Goal: Task Accomplishment & Management: Contribute content

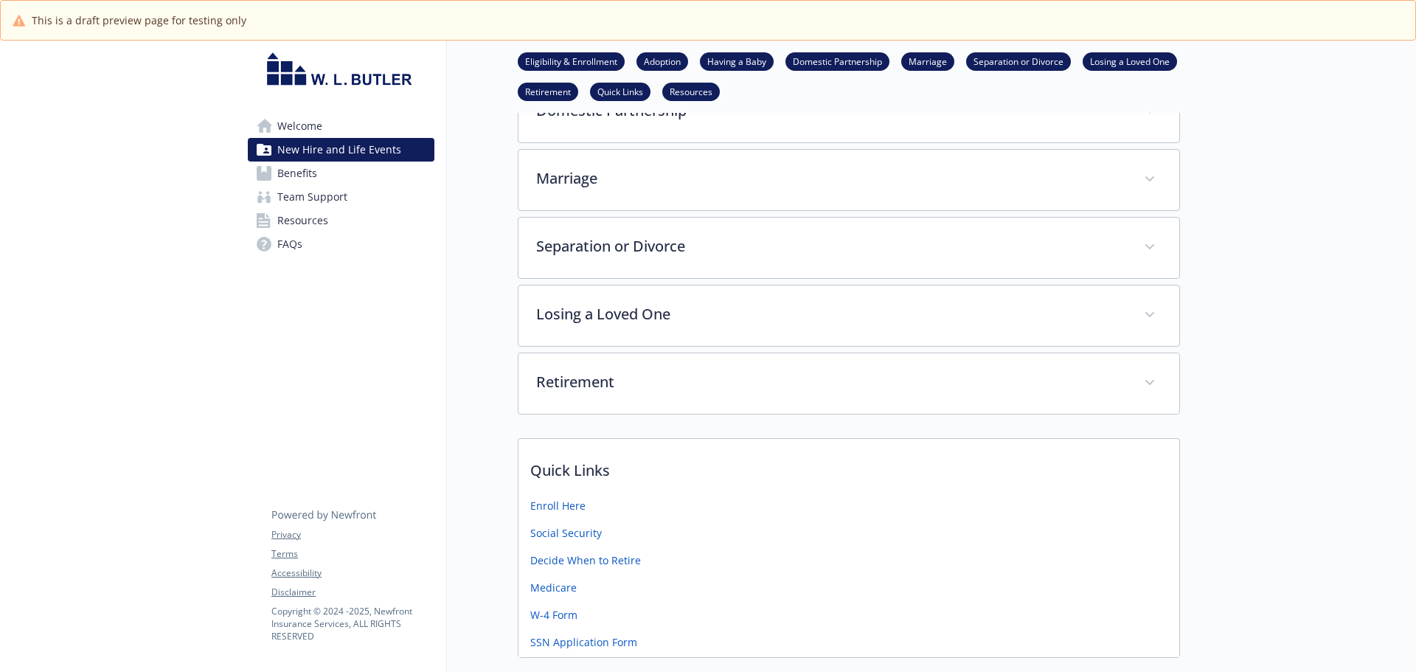
scroll to position [516, 0]
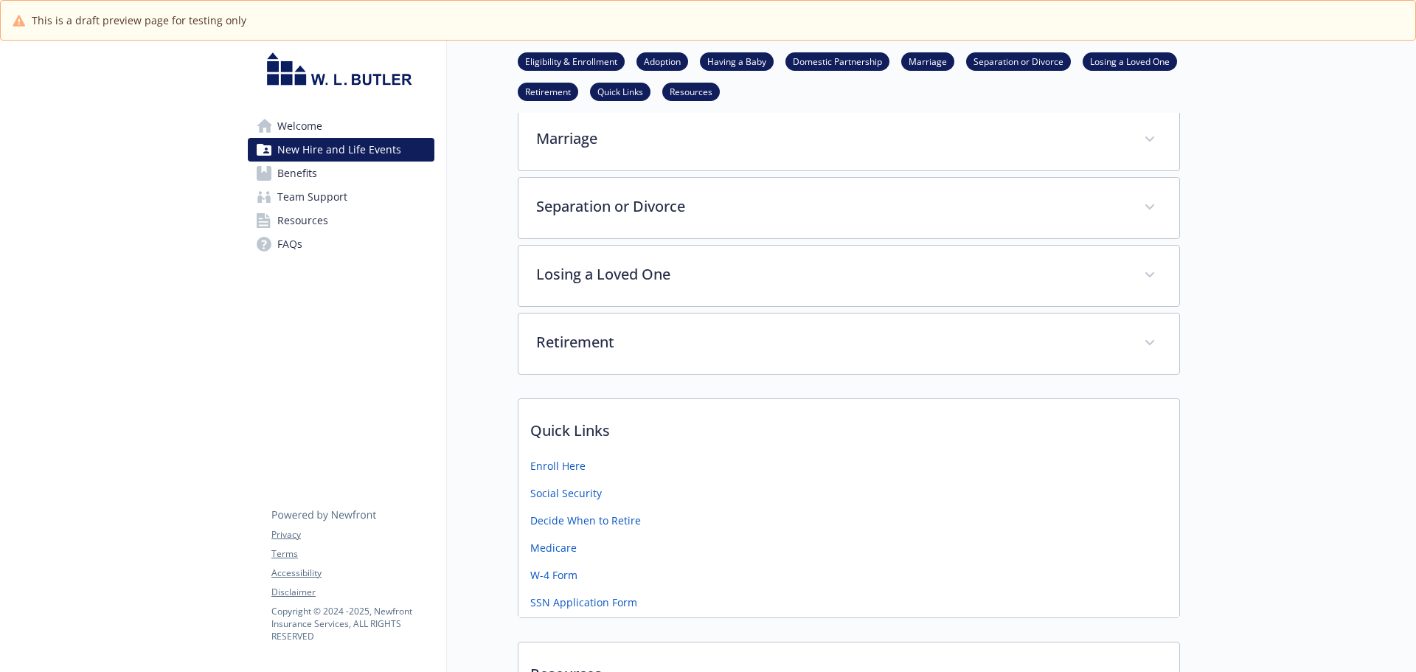
click at [285, 241] on span "FAQs" at bounding box center [289, 244] width 25 height 24
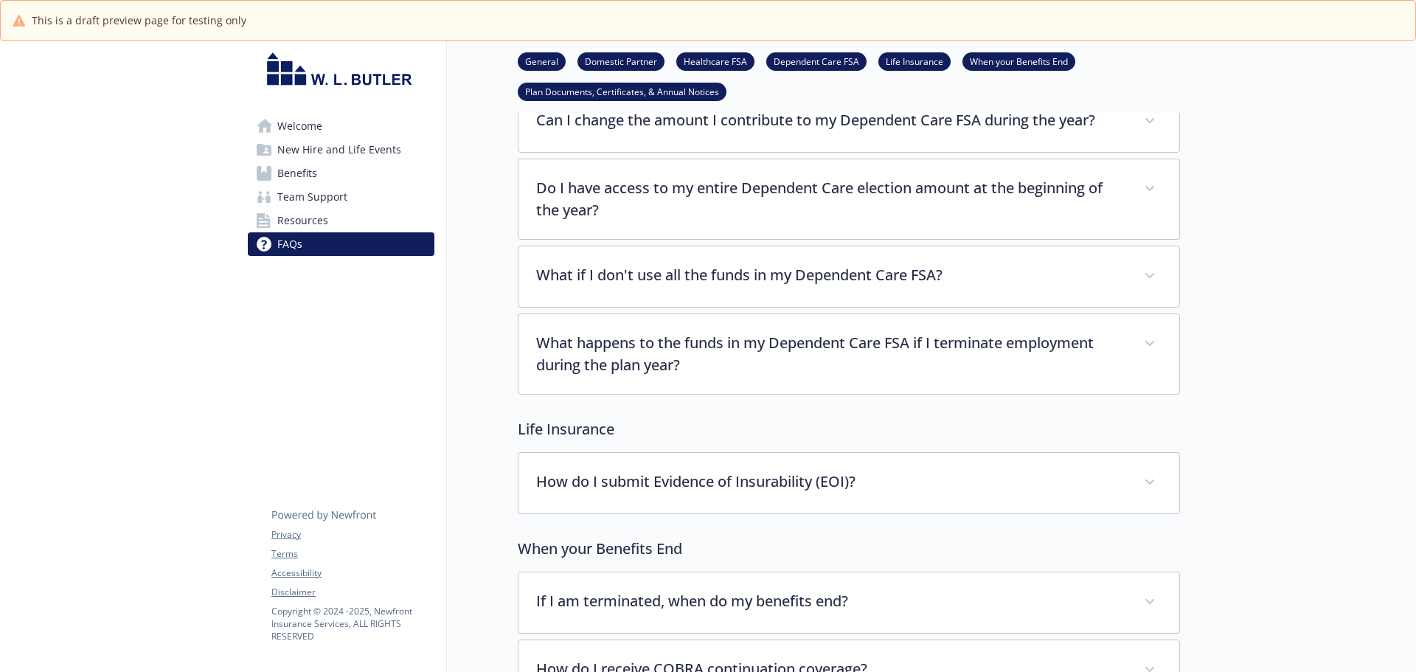
scroll to position [1401, 0]
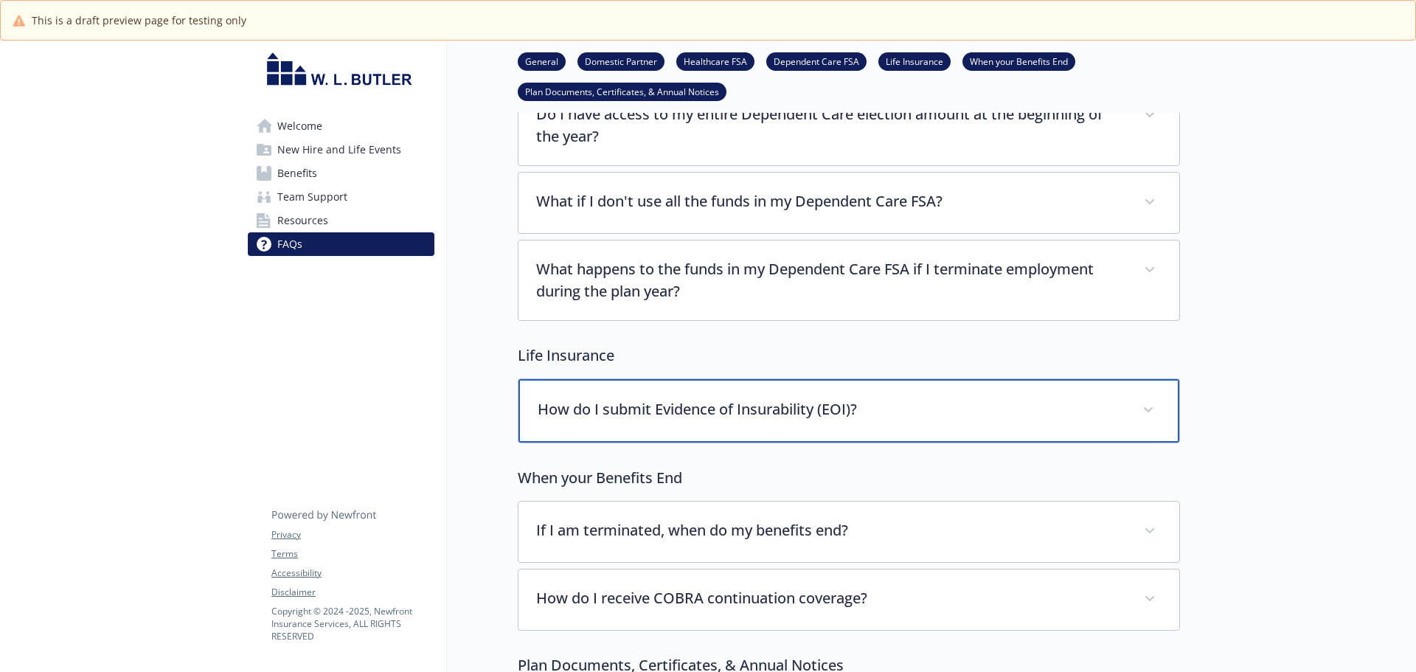
click at [805, 406] on p "How do I submit Evidence of Insurability (EOI)?" at bounding box center [831, 409] width 587 height 22
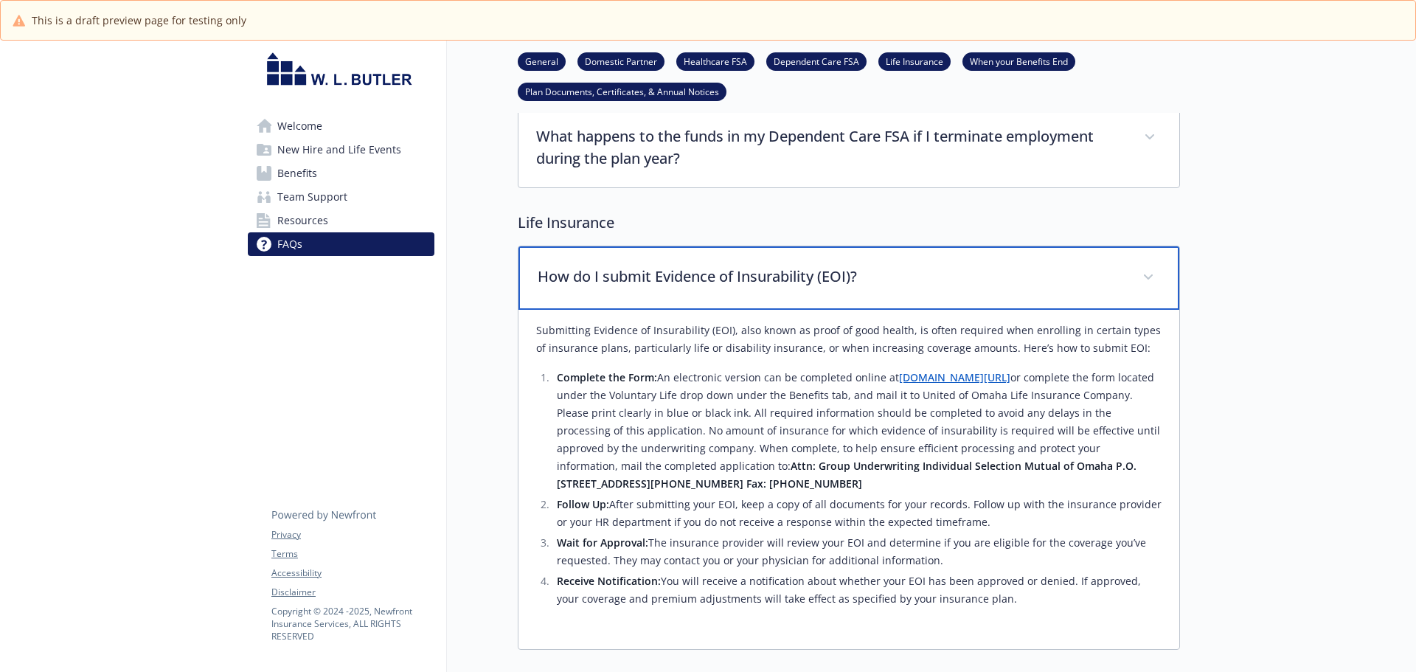
scroll to position [1548, 0]
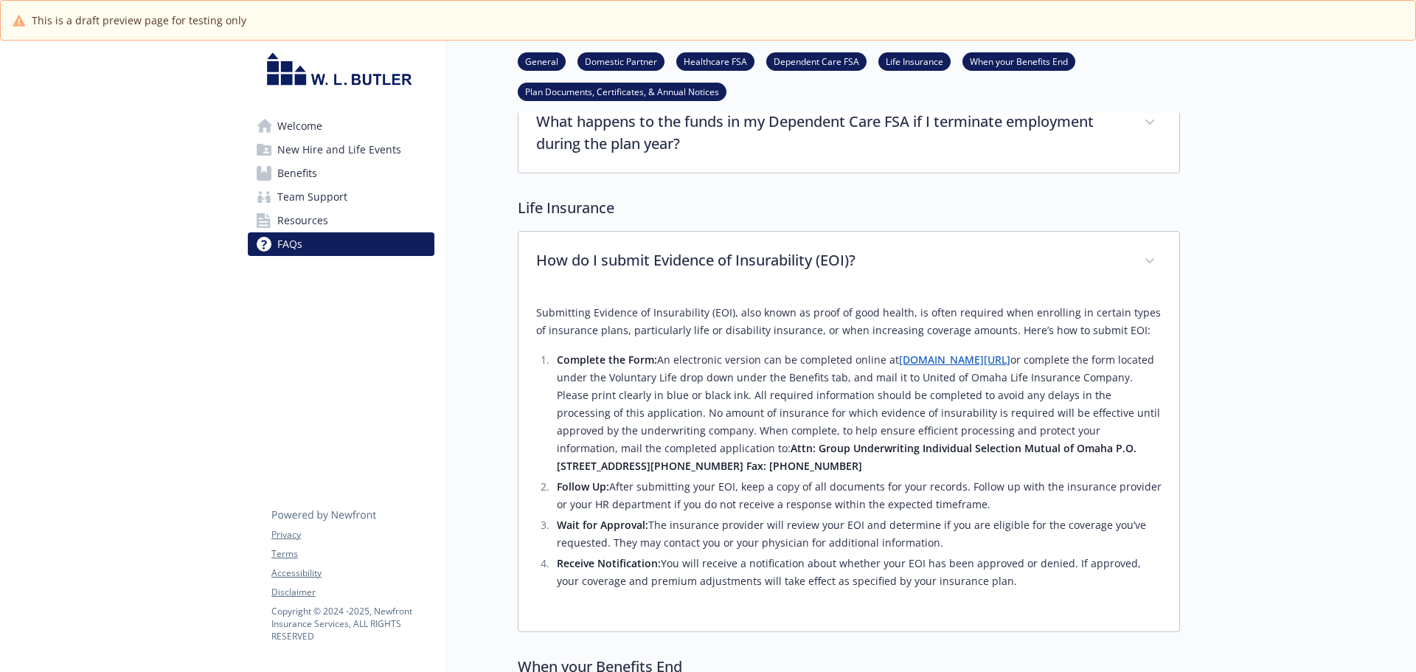
click at [336, 177] on link "Benefits" at bounding box center [341, 173] width 187 height 24
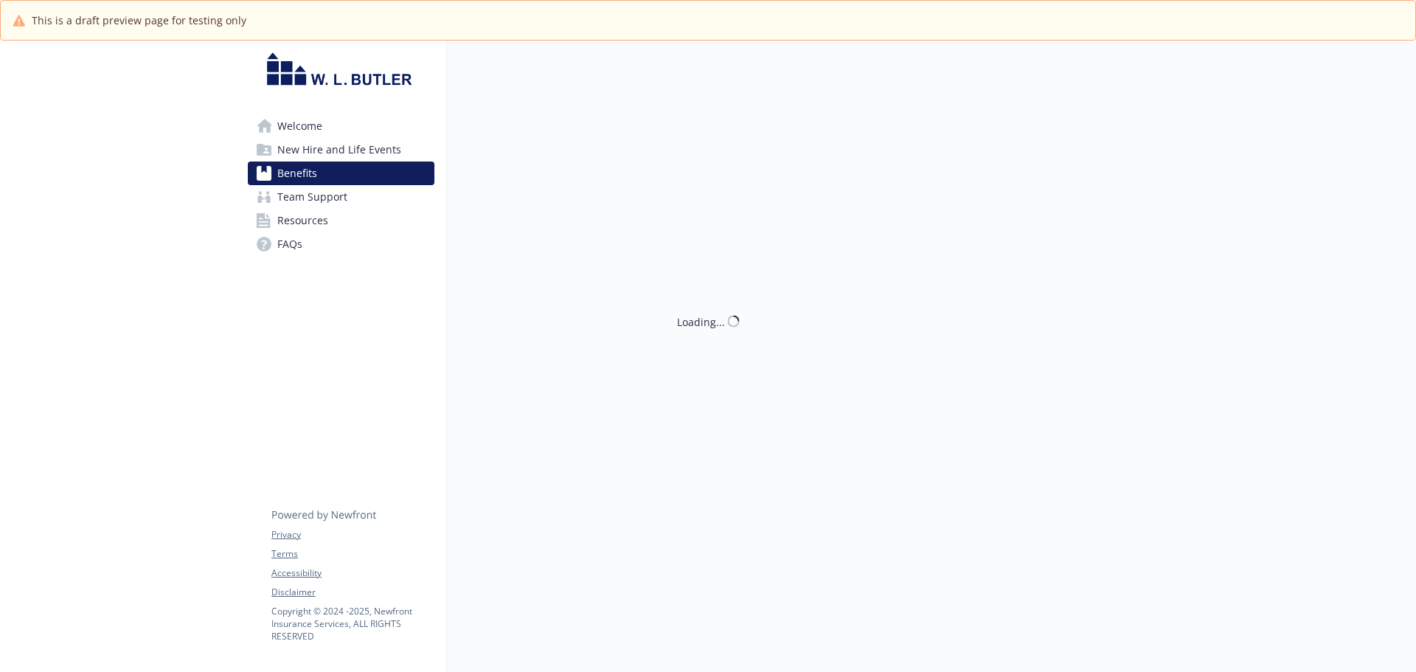
scroll to position [1548, 0]
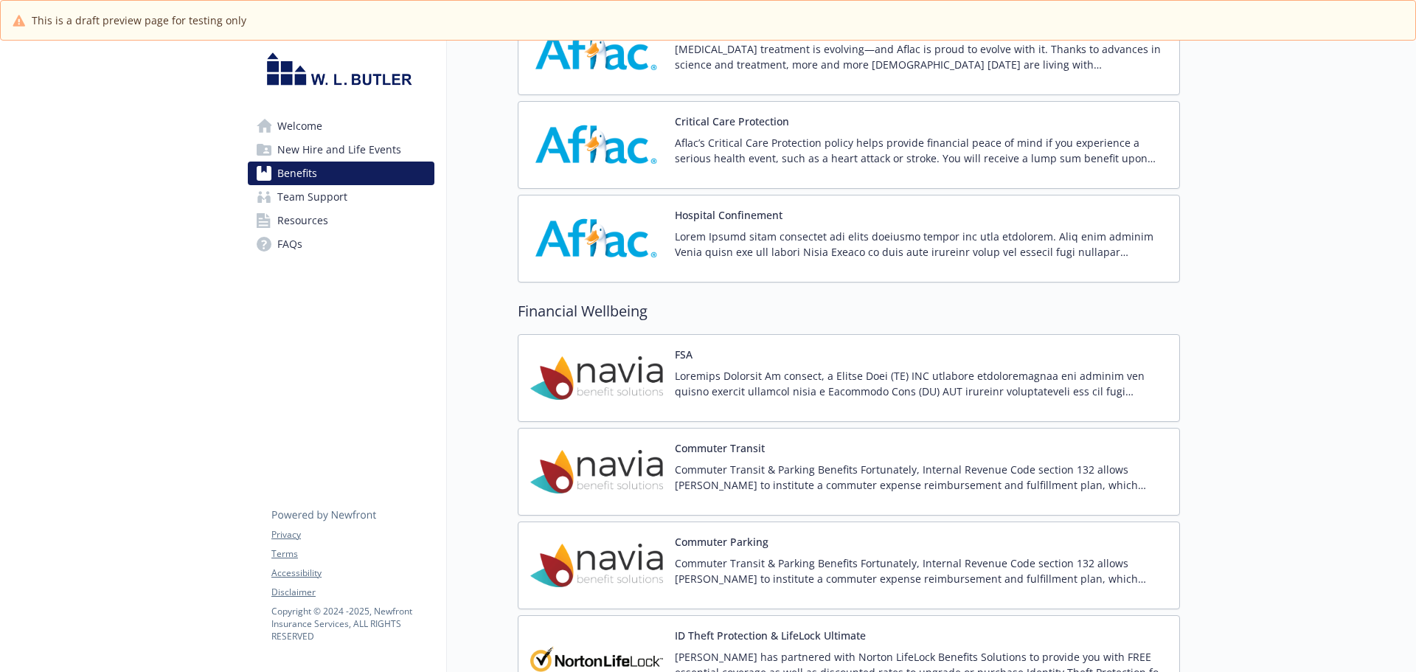
click at [927, 382] on p at bounding box center [921, 383] width 493 height 31
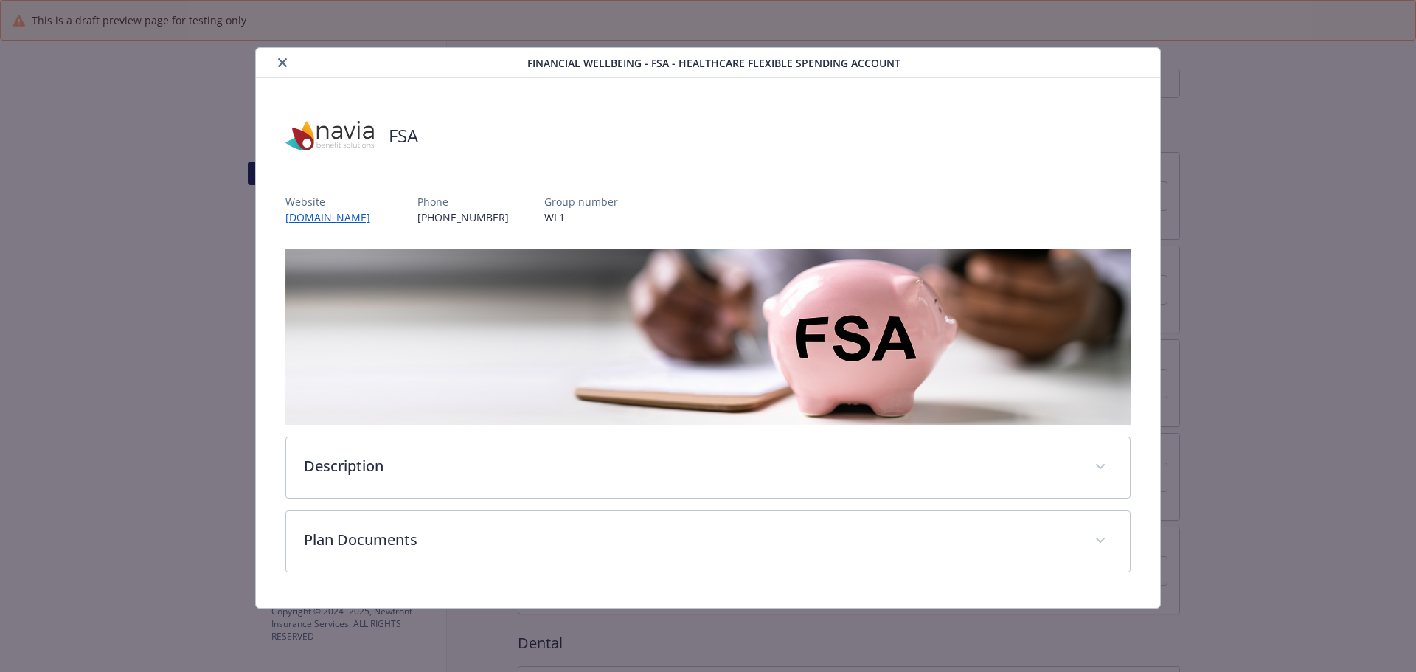
scroll to position [1548, 0]
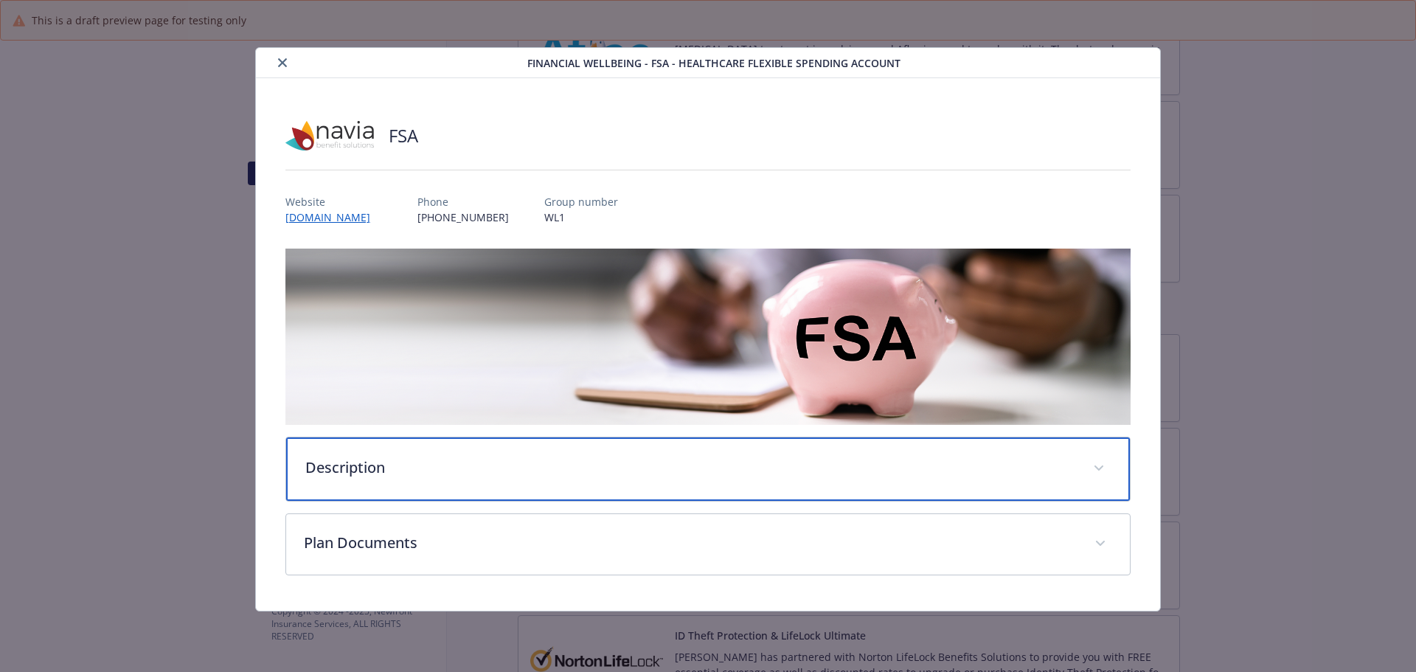
click at [607, 478] on div "Description" at bounding box center [708, 468] width 844 height 63
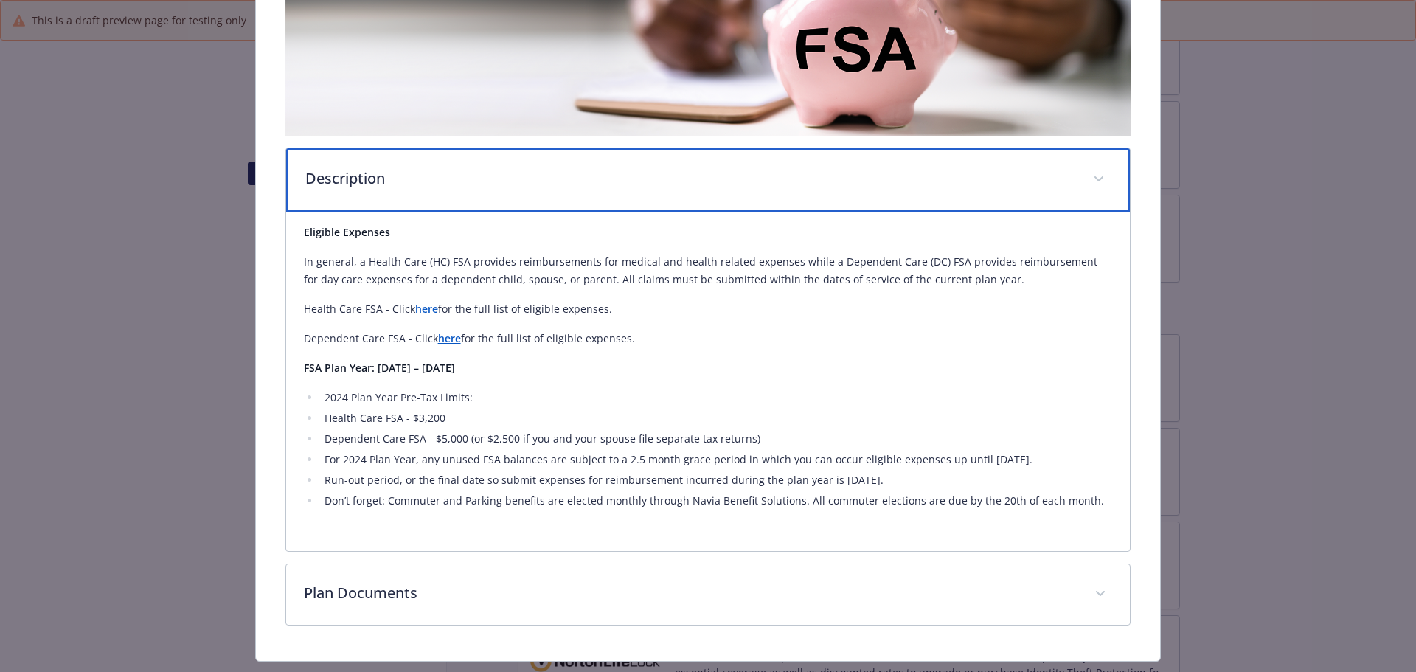
scroll to position [295, 0]
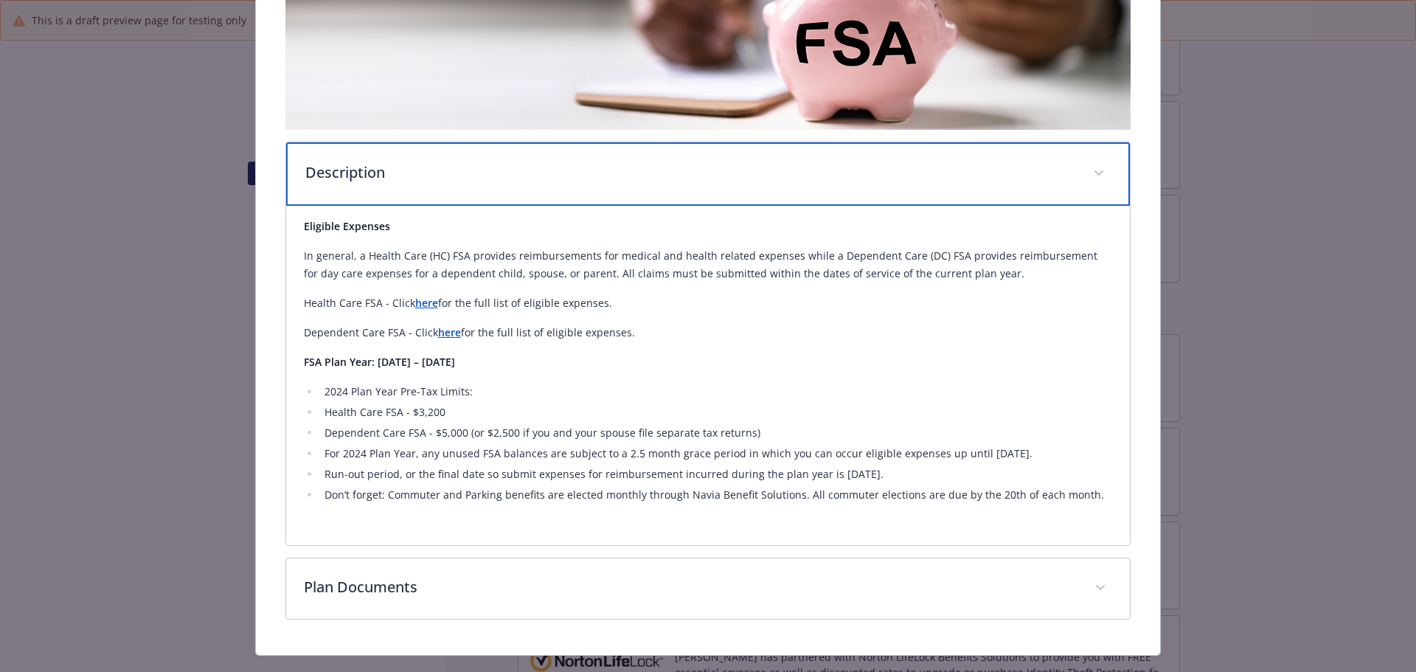
click at [621, 193] on div "Description" at bounding box center [708, 173] width 844 height 63
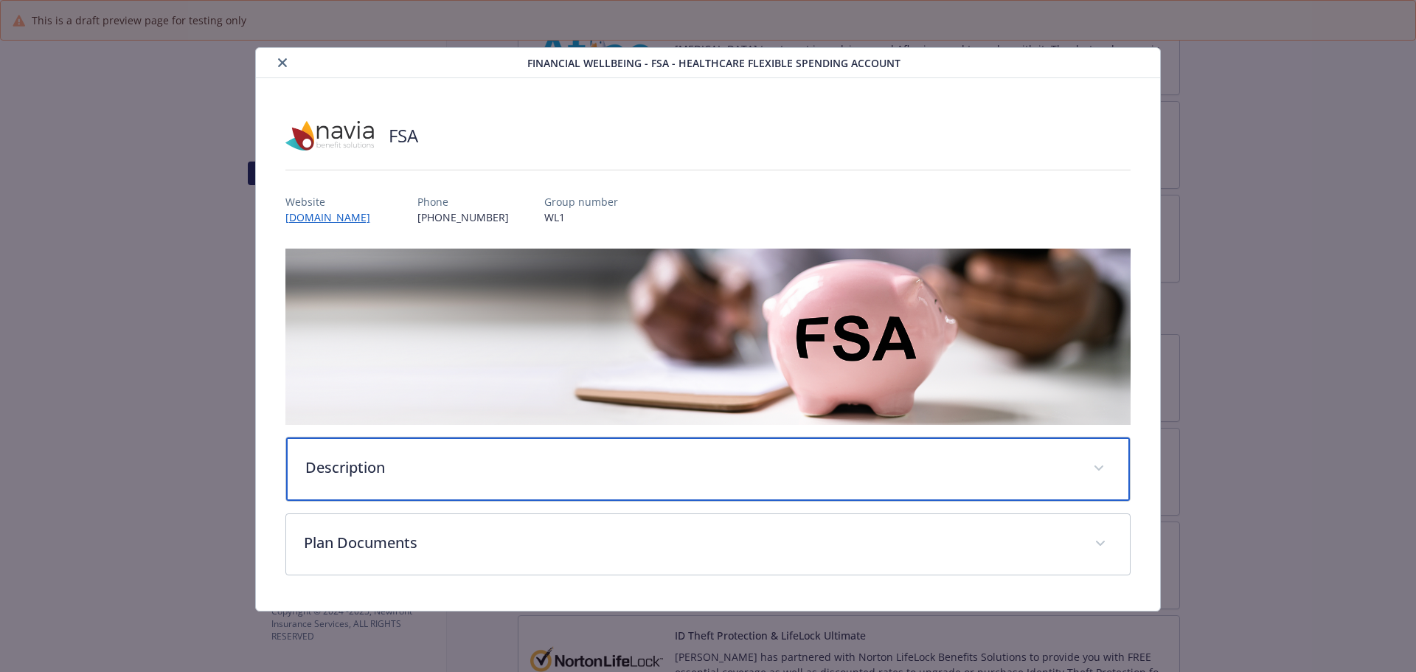
scroll to position [0, 0]
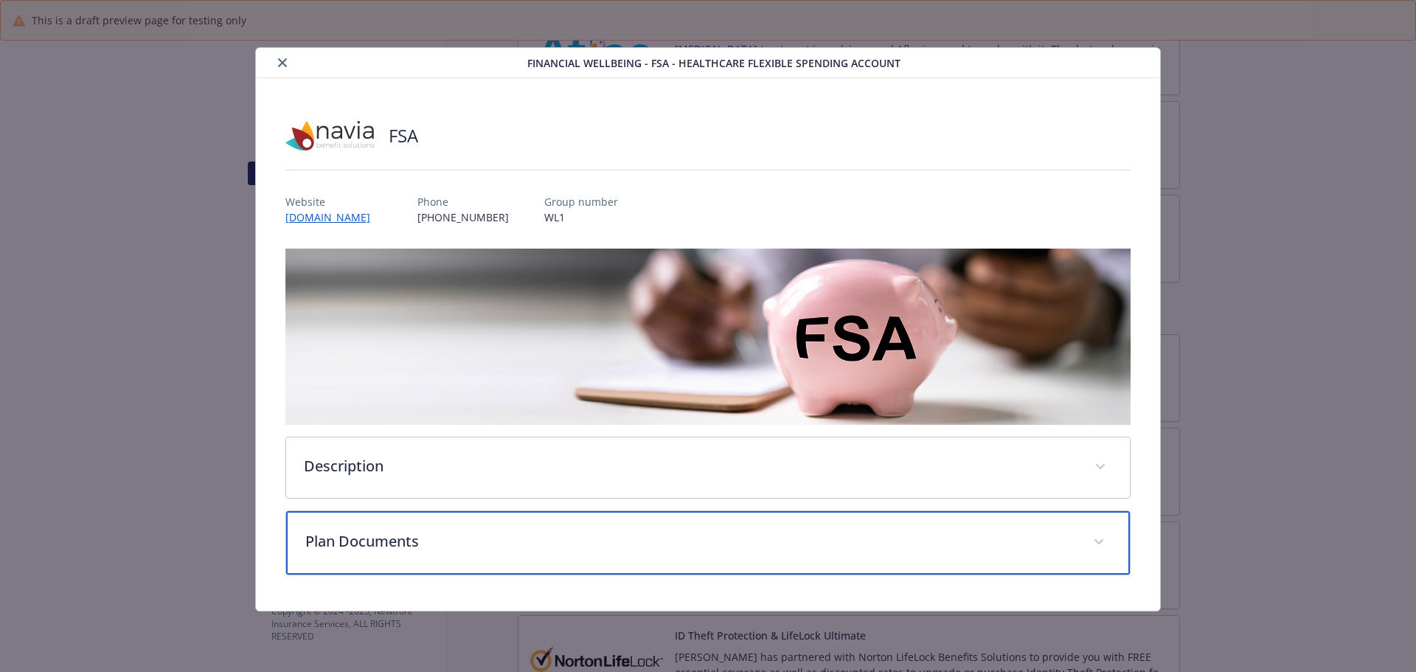
click at [472, 540] on p "Plan Documents" at bounding box center [690, 541] width 771 height 22
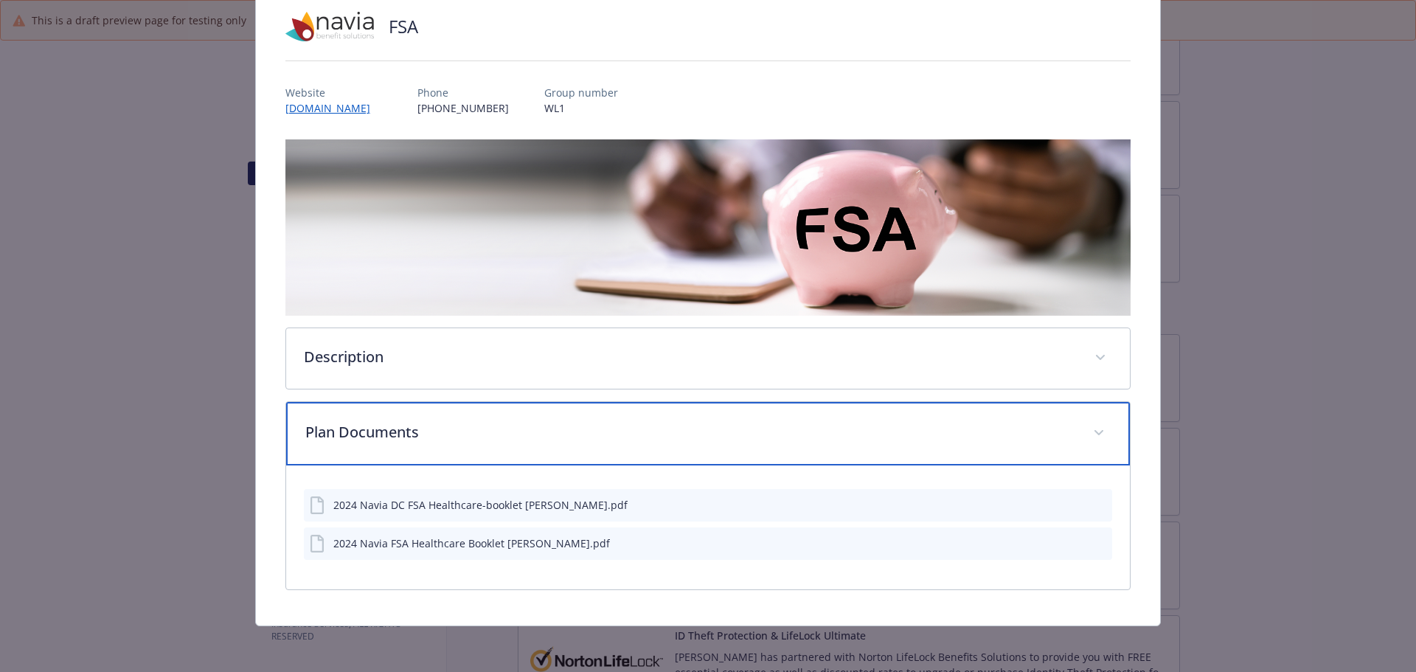
click at [708, 431] on p "Plan Documents" at bounding box center [690, 432] width 771 height 22
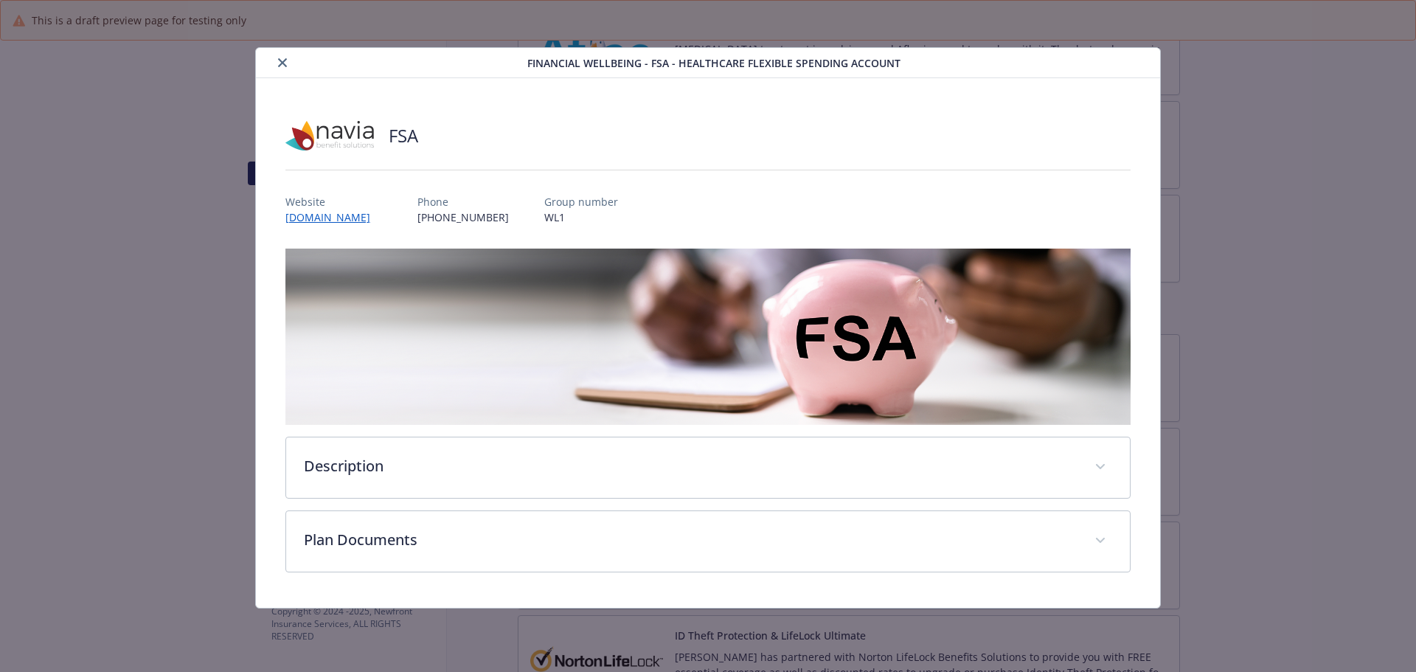
click at [274, 66] on button "close" at bounding box center [283, 63] width 18 height 18
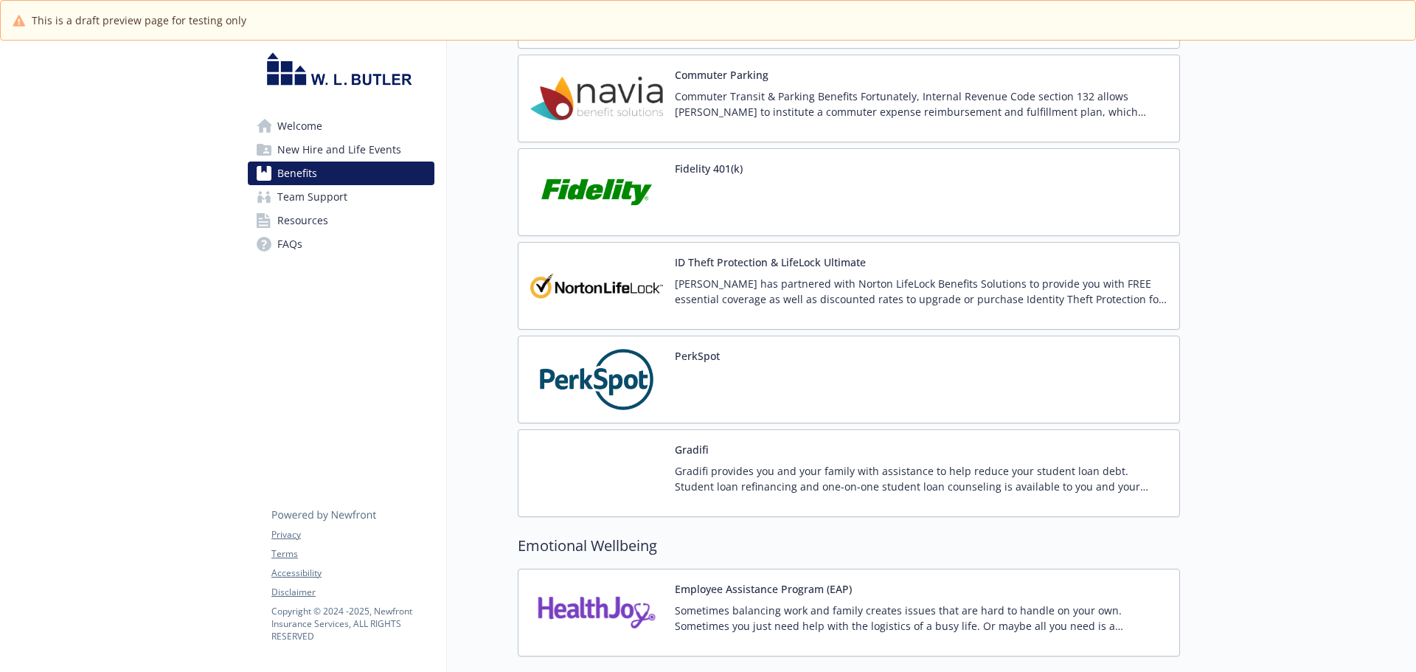
scroll to position [2350, 0]
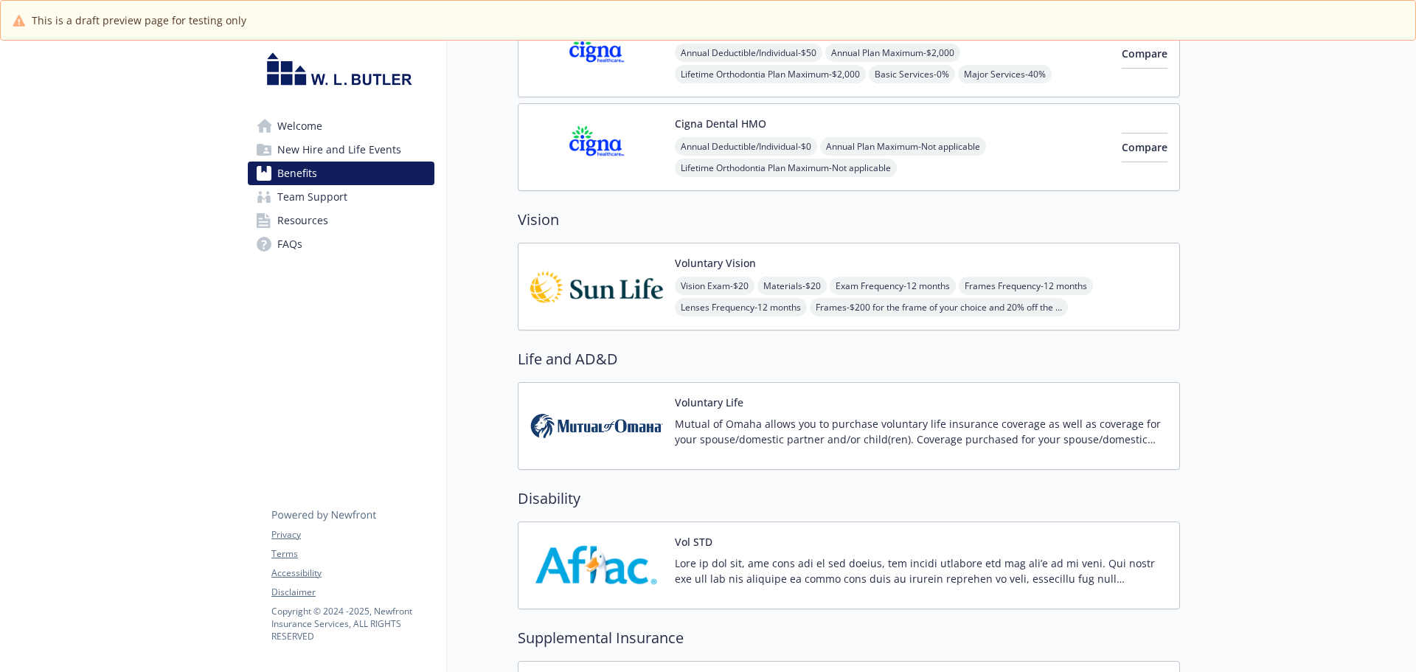
click at [736, 425] on p "Mutual of Omaha allows you to purchase voluntary life insurance coverage as wel…" at bounding box center [921, 431] width 493 height 31
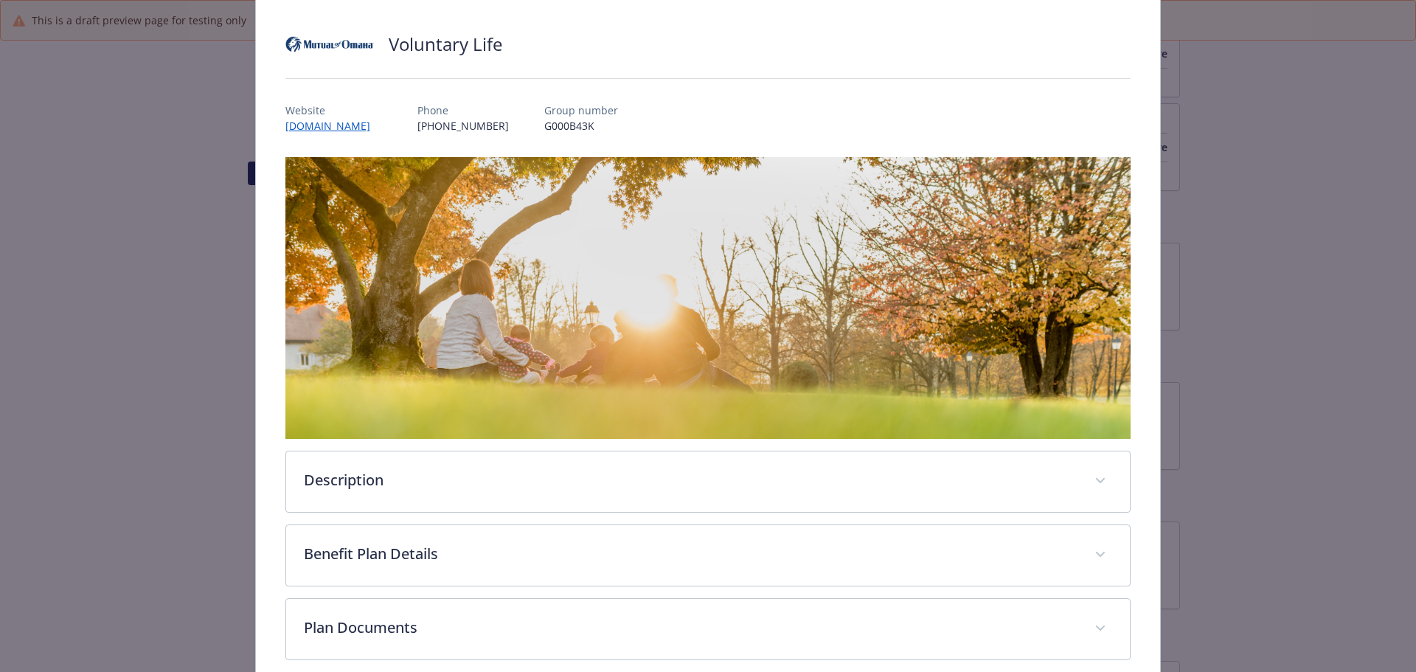
scroll to position [234, 0]
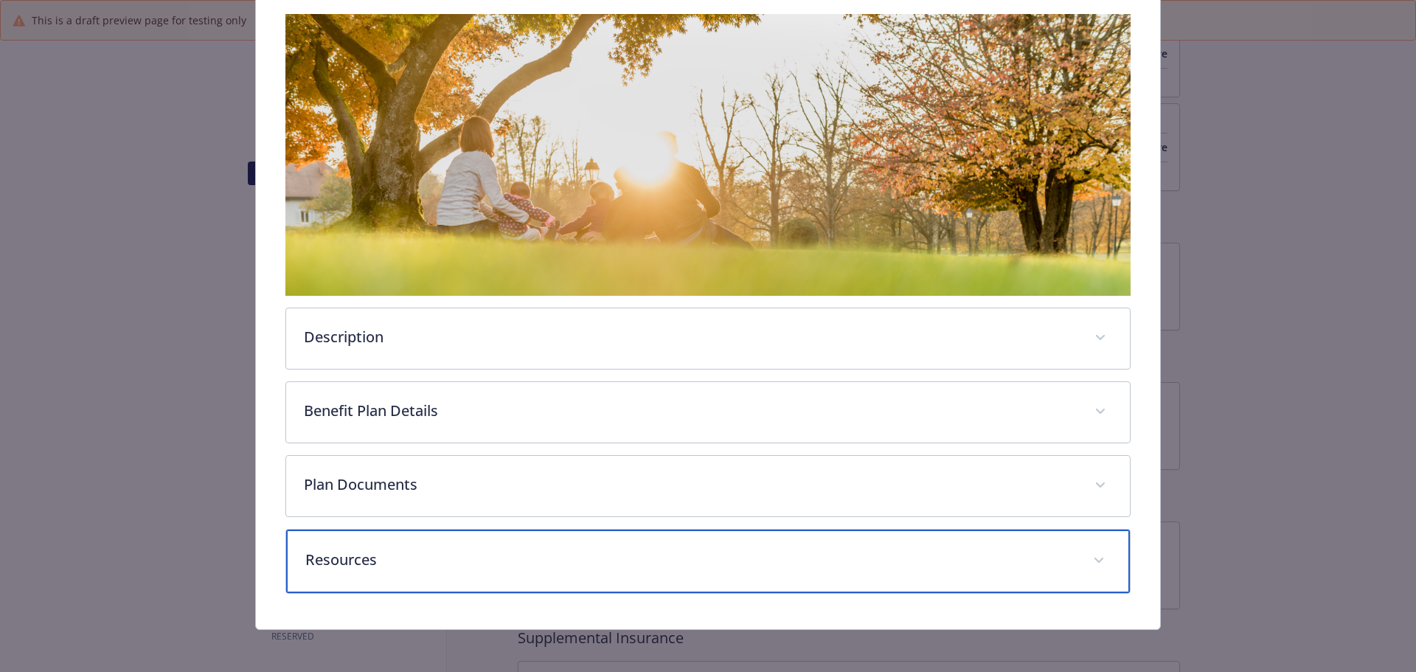
click at [497, 541] on div "Resources" at bounding box center [708, 560] width 844 height 63
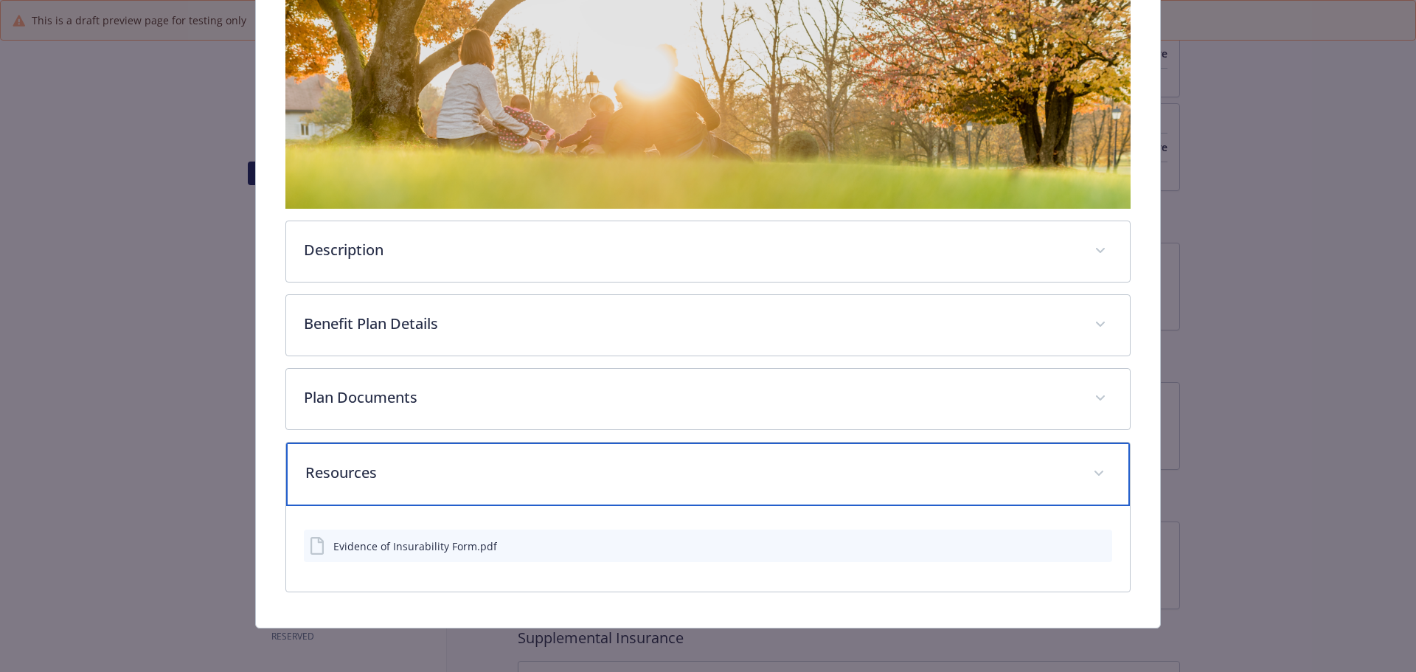
scroll to position [323, 0]
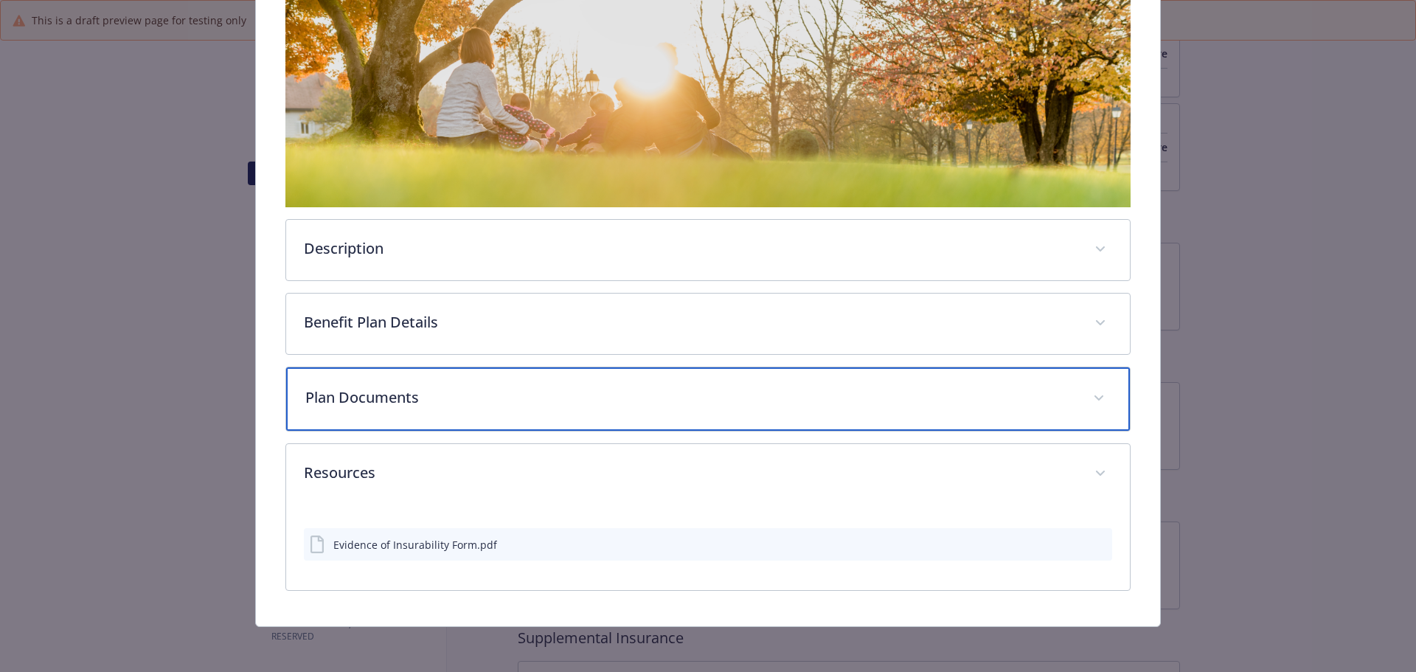
click at [376, 396] on p "Plan Documents" at bounding box center [690, 397] width 771 height 22
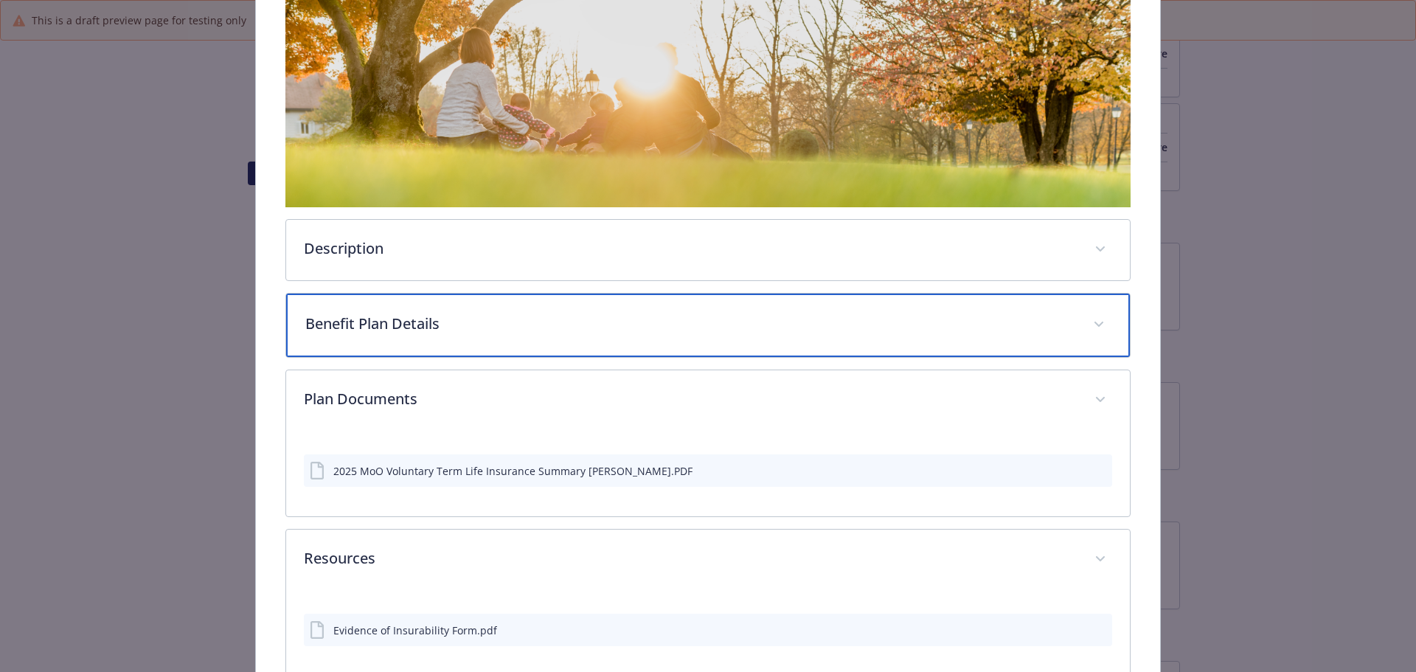
click at [438, 342] on div "Benefit Plan Details" at bounding box center [708, 324] width 844 height 63
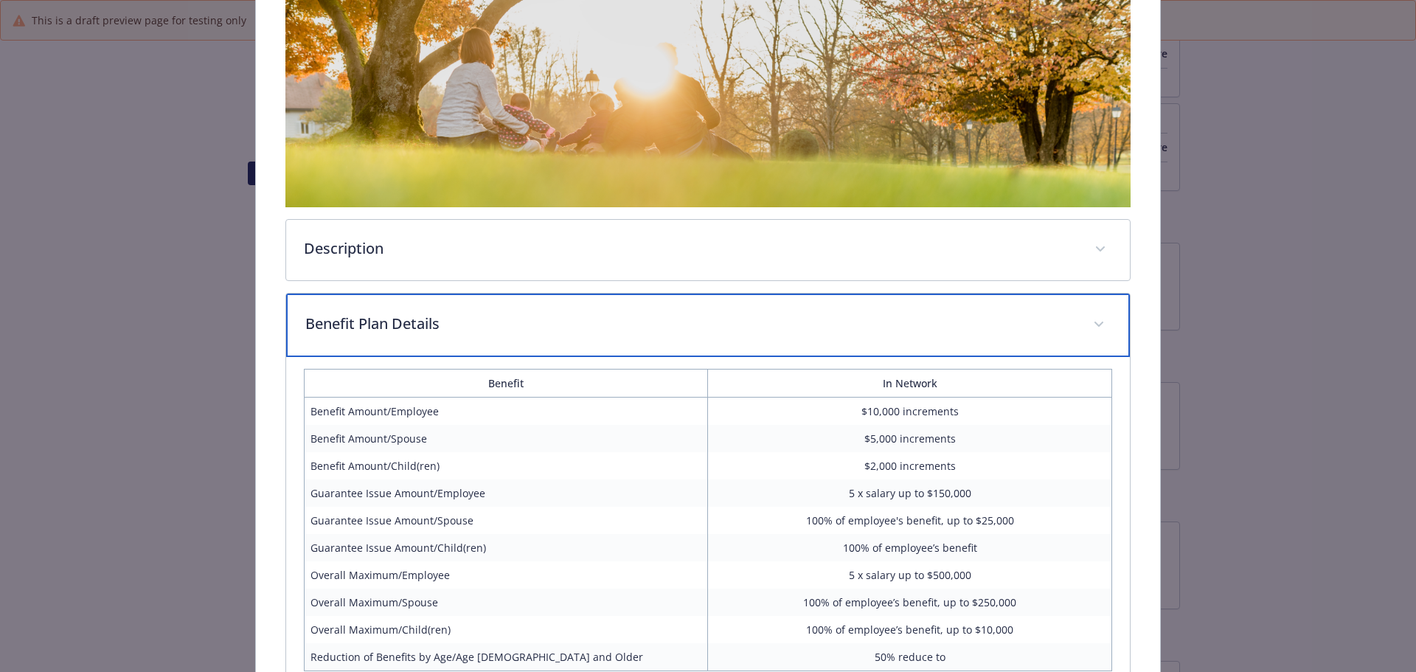
click at [425, 313] on p "Benefit Plan Details" at bounding box center [690, 324] width 771 height 22
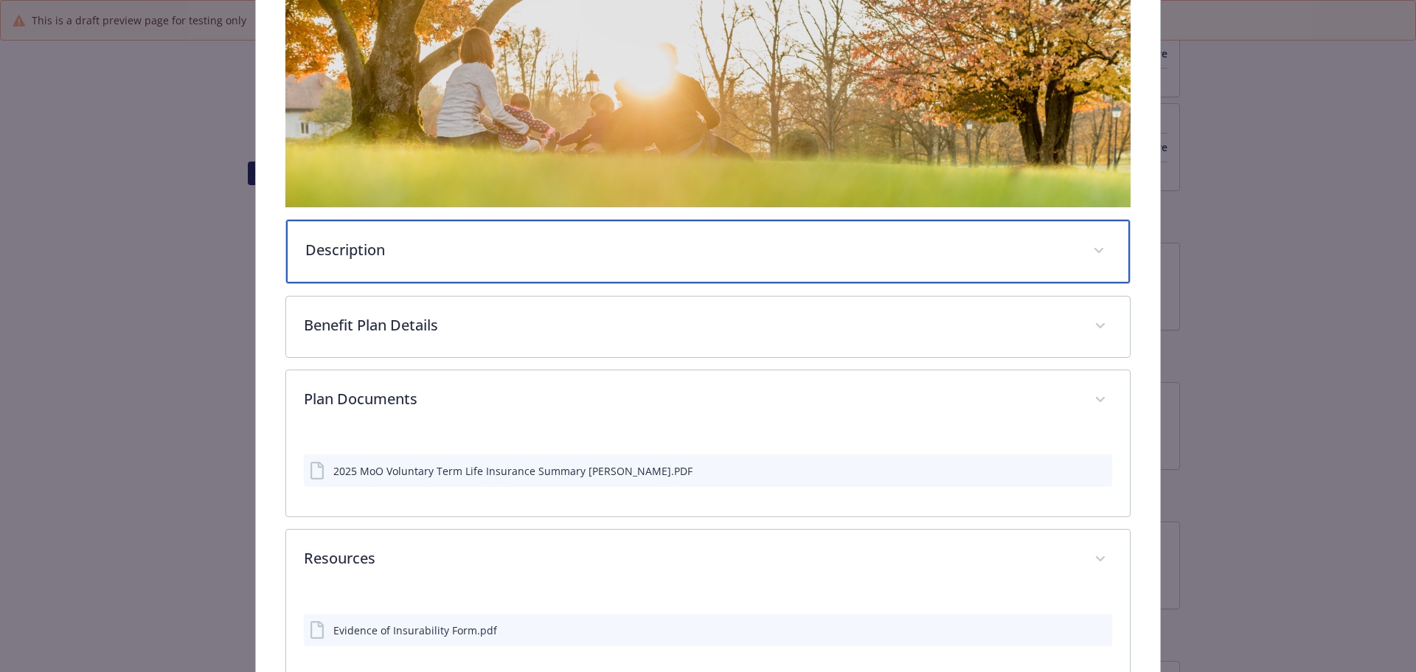
click at [422, 272] on div "Description" at bounding box center [708, 251] width 844 height 63
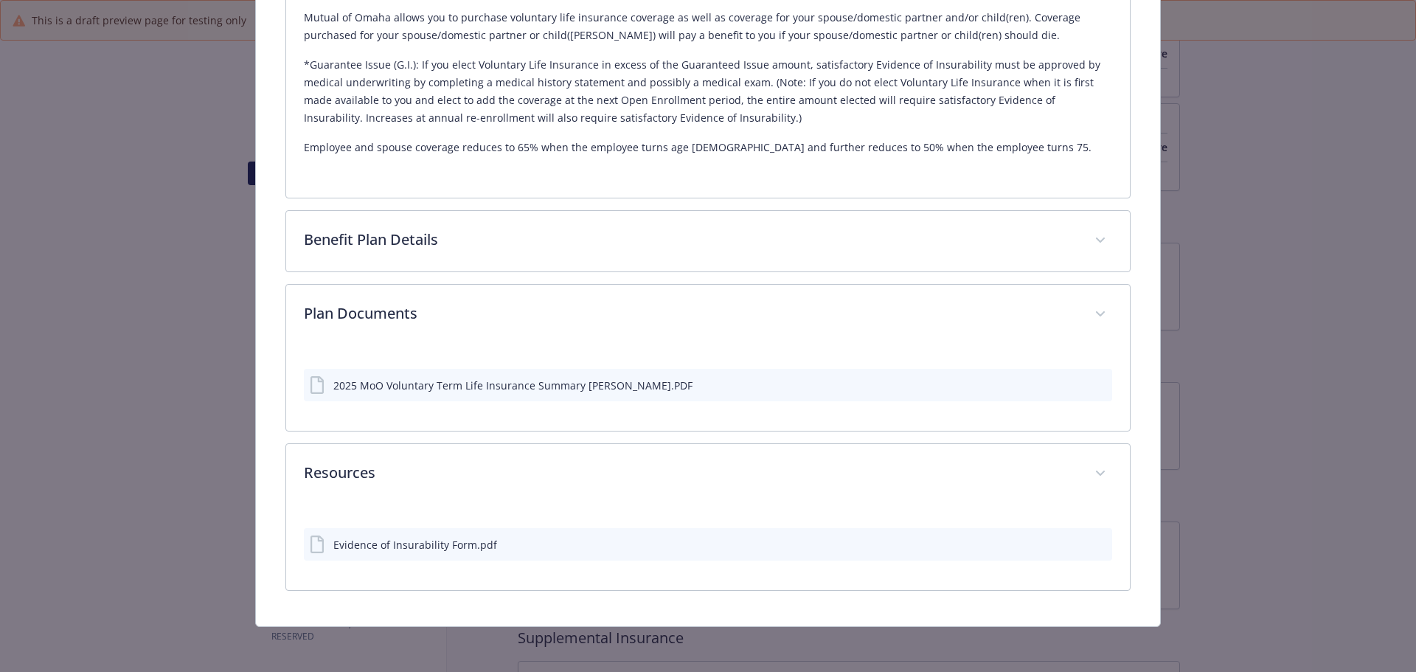
scroll to position [535, 0]
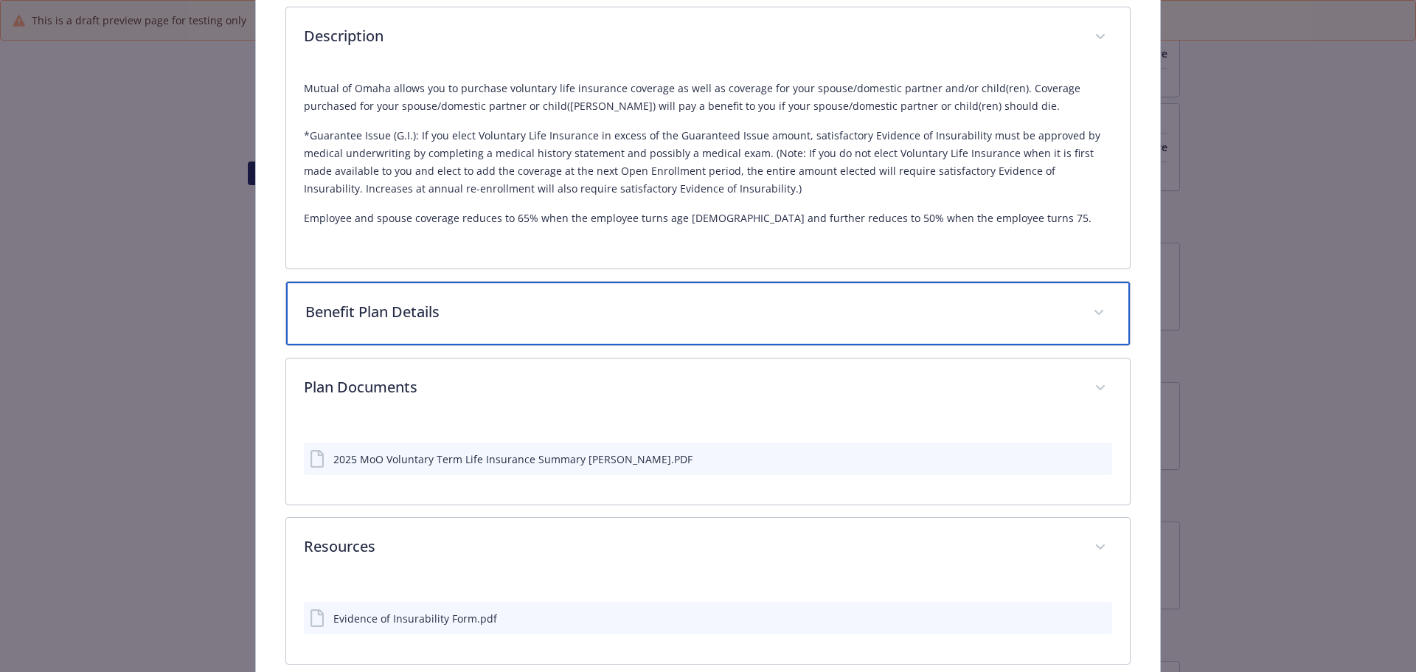
click at [487, 313] on p "Benefit Plan Details" at bounding box center [690, 312] width 771 height 22
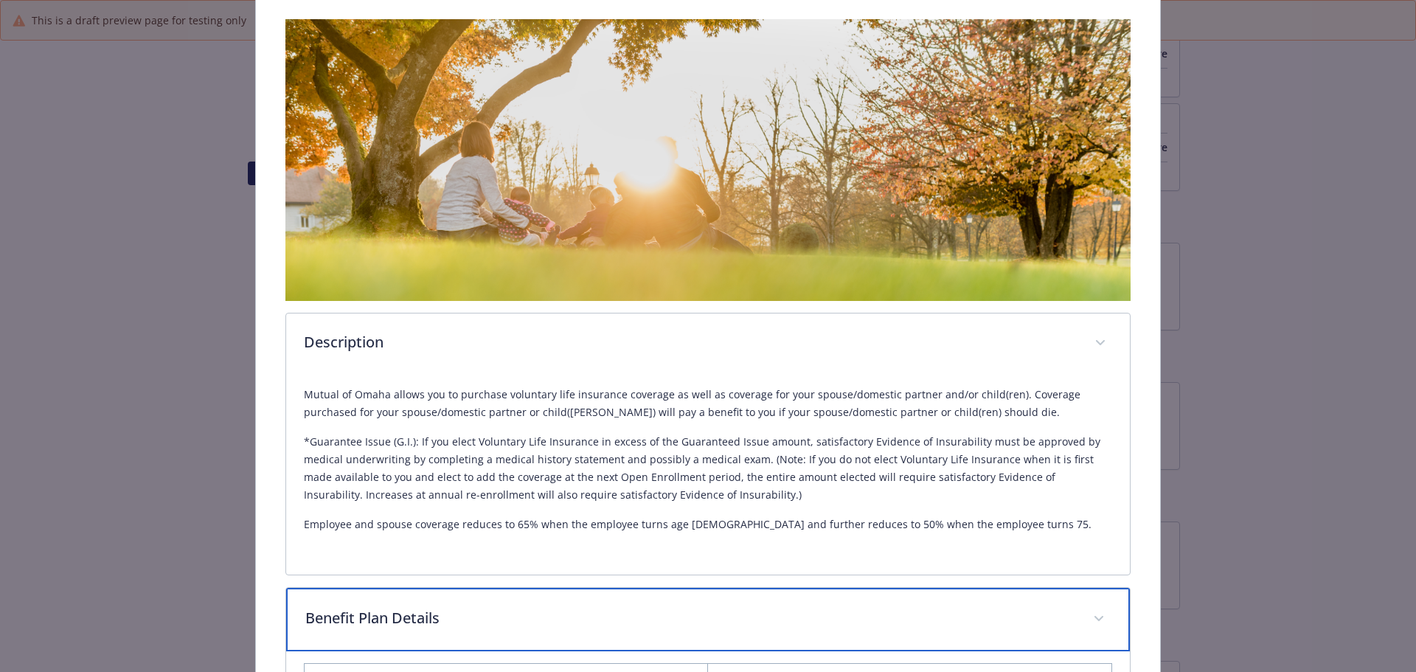
scroll to position [0, 0]
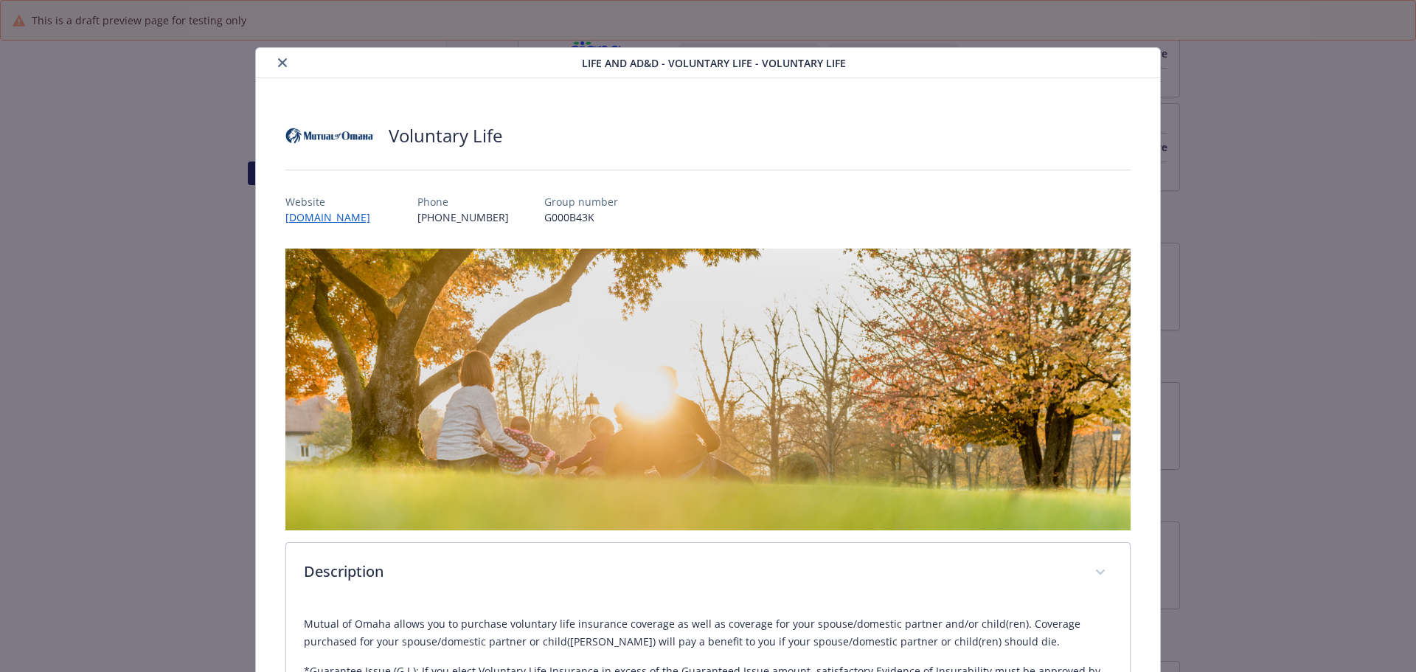
click at [274, 66] on button "close" at bounding box center [283, 63] width 18 height 18
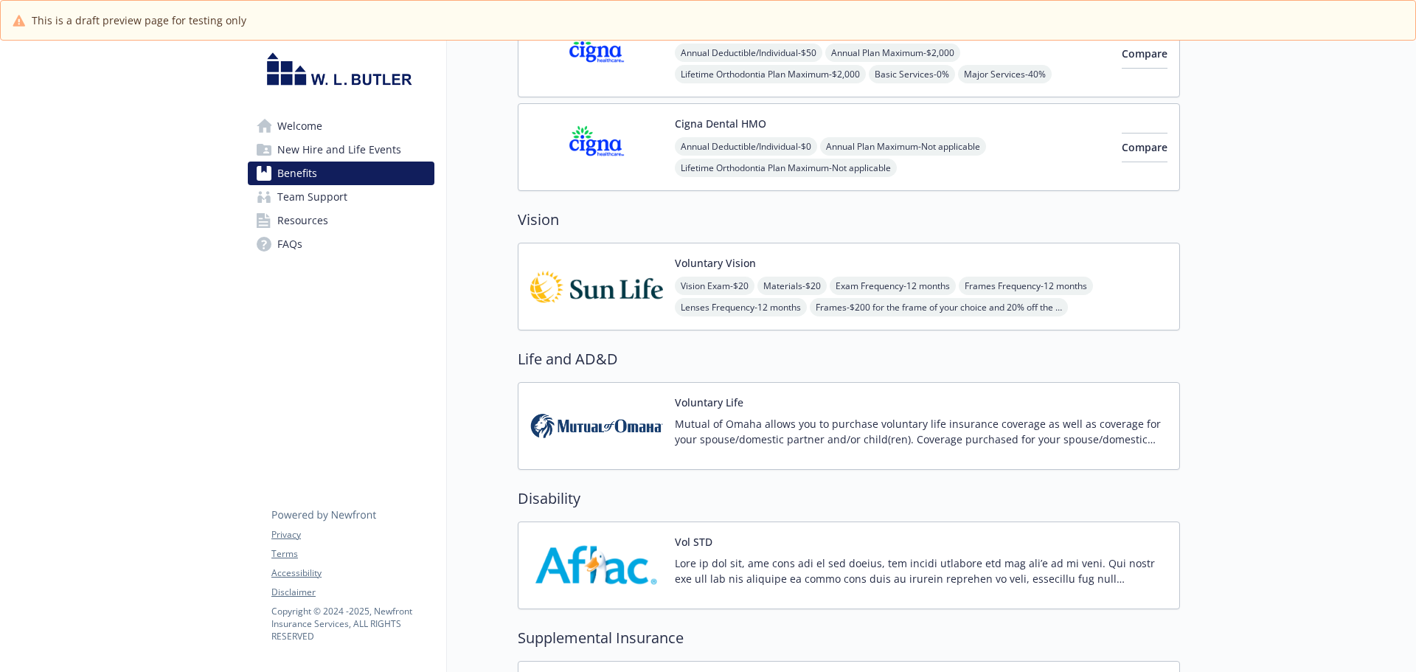
click at [353, 198] on link "Team Support" at bounding box center [341, 197] width 187 height 24
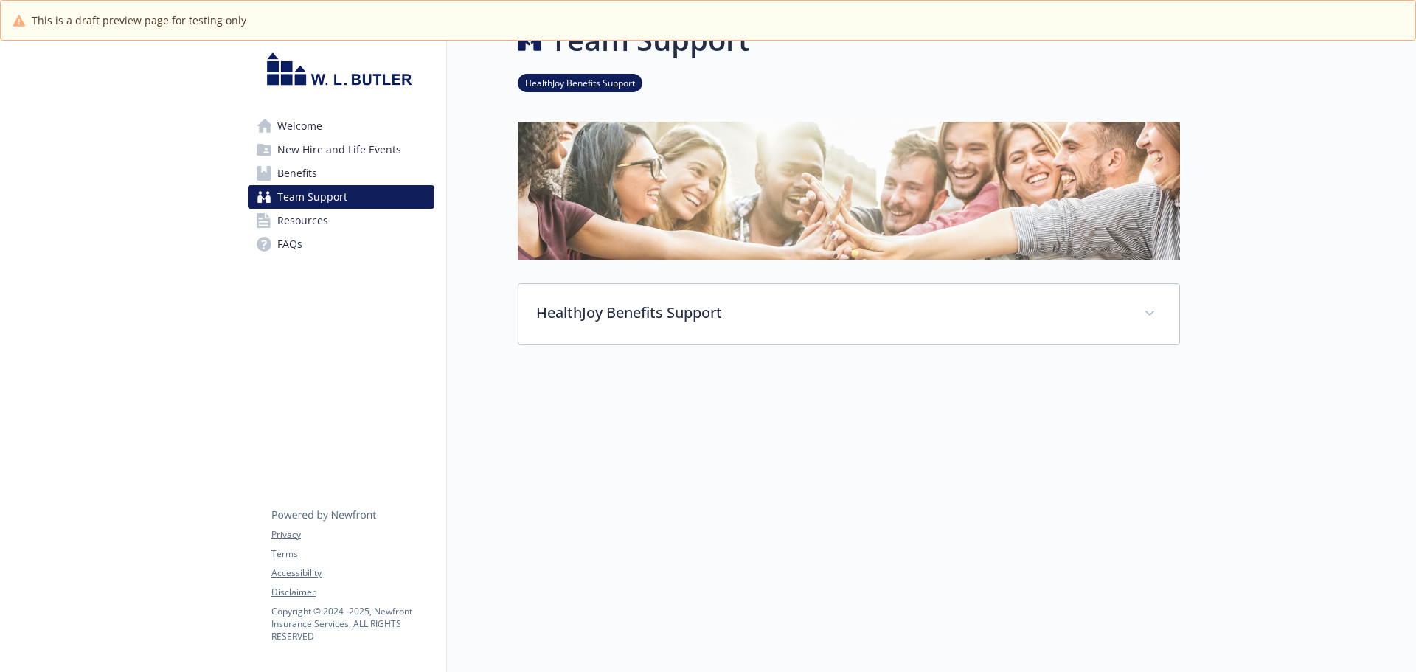
click at [305, 225] on span "Resources" at bounding box center [302, 221] width 51 height 24
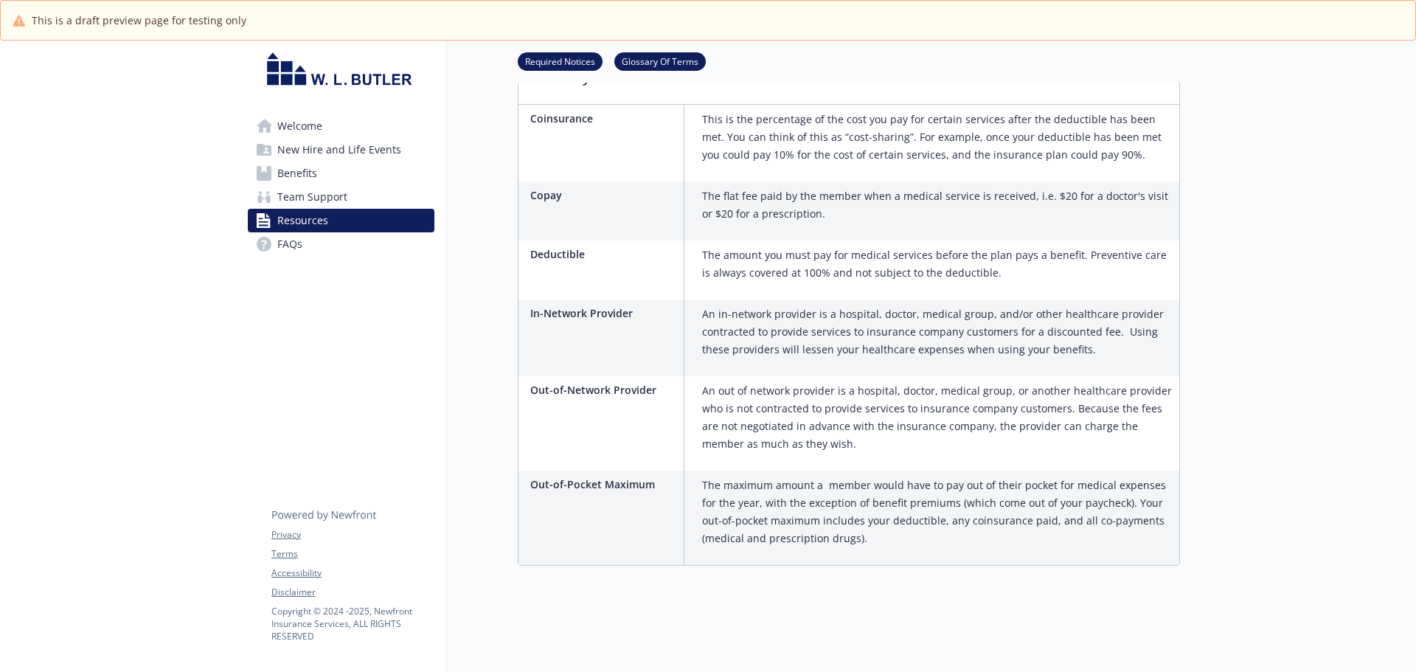
scroll to position [863, 0]
click at [308, 249] on link "FAQs" at bounding box center [341, 244] width 187 height 24
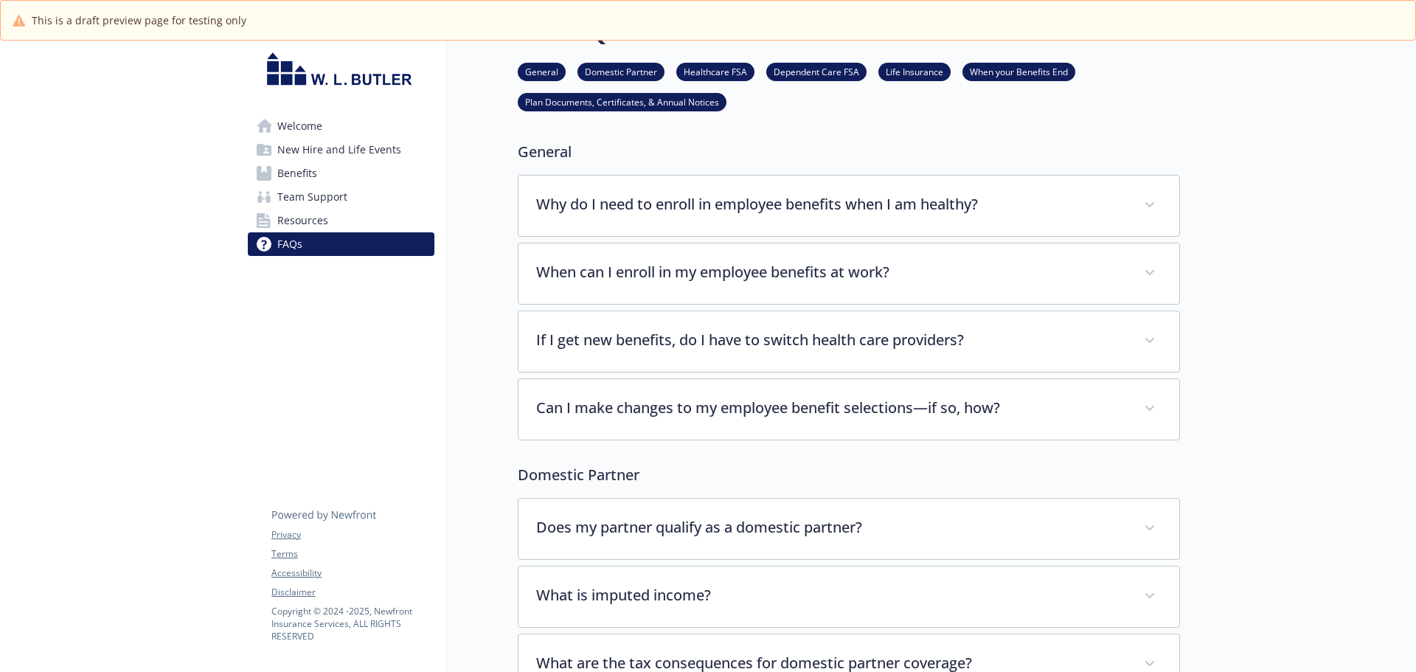
scroll to position [863, 0]
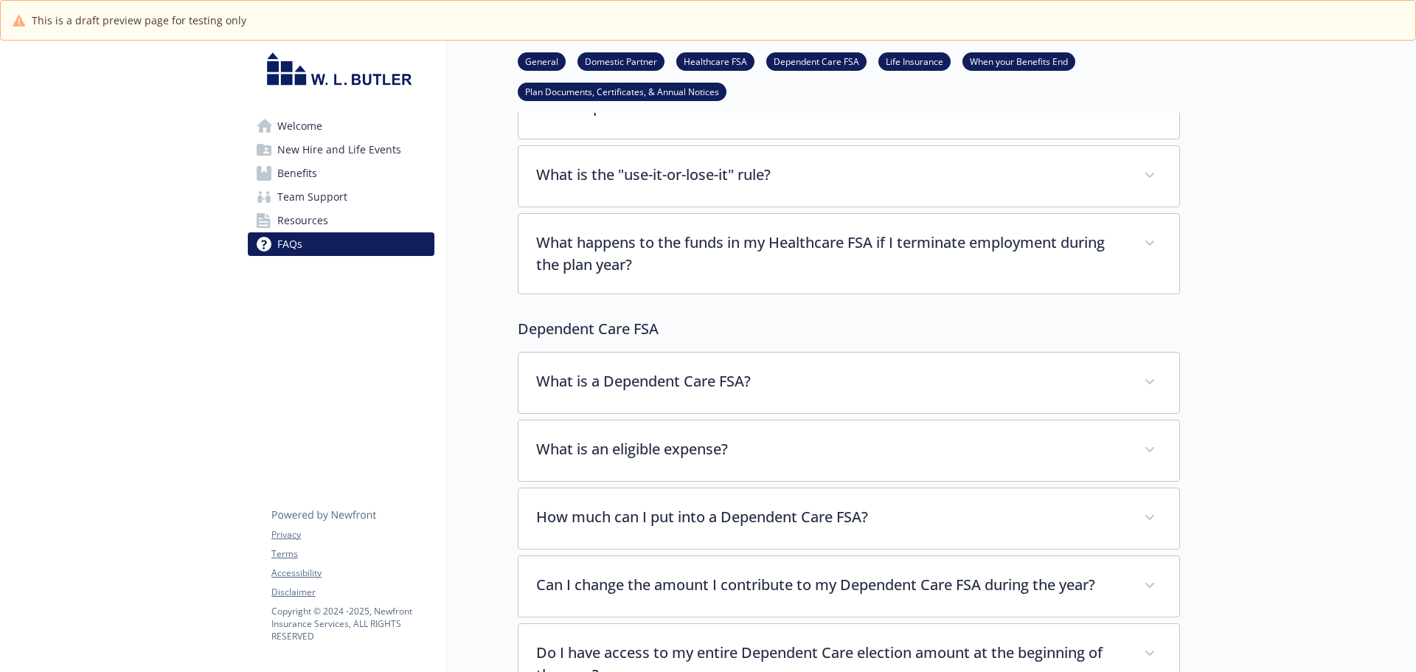
click at [344, 120] on link "Welcome" at bounding box center [341, 126] width 187 height 24
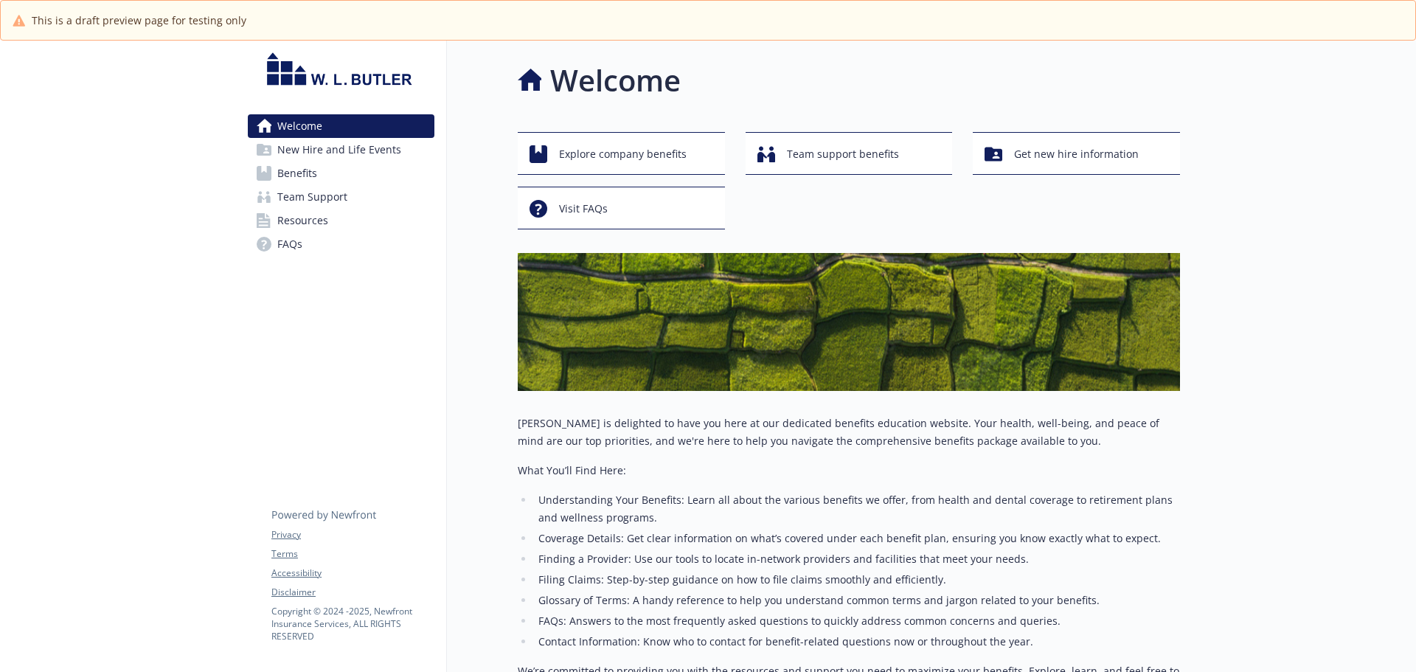
click at [364, 179] on link "Benefits" at bounding box center [341, 173] width 187 height 24
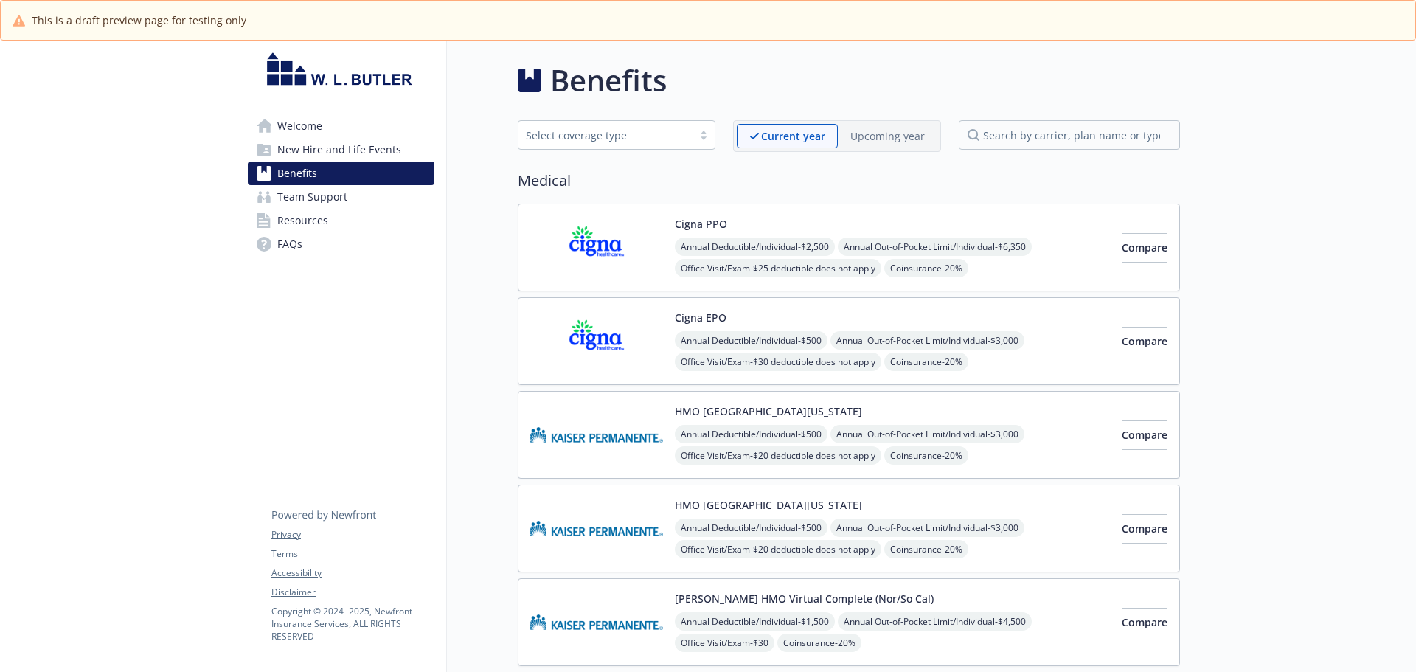
click at [874, 142] on p "Upcoming year" at bounding box center [887, 135] width 74 height 15
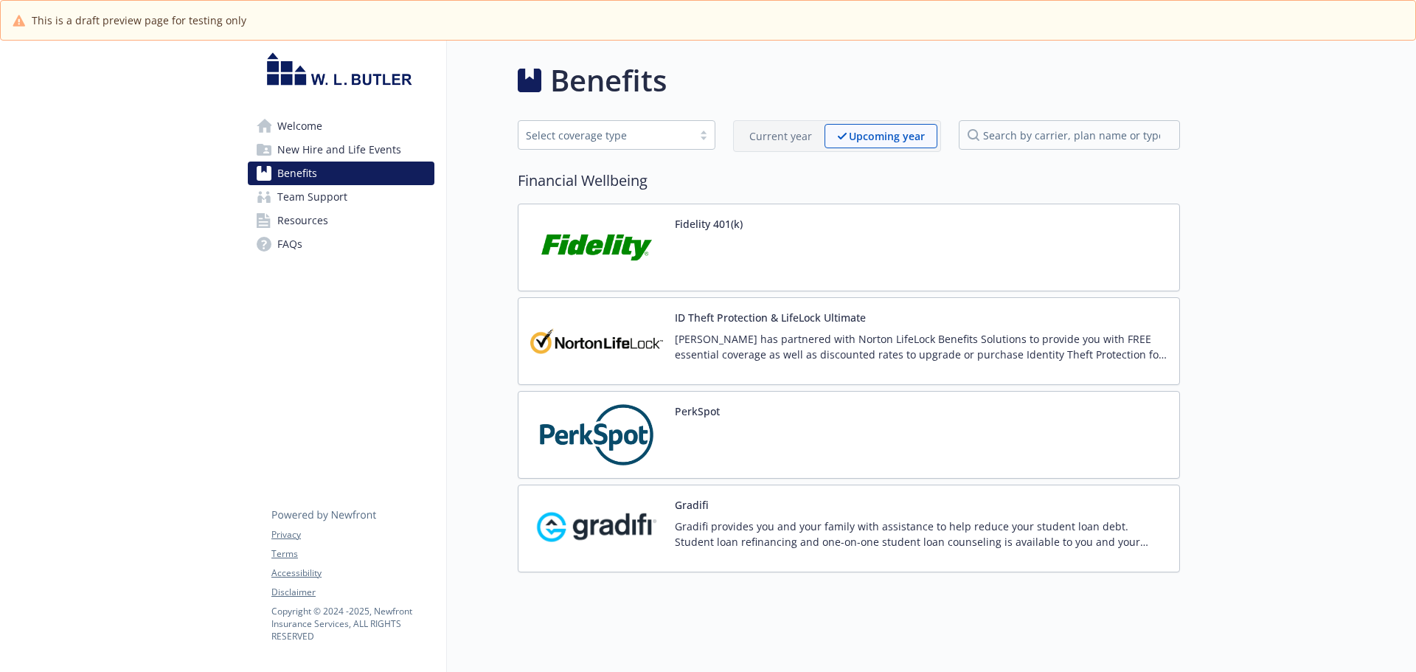
click at [809, 144] on div "Current year" at bounding box center [781, 136] width 88 height 24
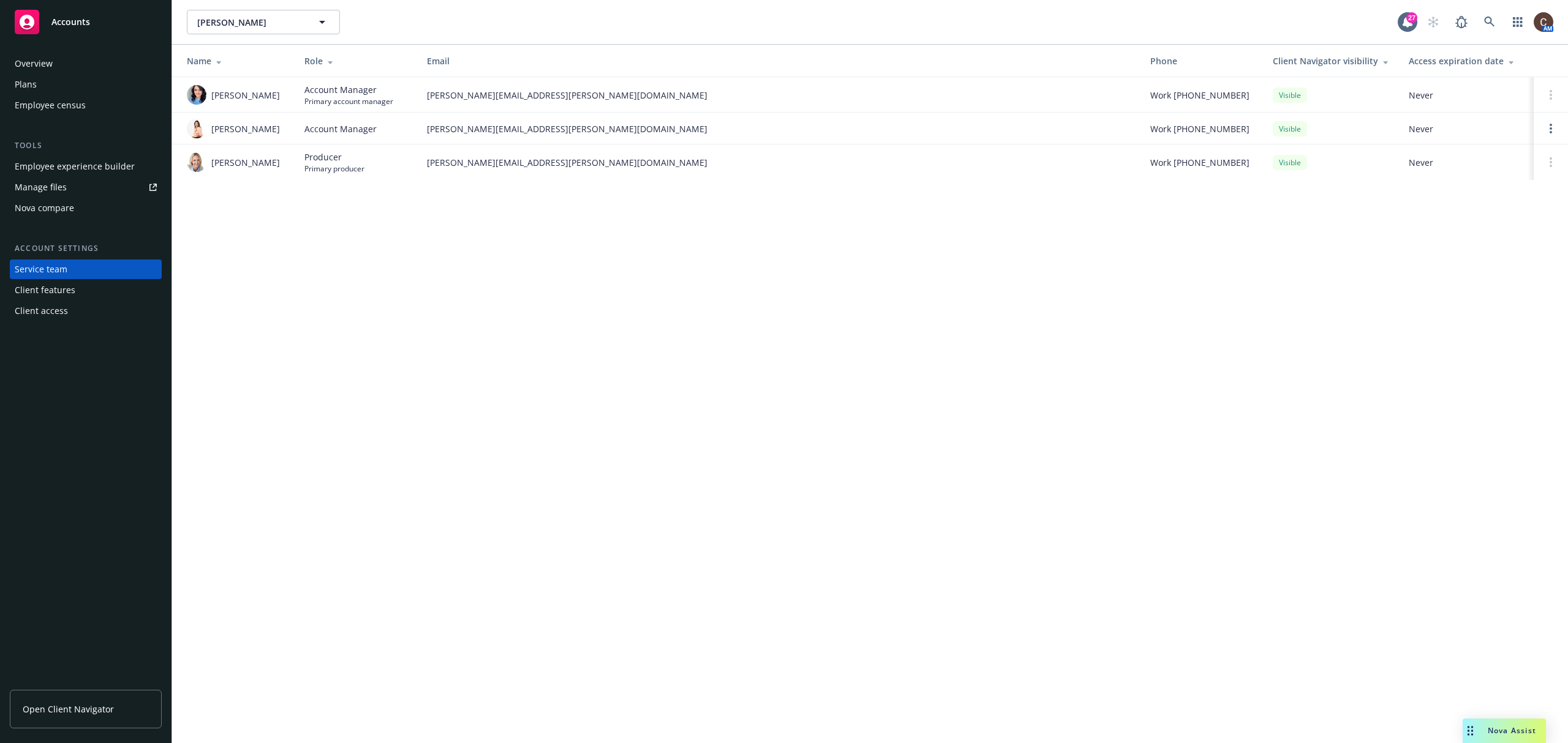
click at [55, 94] on div "Plans" at bounding box center [86, 85] width 142 height 20
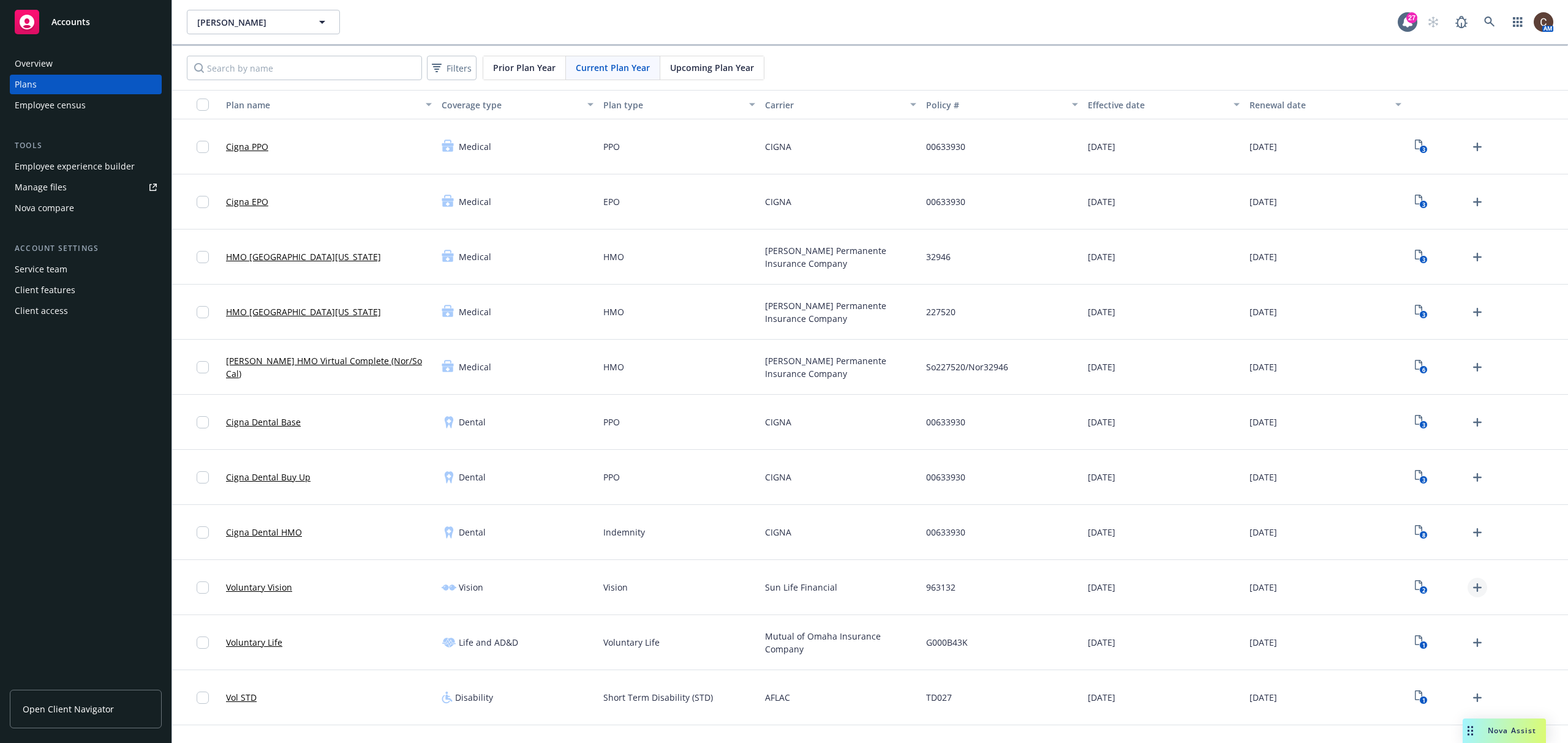
click at [1470, 590] on icon "Upload Plan Documents" at bounding box center [1477, 588] width 15 height 15
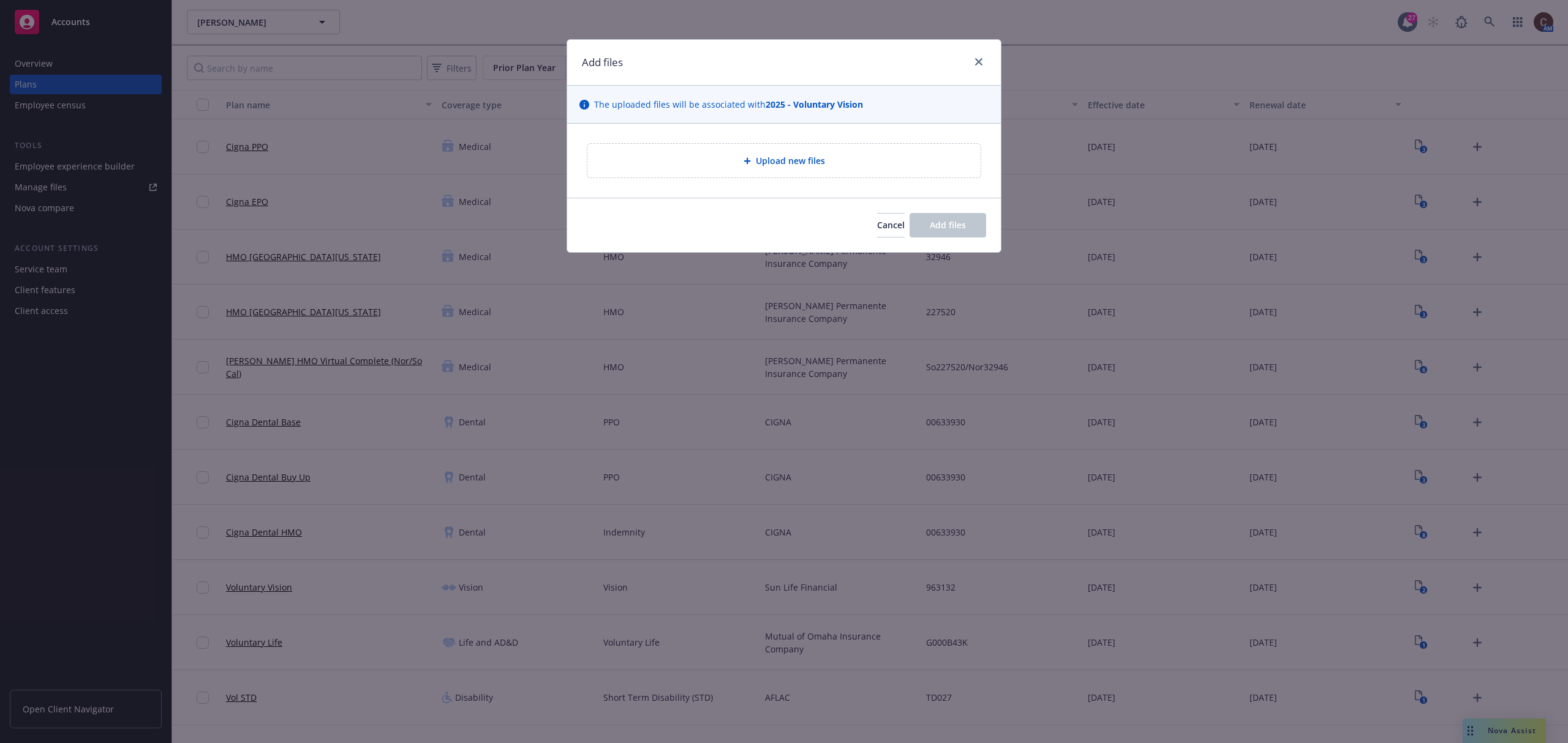
click at [834, 148] on div "Upload new files" at bounding box center [783, 160] width 393 height 34
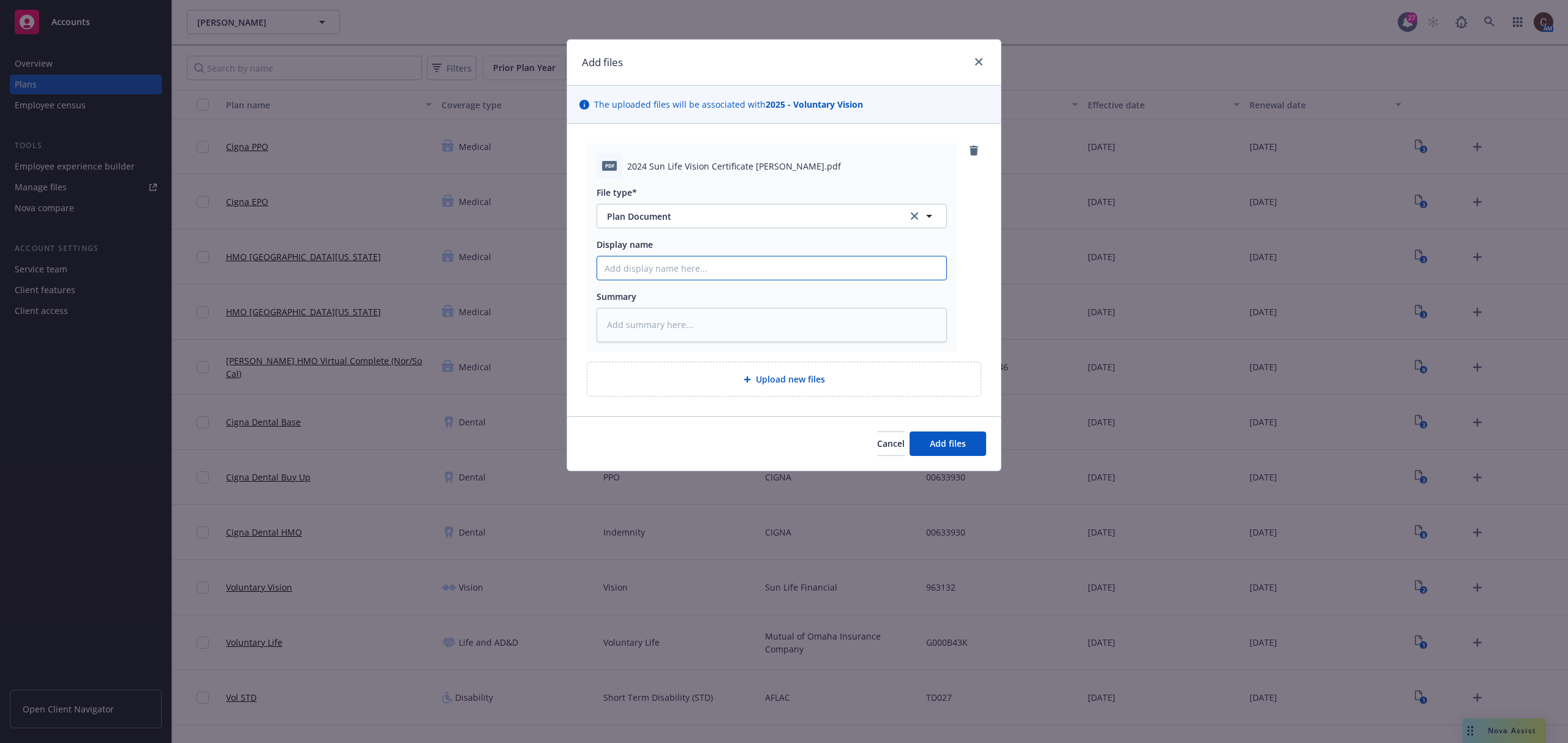
click at [787, 271] on input "Display name" at bounding box center [772, 268] width 349 height 23
type textarea "x"
type input "S"
type textarea "x"
type input "Su"
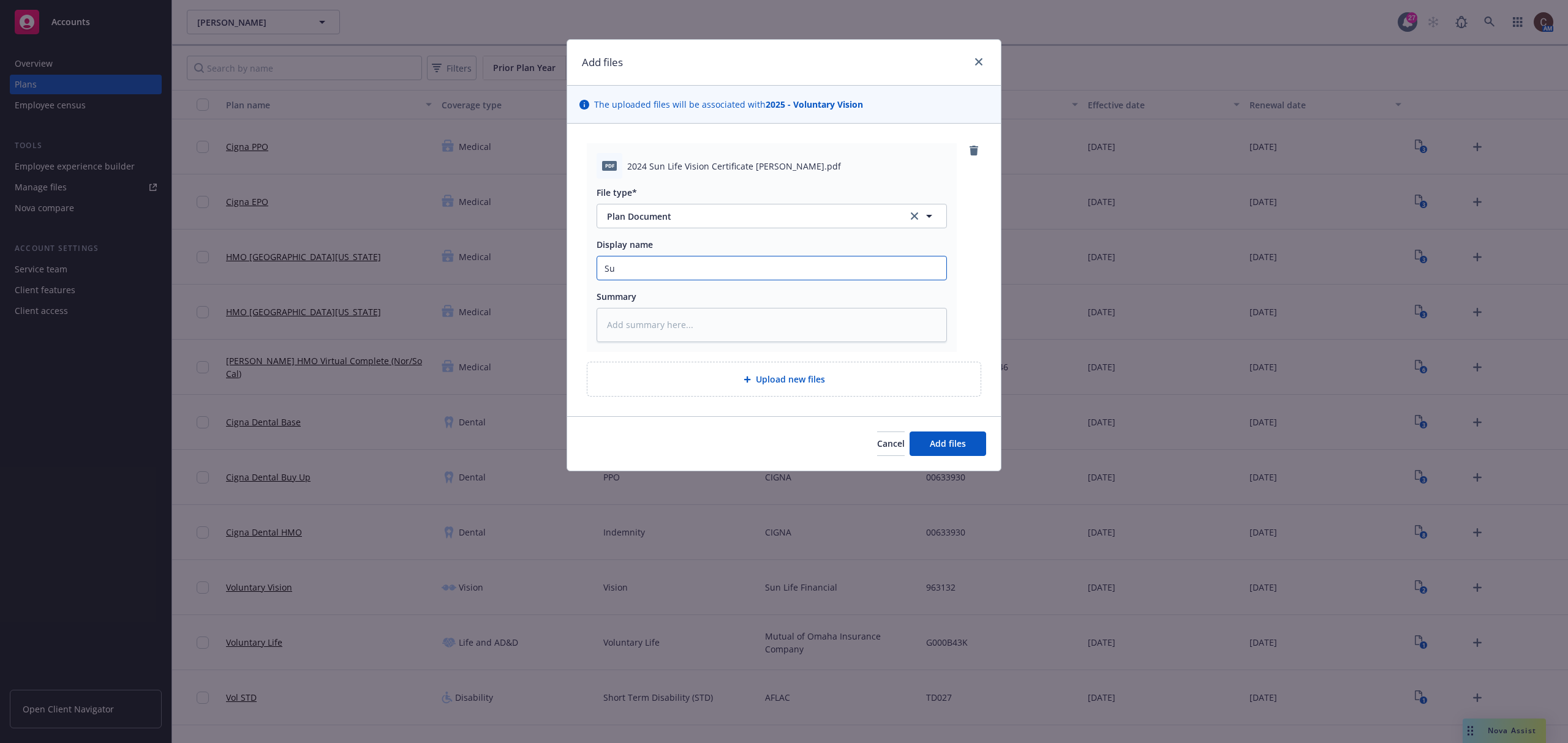
type textarea "x"
type input "Sun"
type textarea "x"
type input "Sunl"
type textarea "x"
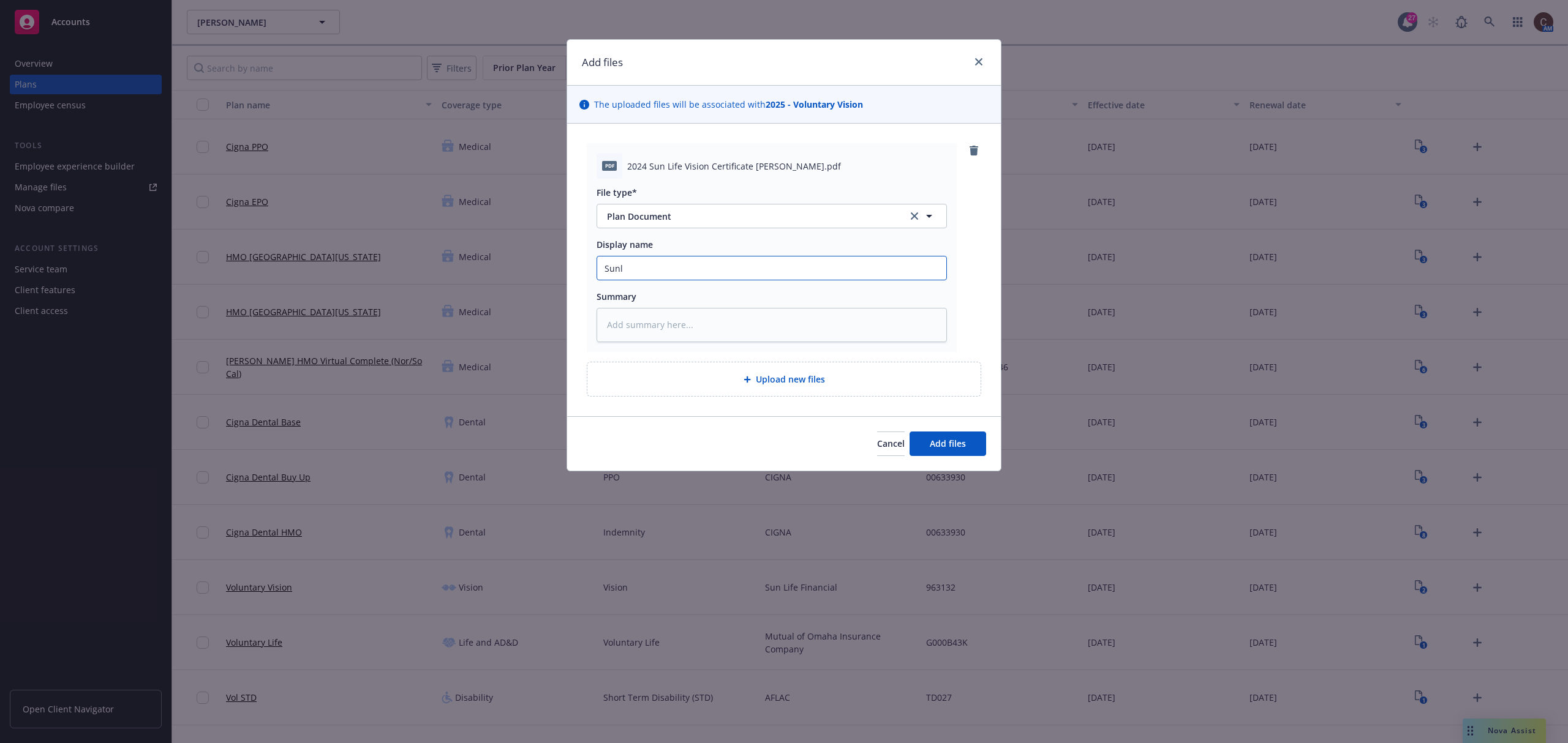
type input "Sunli"
type textarea "x"
type input "Sunlif"
type textarea "x"
type input "Sunlife"
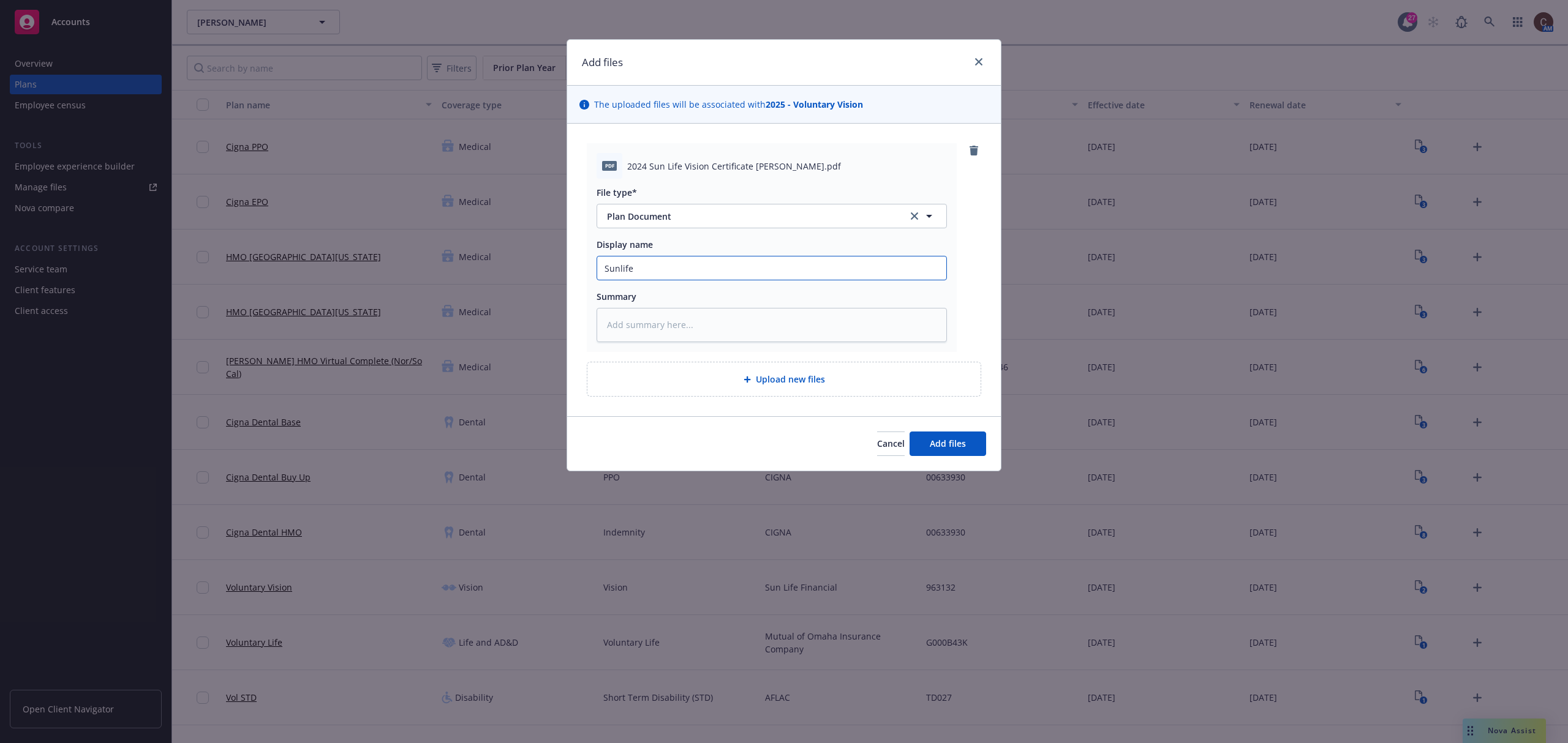
type textarea "x"
type input "Sunlife"
type textarea "x"
type input "Sunlife"
type textarea "x"
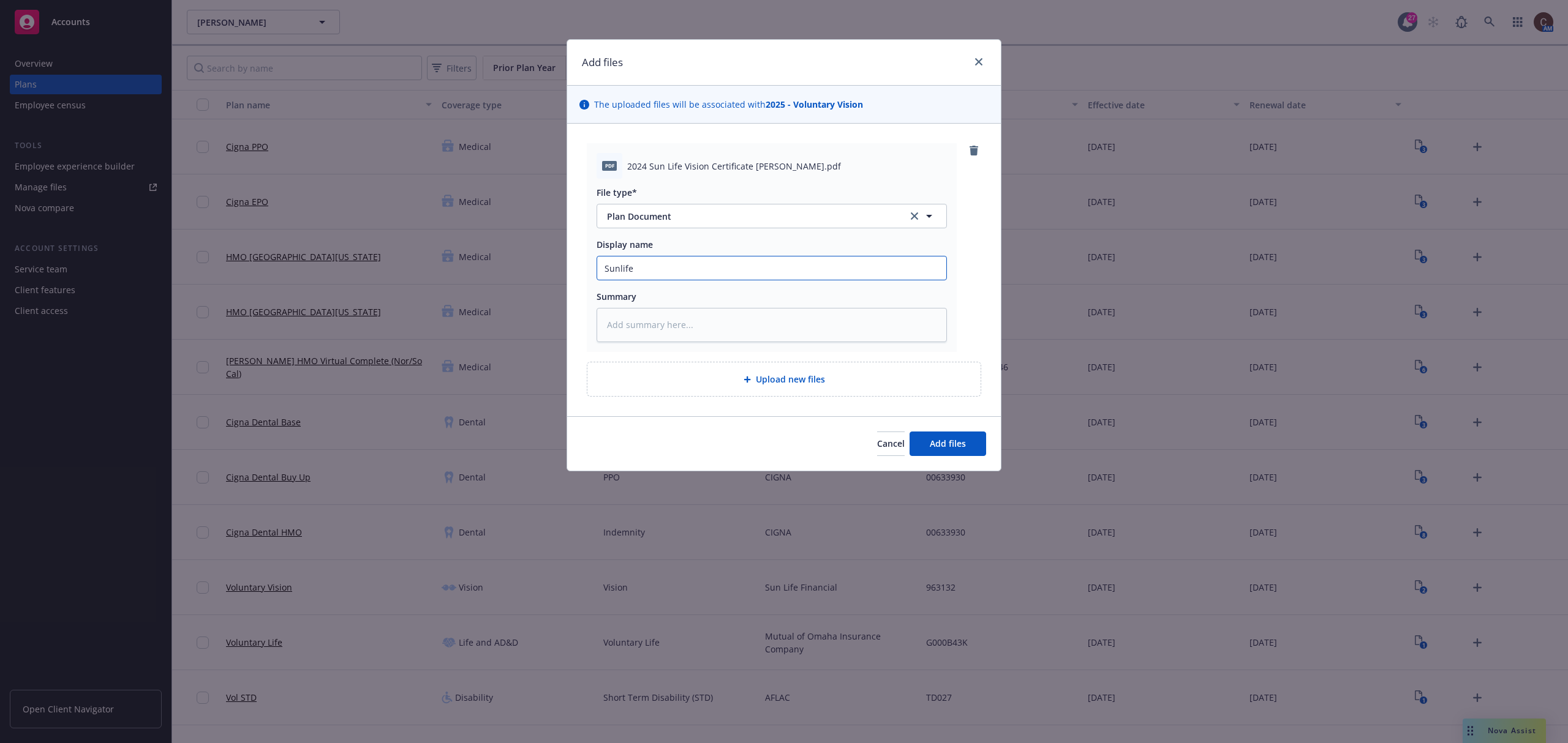
type input "Sunlif"
type textarea "x"
type input "Sunli"
type textarea "x"
type input "Sunl"
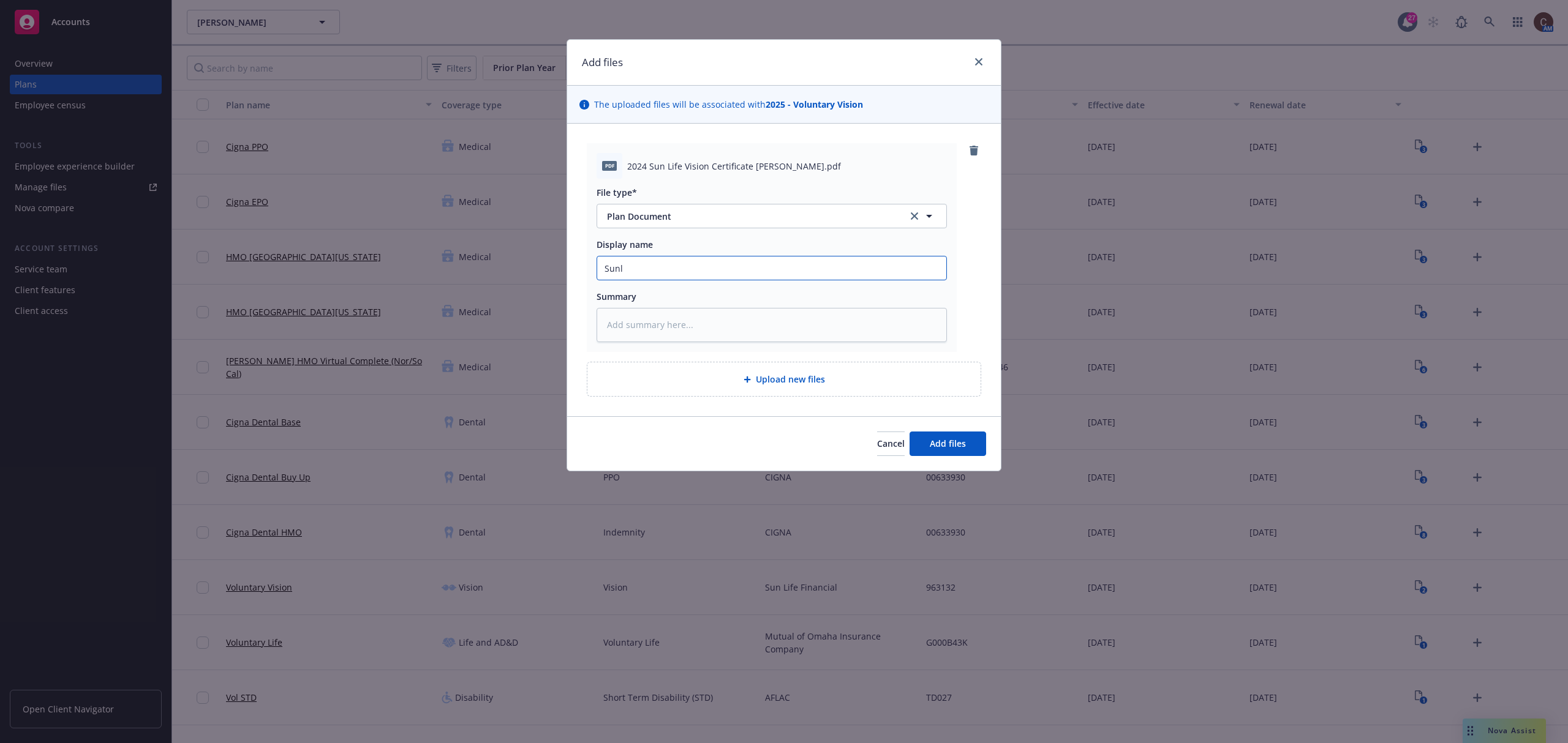
type textarea "x"
type input "Sun"
type textarea "x"
type input "SunL"
type textarea "x"
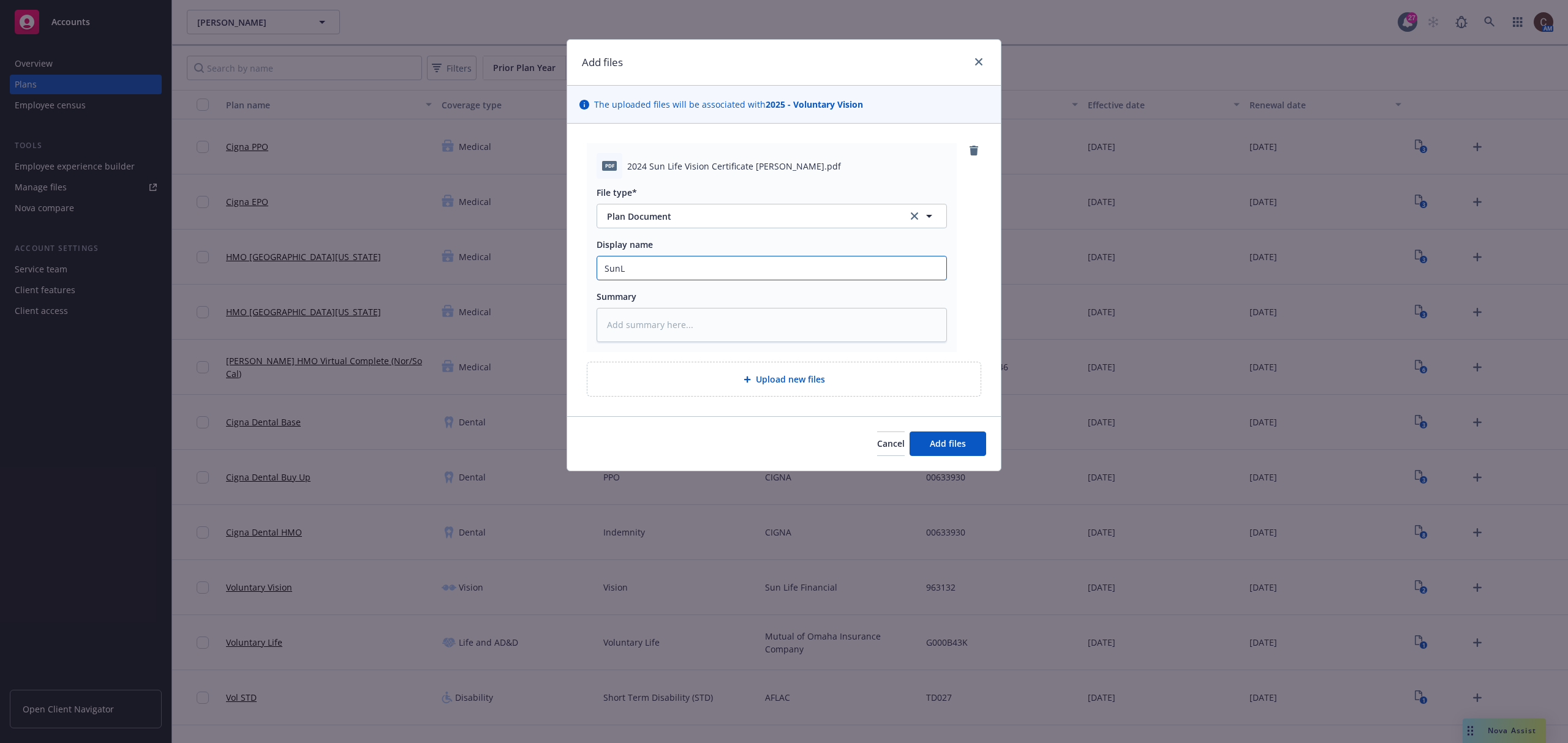
type input "SunLi"
type textarea "x"
type input "SunLif"
type textarea "x"
type input "SunLife"
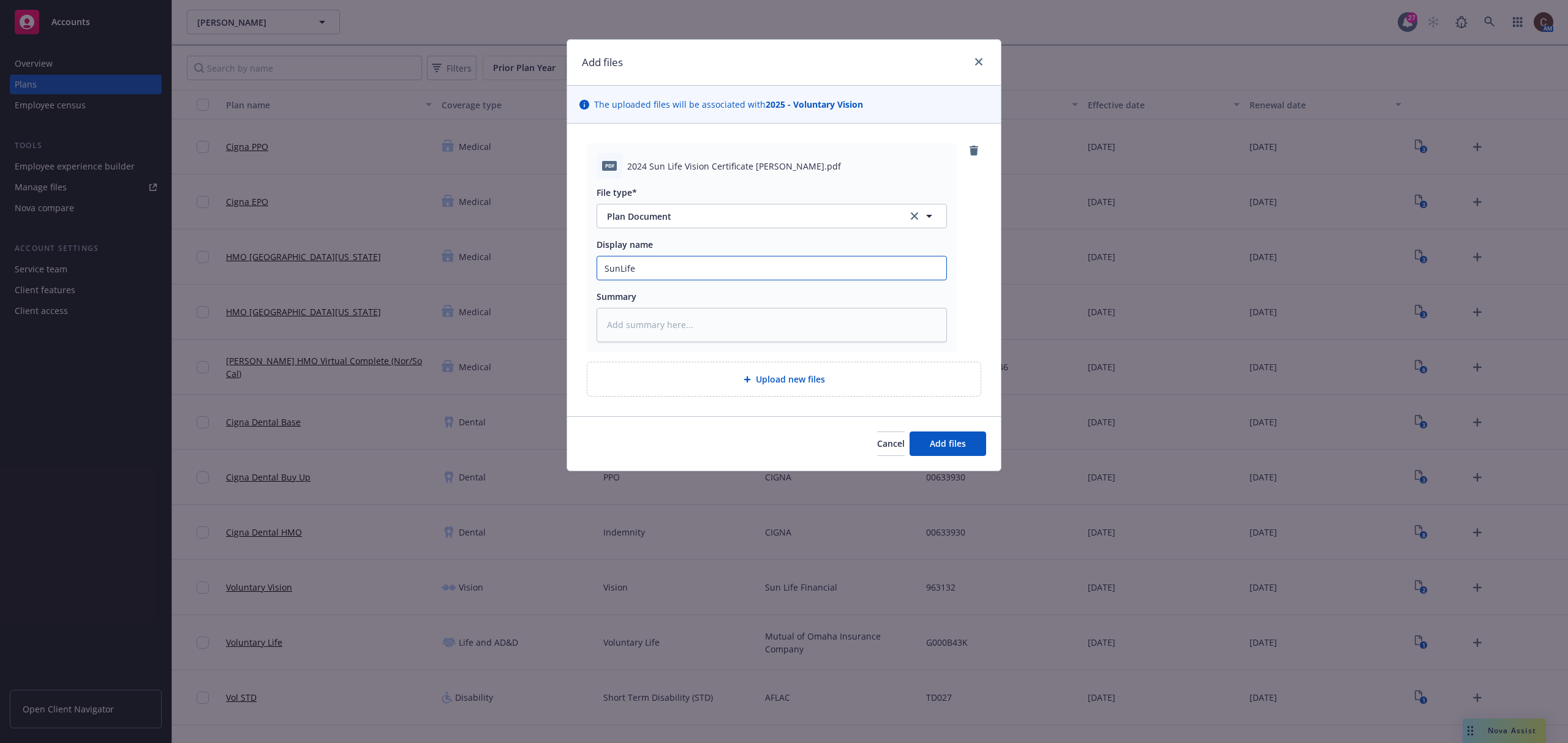
type textarea "x"
type input "SunLife"
type textarea "x"
type input "SunLife V"
type textarea "x"
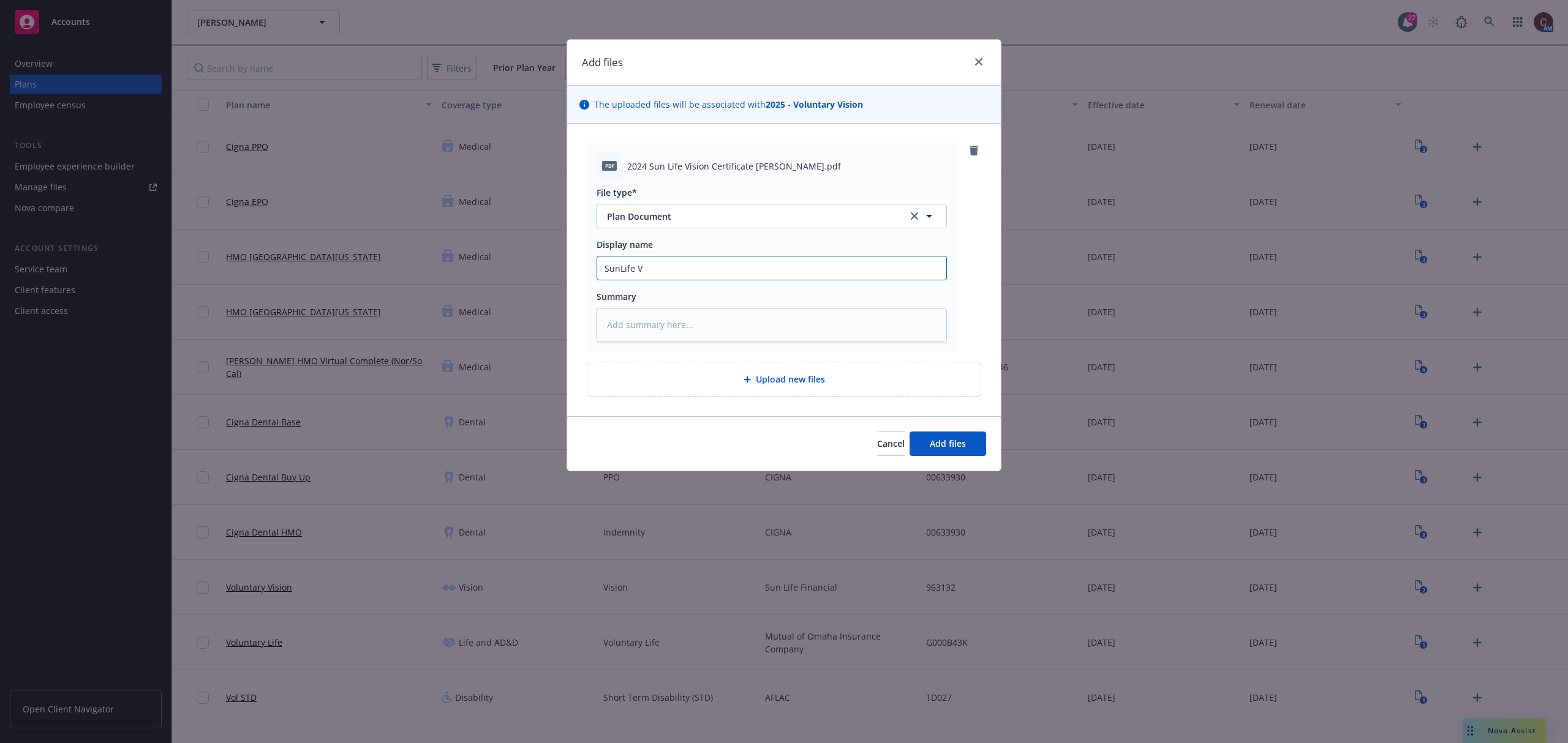
type input "SunLife Vi"
type textarea "x"
type input "SunLife Vis"
type textarea "x"
type input "SunLife Visi"
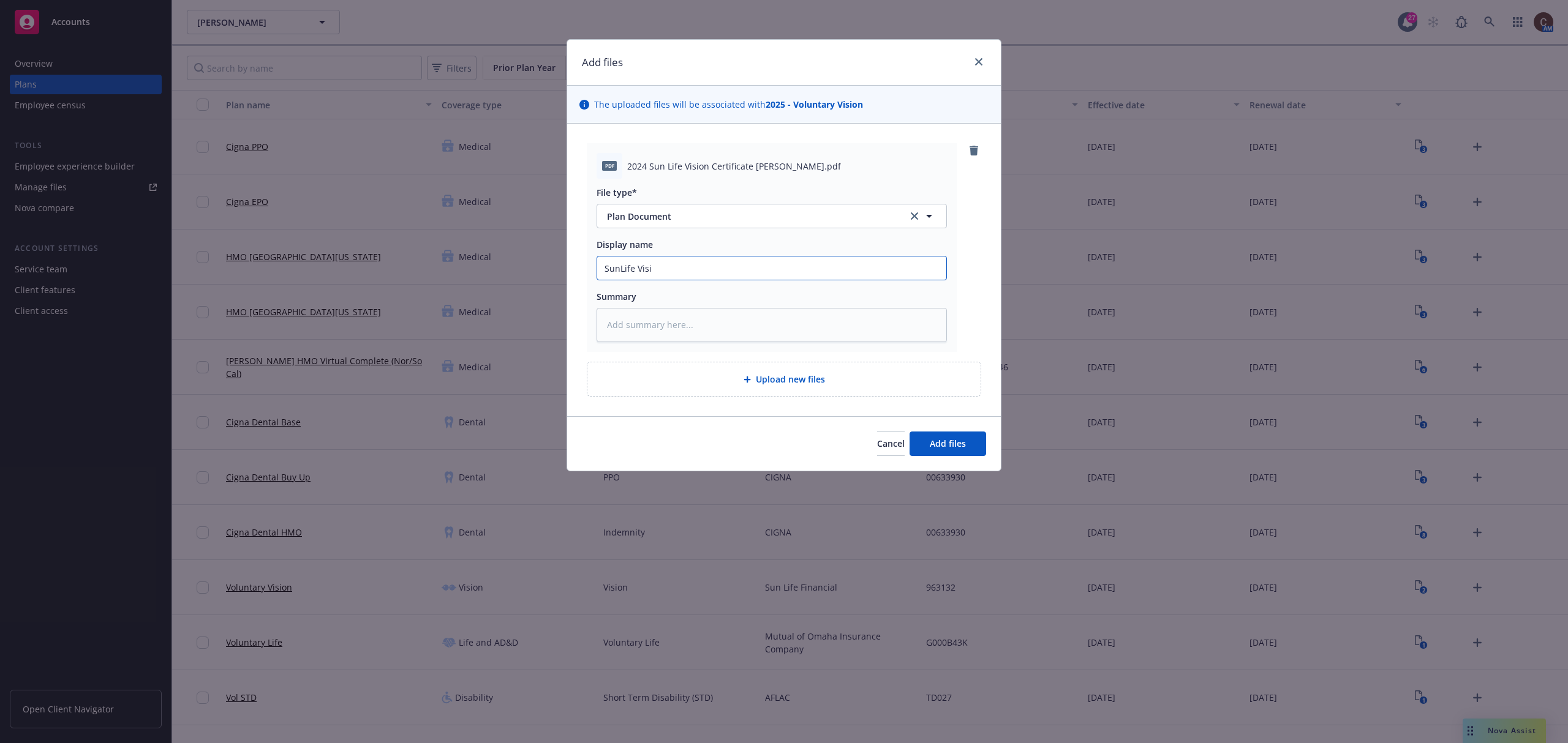
type textarea "x"
type input "SunLife Visio"
type textarea "x"
type input "SunLife Vision"
type textarea "x"
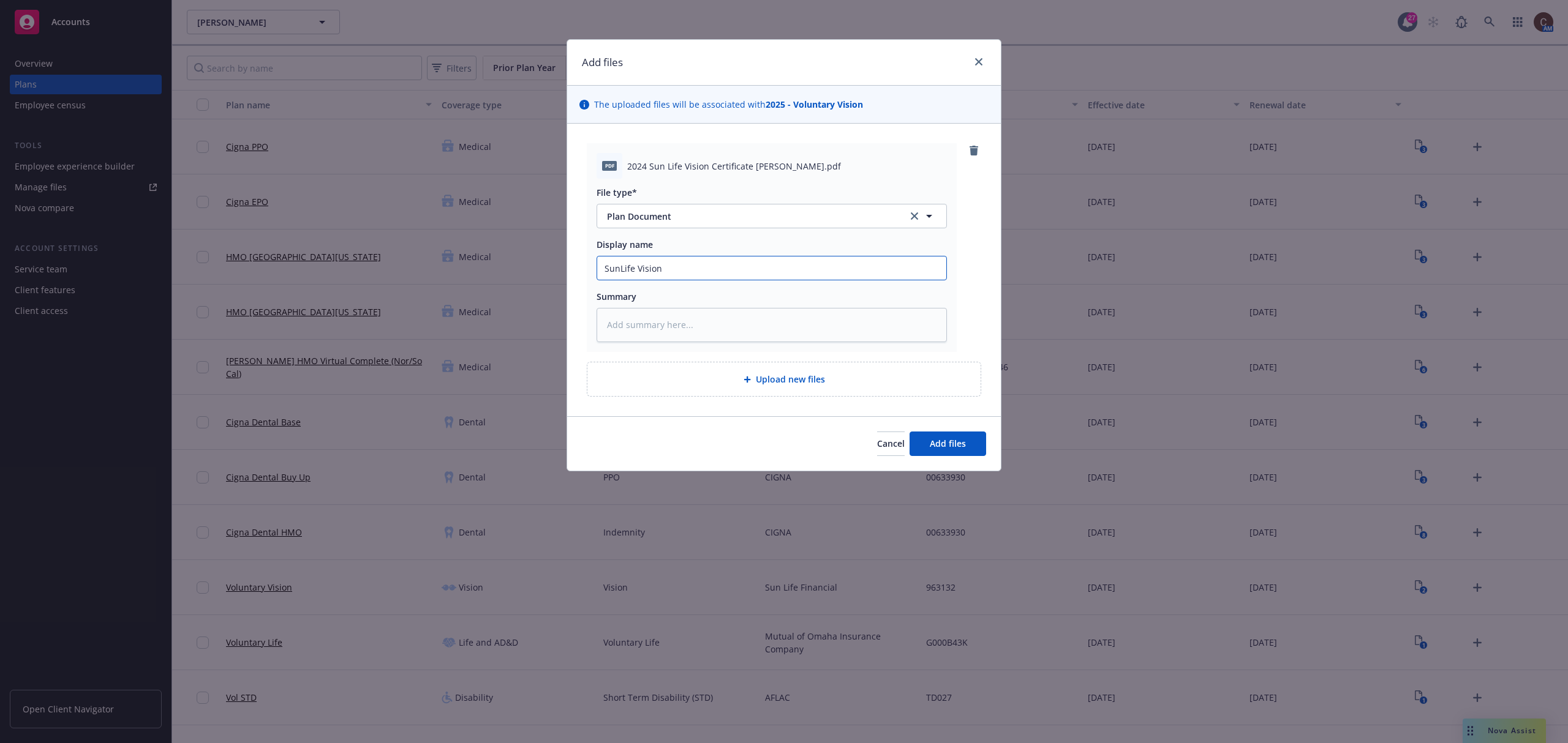
type input "SunLife Vision"
type textarea "x"
type input "SunLife Vision P"
type textarea "x"
type input "SunLife Vision Pl"
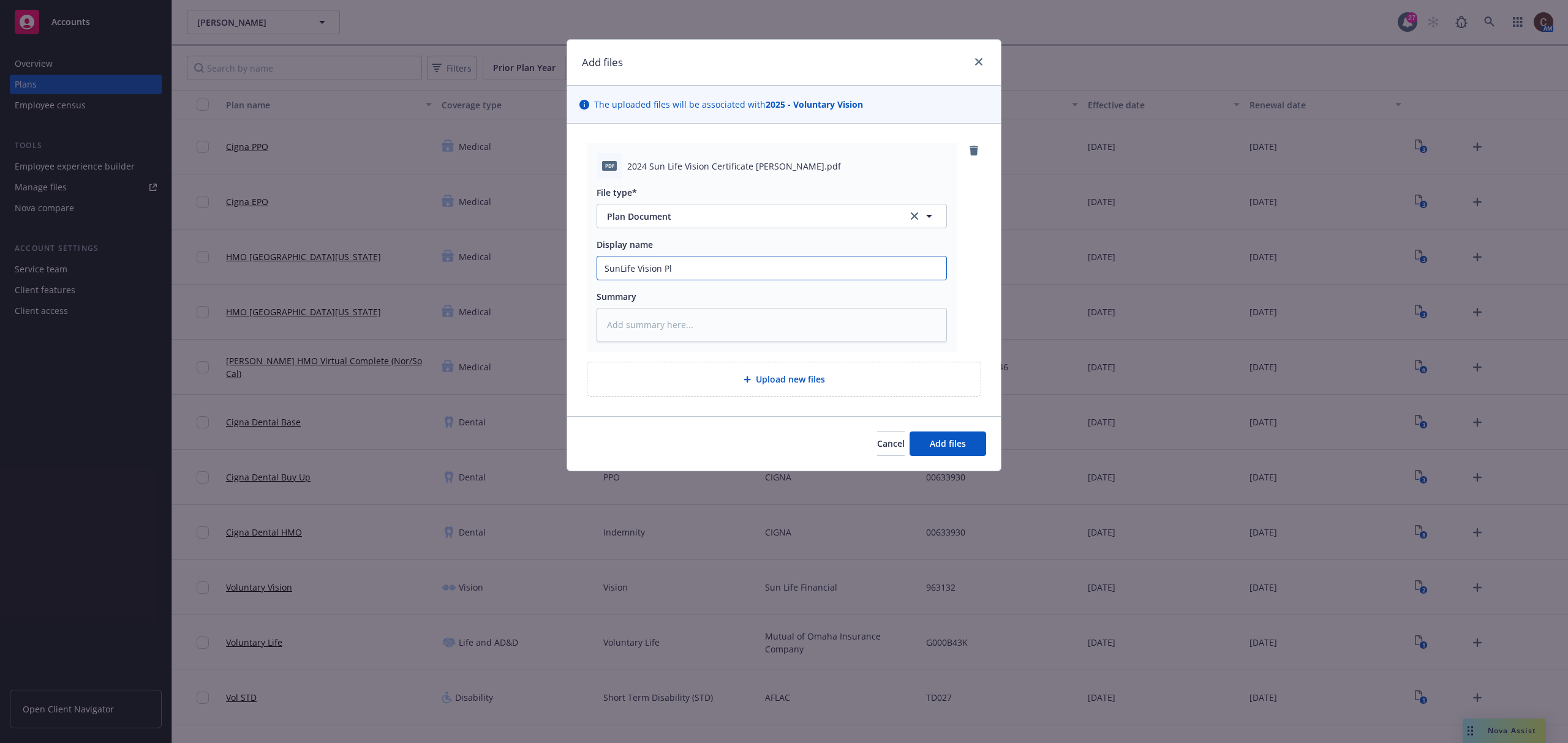
type textarea "x"
type input "SunLife Vision Pla"
type textarea "x"
type input "SunLife Vision Plan"
type textarea "x"
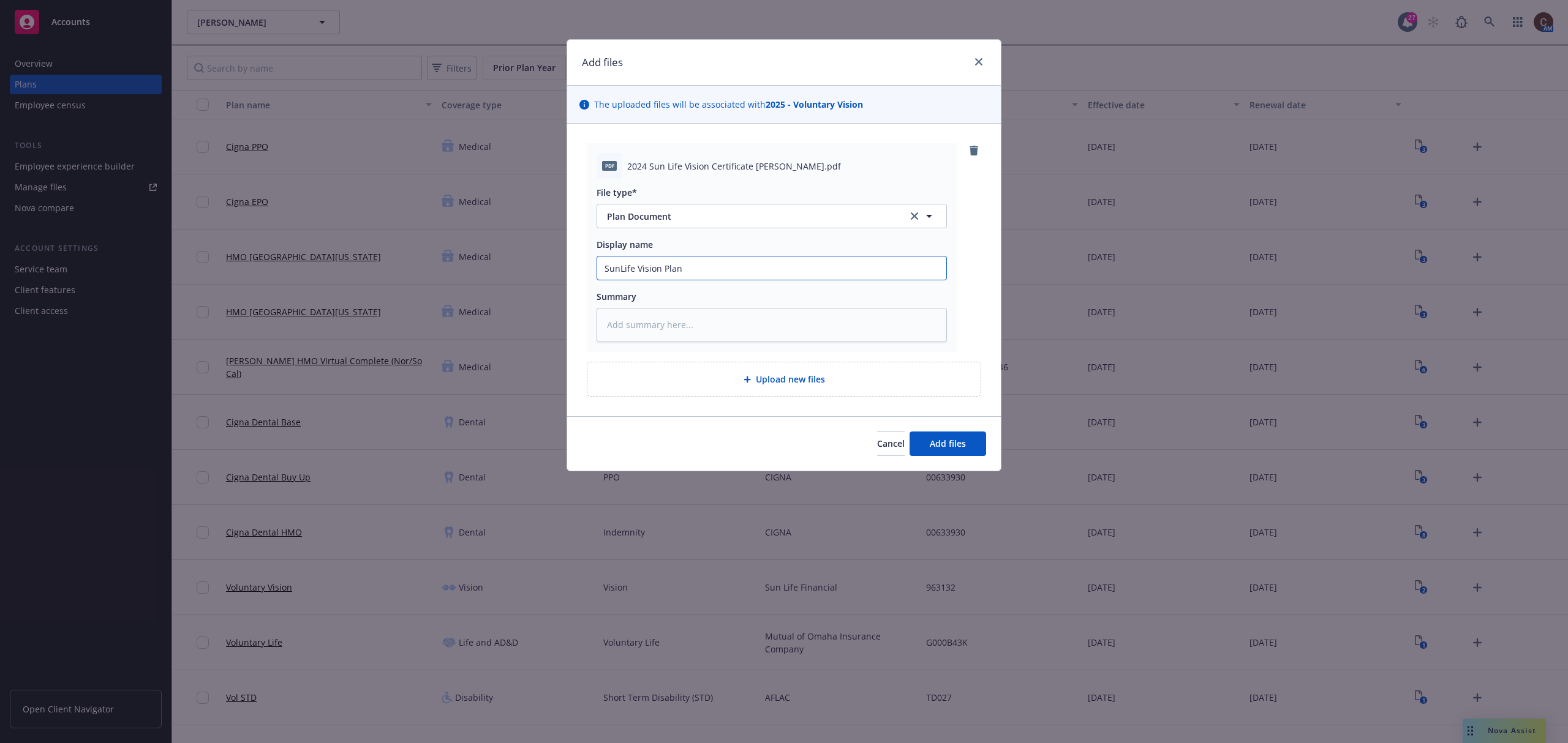
type input "SunLife Vision Plan"
type textarea "x"
type input "SunLife Vision Plan C"
type textarea "x"
type input "SunLife Vision Plan Ce"
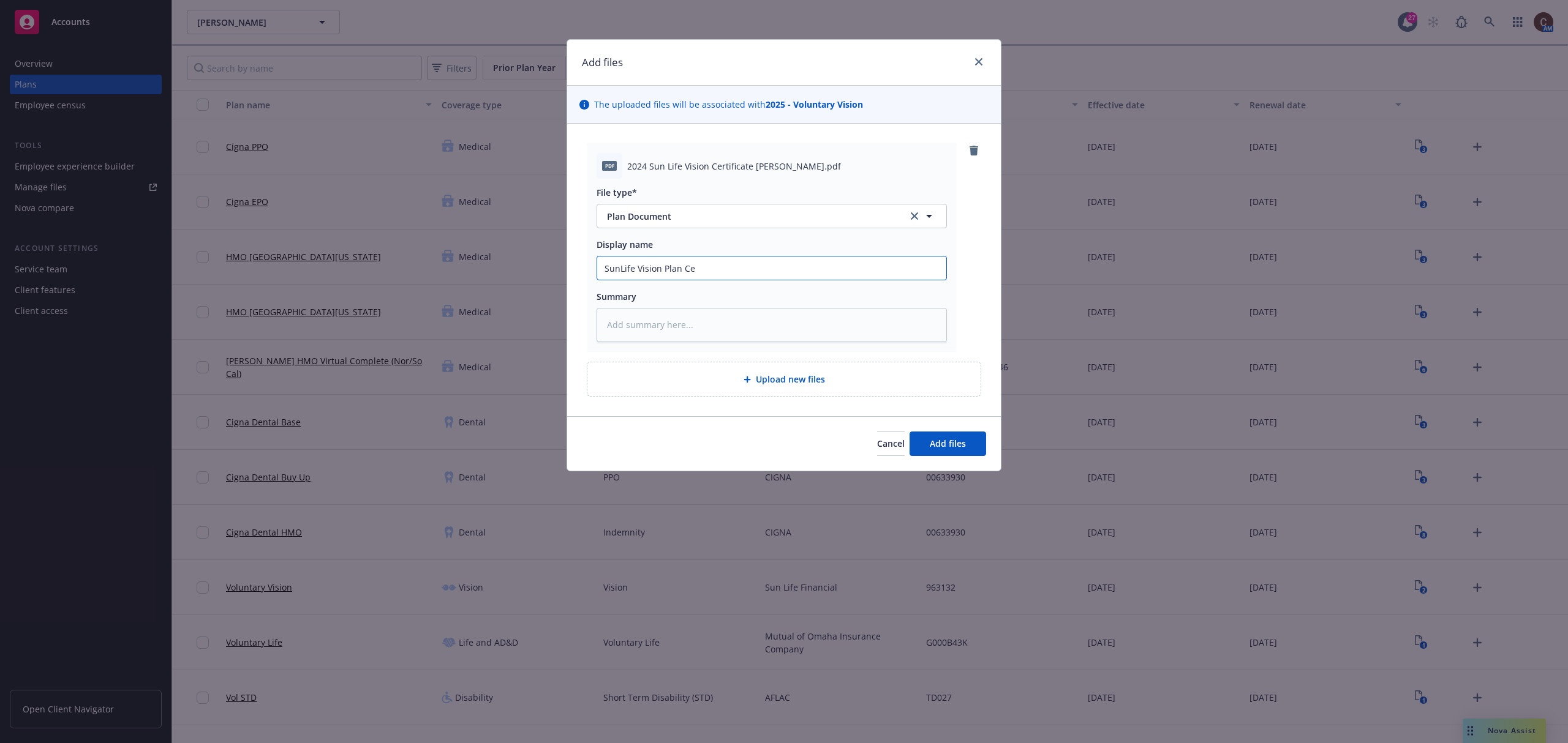
type textarea "x"
type input "SunLife Vision Plan Cer"
type textarea "x"
type input "SunLife Vision Plan Cert"
type textarea "x"
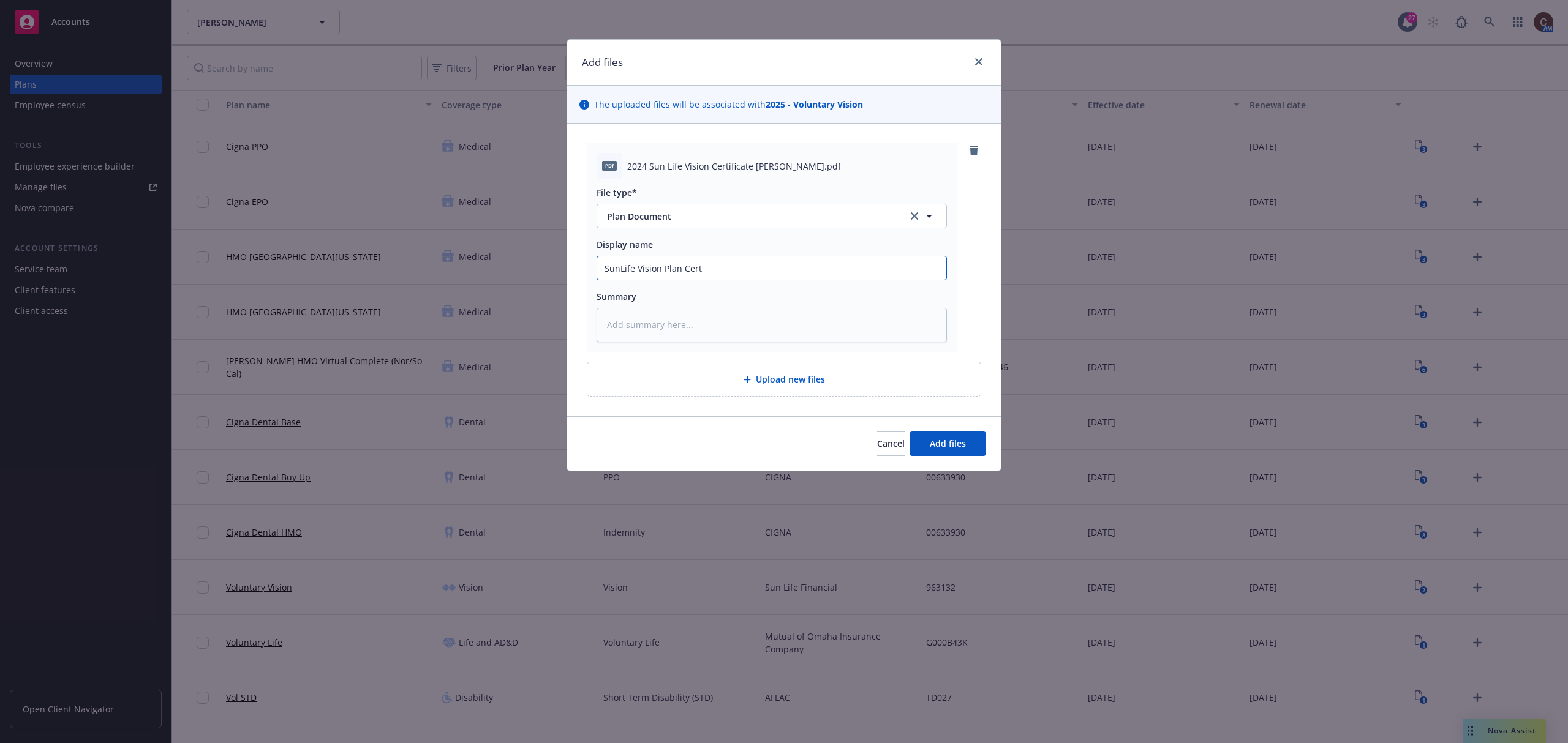
type input "SunLife Vision Plan Certi"
type textarea "x"
type input "SunLife Vision Plan Certif"
type textarea "x"
type input "SunLife Vision Plan Certifi"
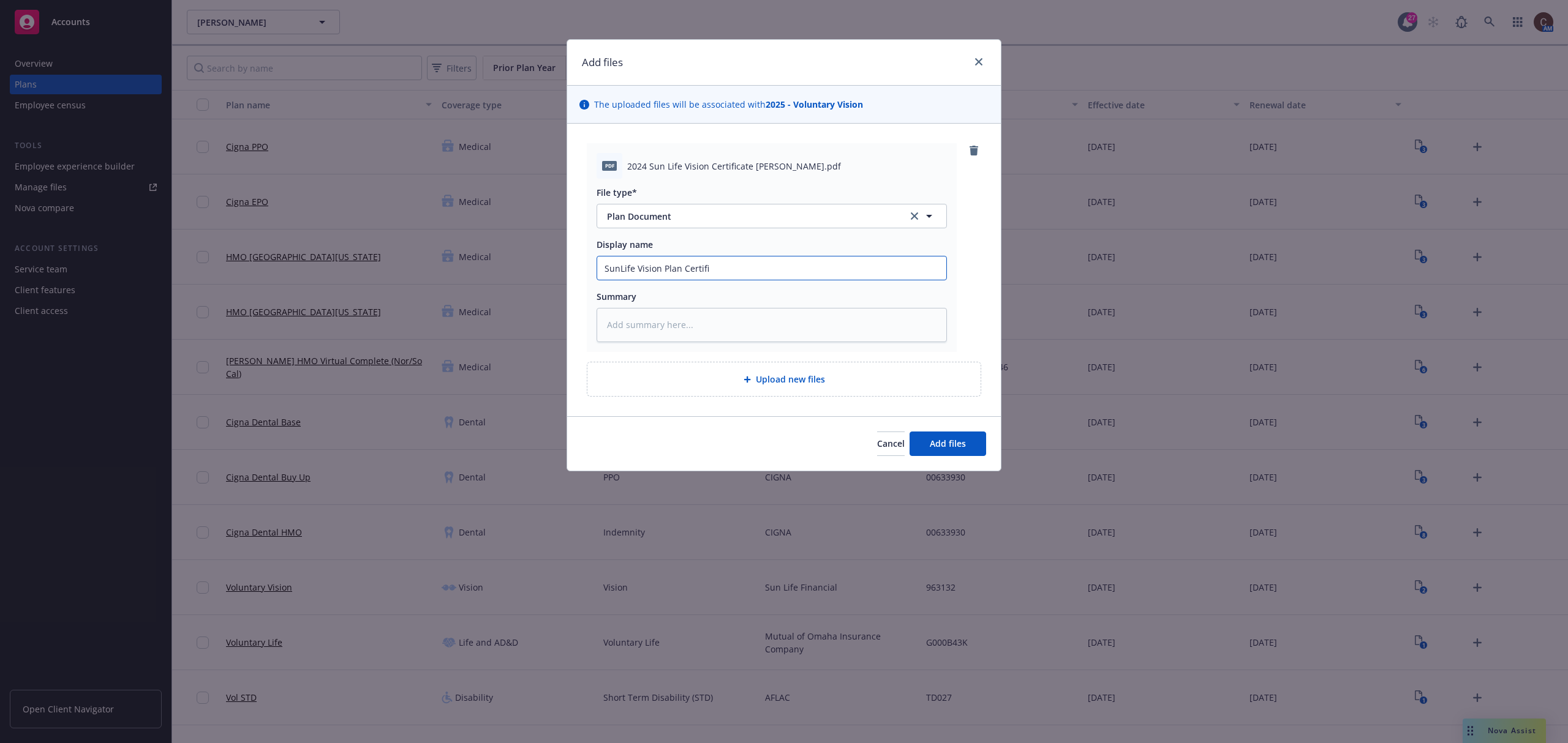
type textarea "x"
type input "SunLife Vision Plan Certific"
type textarea "x"
type input "SunLife Vision Plan Certifica"
type textarea "x"
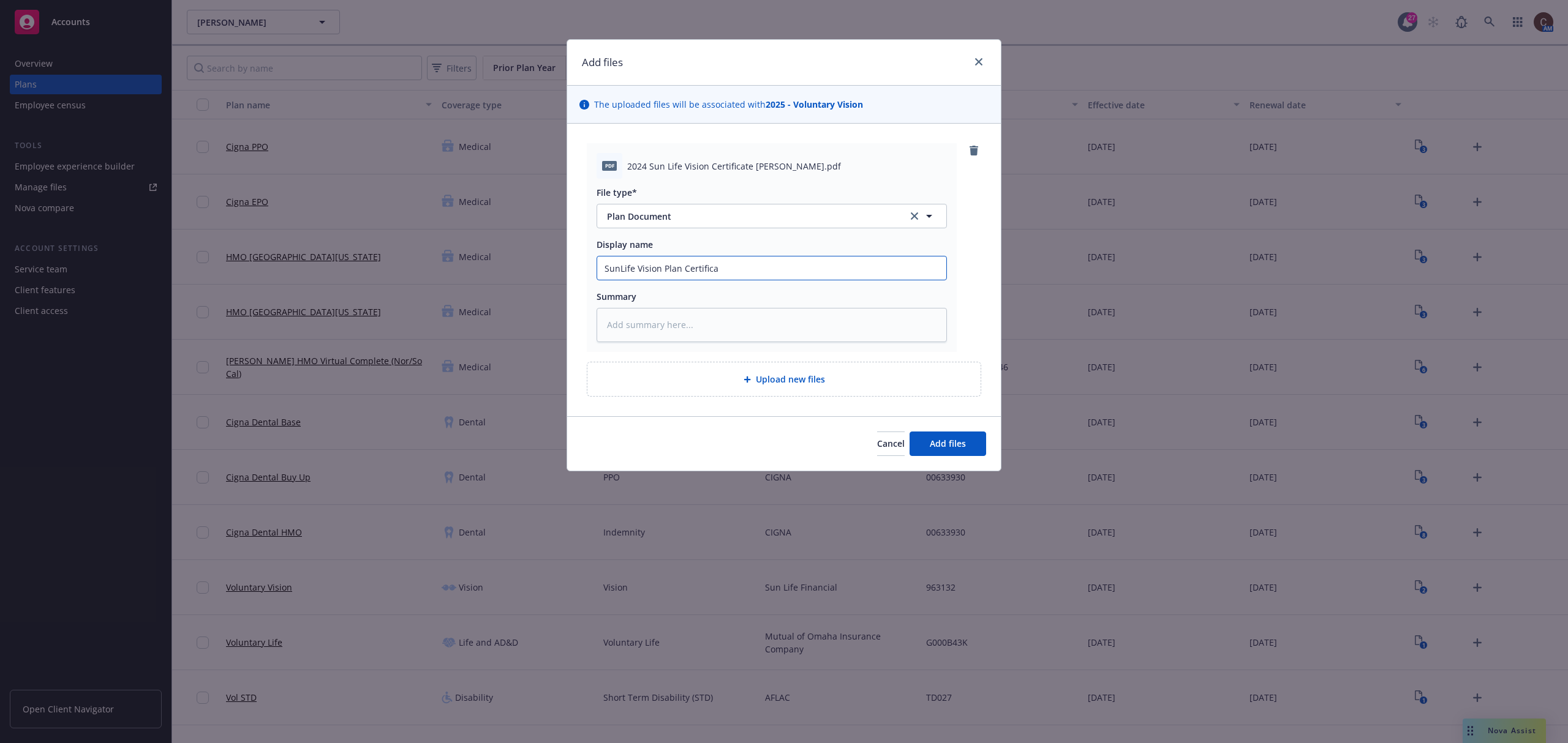
type input "SunLife Vision Plan Certificat"
type textarea "x"
type input "SunLife Vision Plan Certificate"
type textarea "x"
type input "SunLife Vision Plan Certificate"
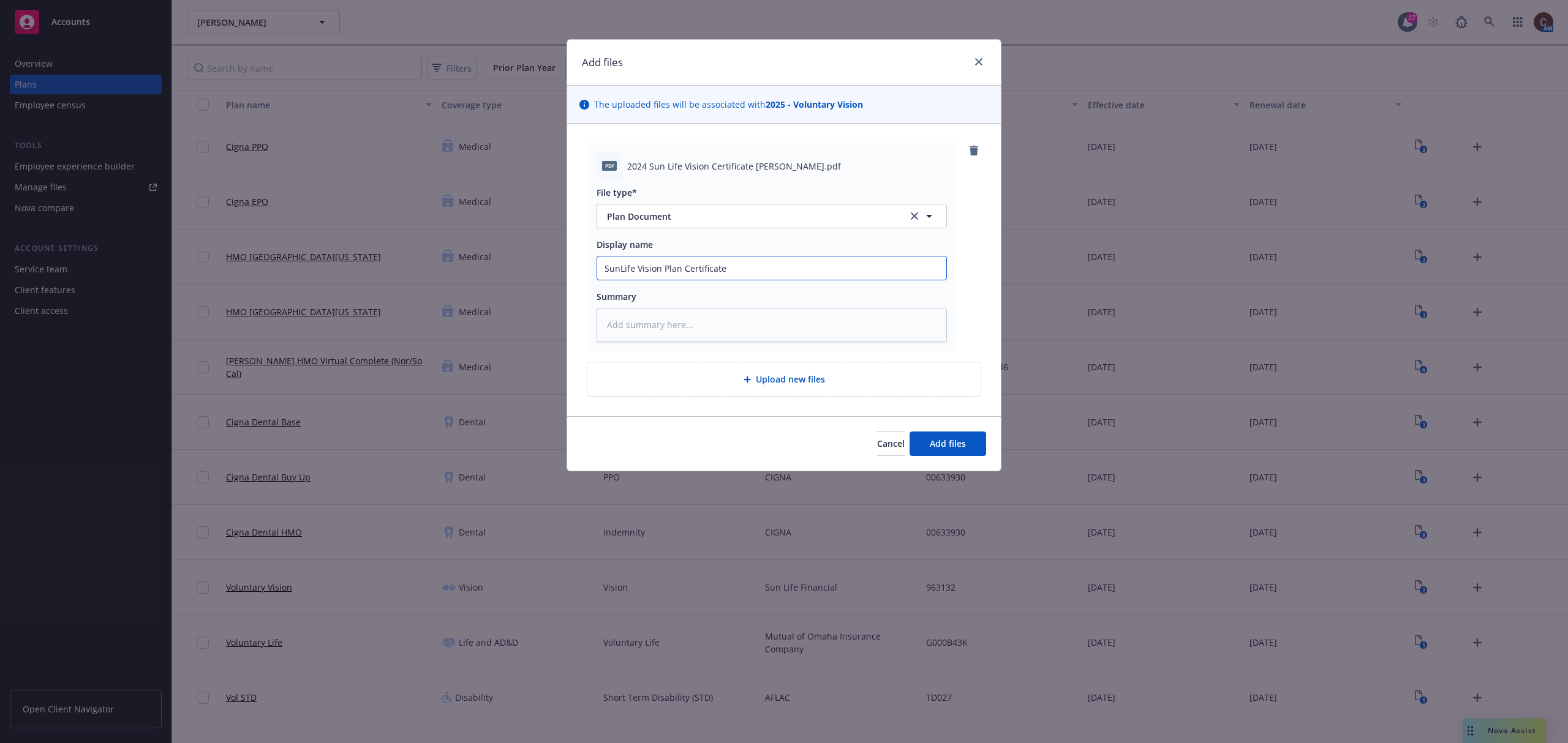
type textarea "x"
type input "SunLife Vision Plan Certificate W"
type textarea "x"
type input "SunLife Vision Plan Certificate W."
type textarea "x"
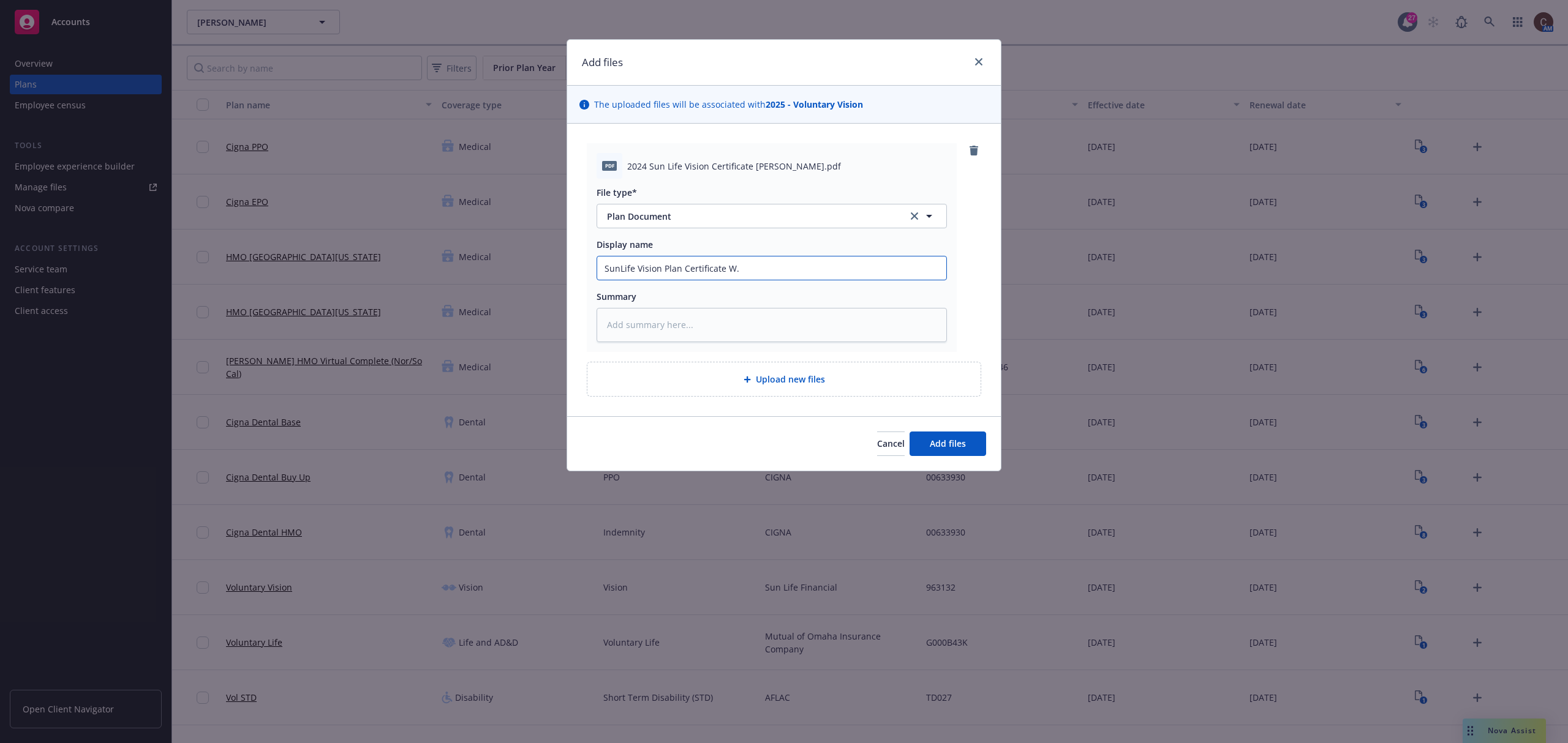
type input "SunLife Vision Plan Certificate W."
type textarea "x"
type input "SunLife Vision Plan Certificate W. L"
type textarea "x"
type input "SunLife Vision Plan Certificate W. L."
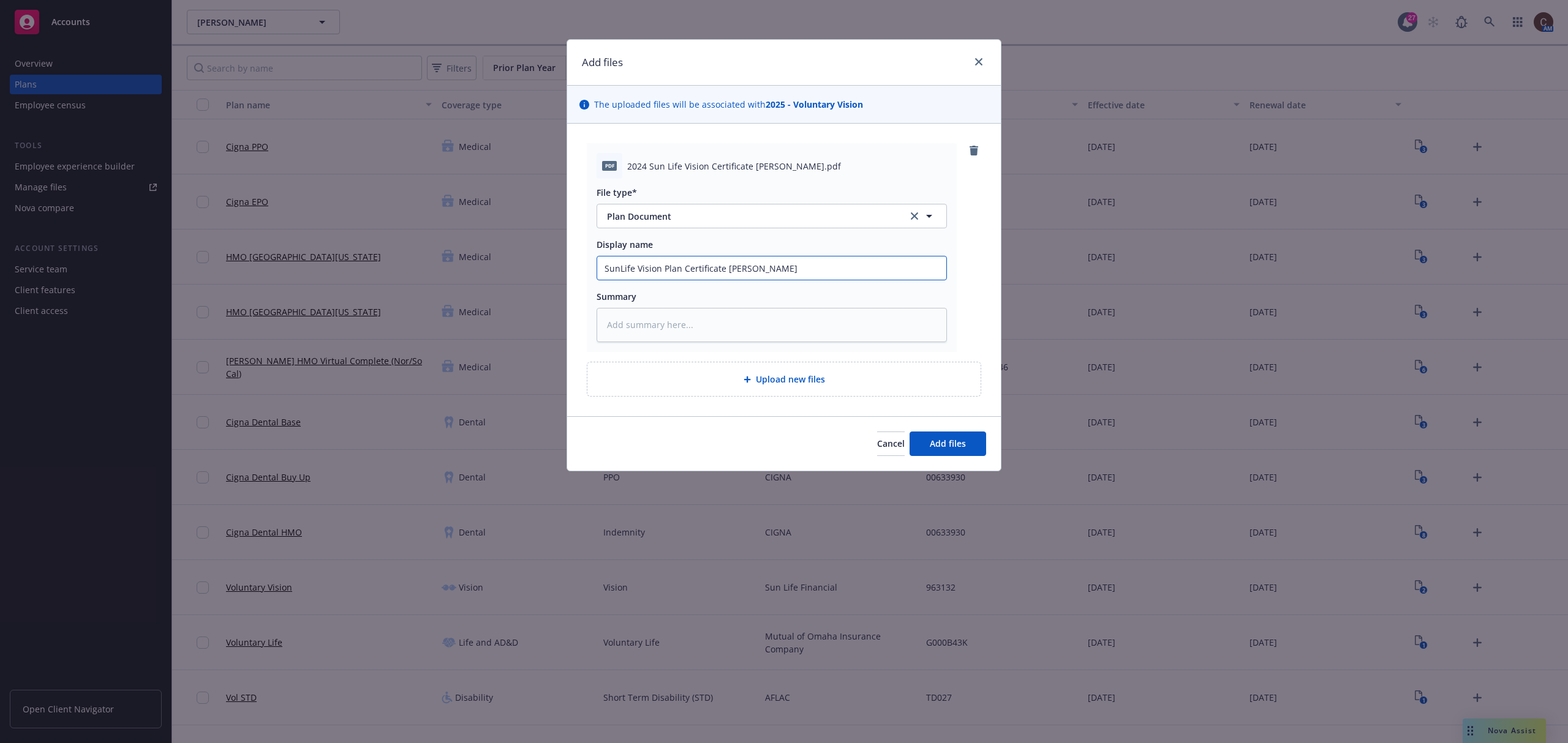
type textarea "x"
type input "SunLife Vision Plan Certificate W. L."
type textarea "x"
type input "SunLife Vision Plan Certificate W. L. B"
type textarea "x"
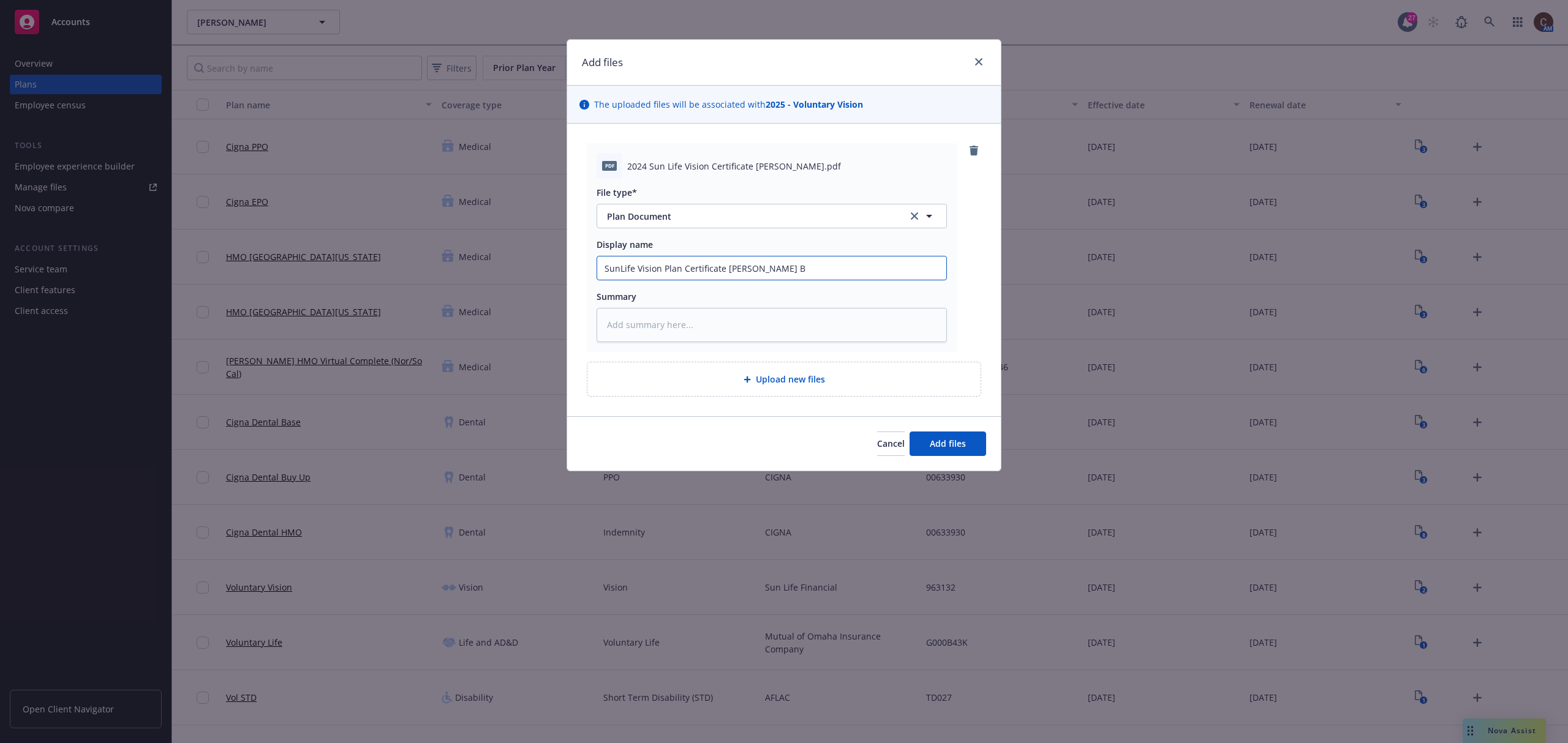
type input "SunLife Vision Plan Certificate W. L. Bu"
type textarea "x"
type input "SunLife Vision Plan Certificate W. L. But"
type textarea "x"
type input "SunLife Vision Plan Certificate W. L. Butl"
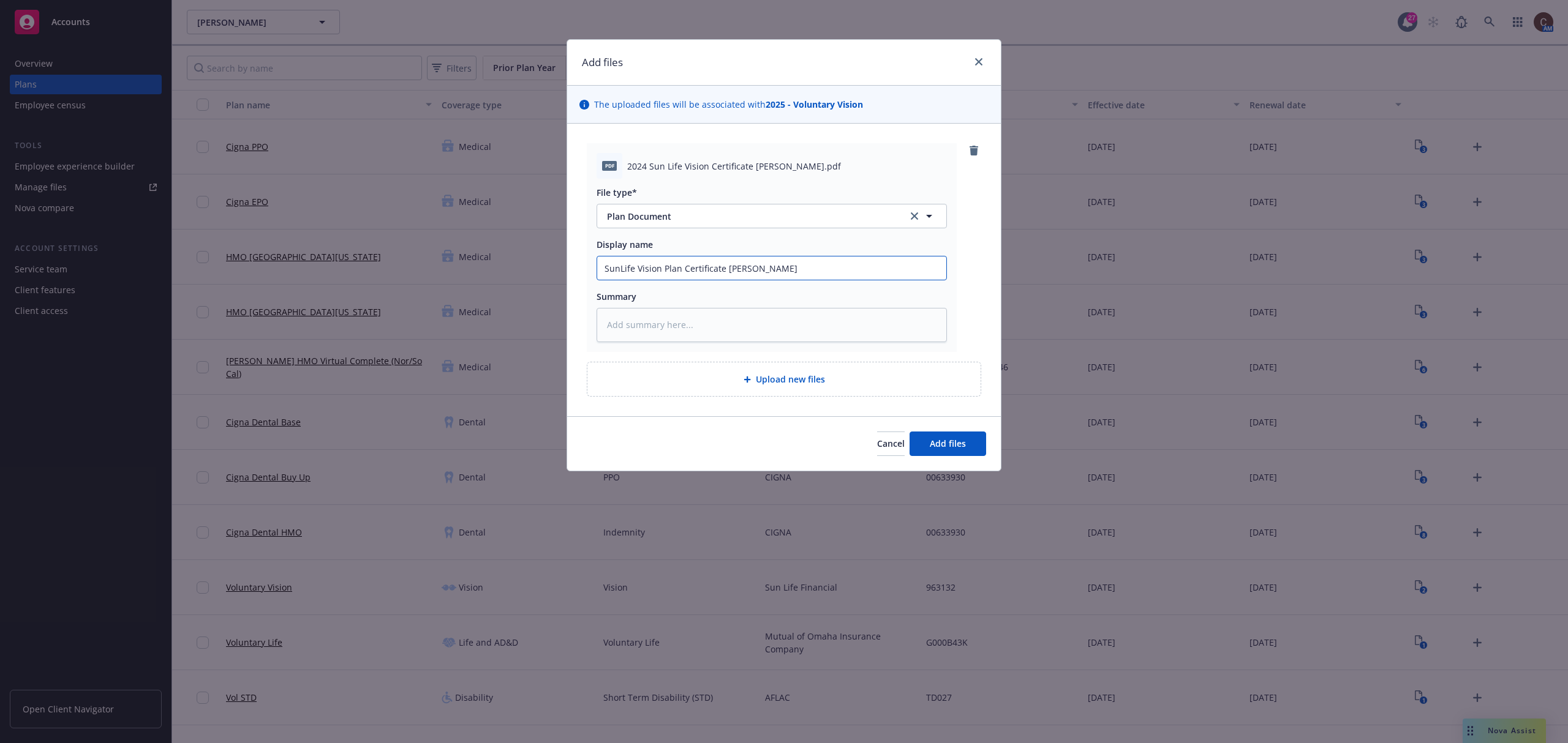
type textarea "x"
type input "SunLife Vision Plan Certificate W. L. Butle"
type textarea "x"
type input "SunLife Vision Plan Certificate W. L. Butler"
click at [953, 447] on span "Add files" at bounding box center [948, 443] width 37 height 12
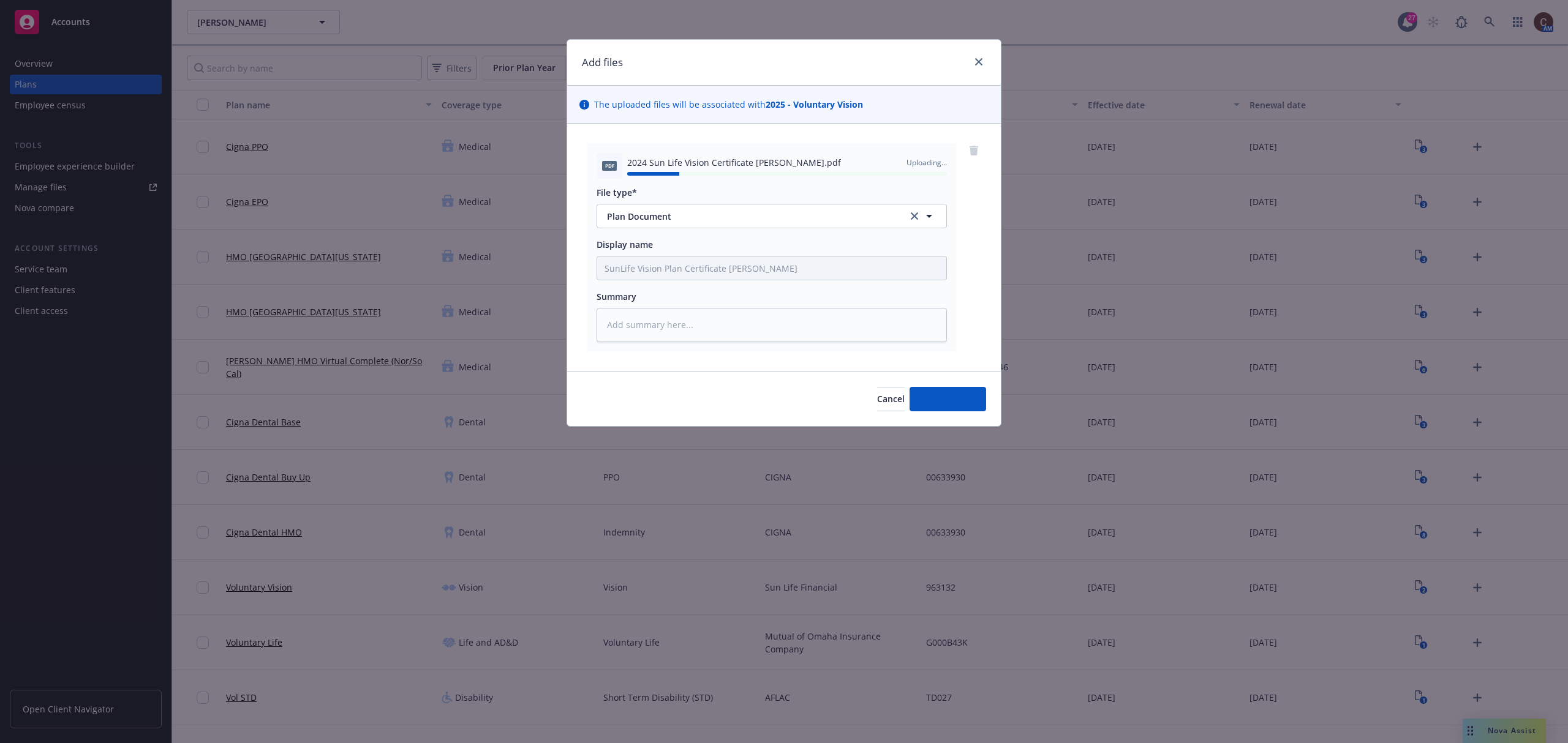
type textarea "x"
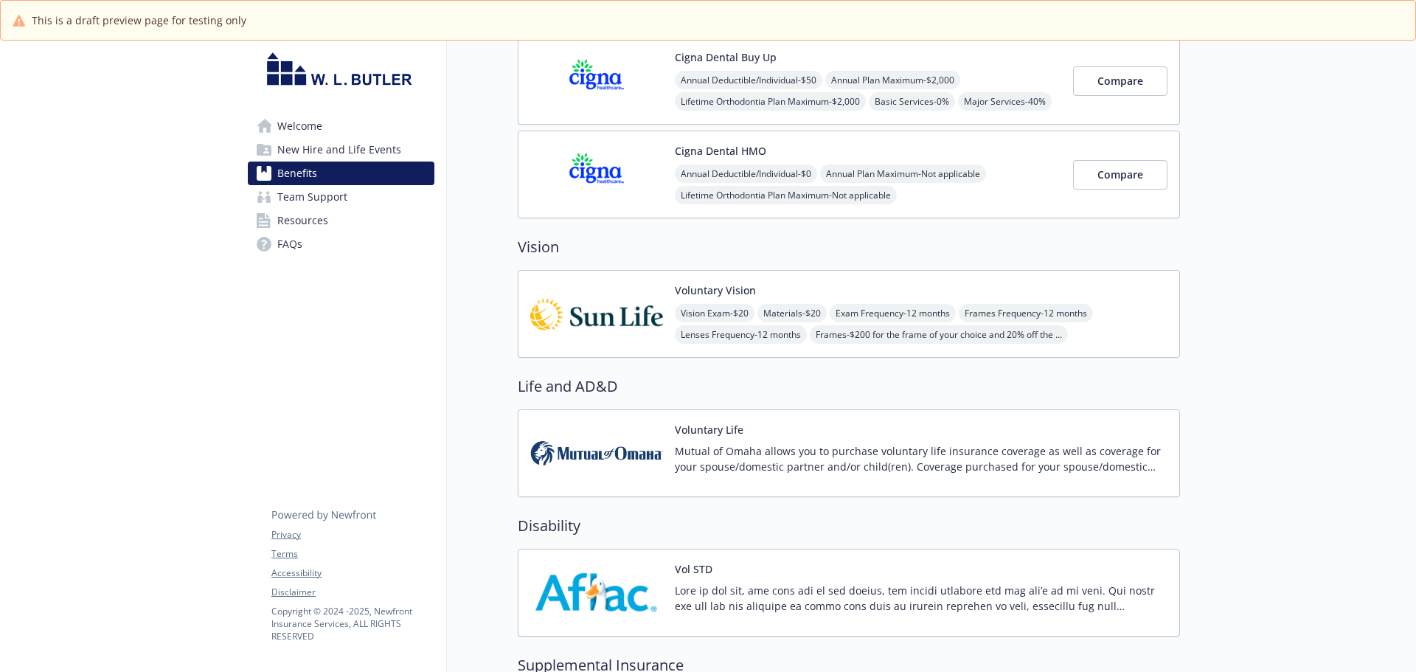
scroll to position [811, 0]
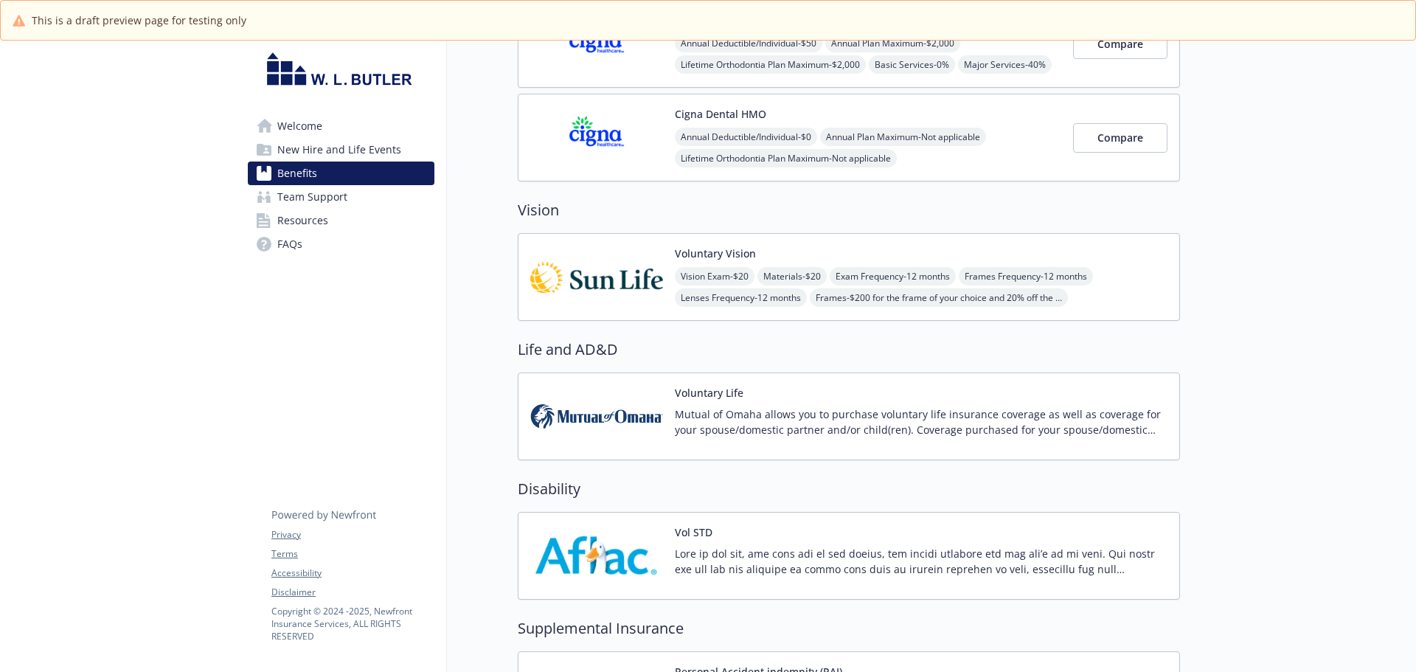
click at [1130, 285] on div "Vision Exam - $20 Materials - $20 Exam Frequency - 12 months Frames Frequency -…" at bounding box center [921, 287] width 493 height 40
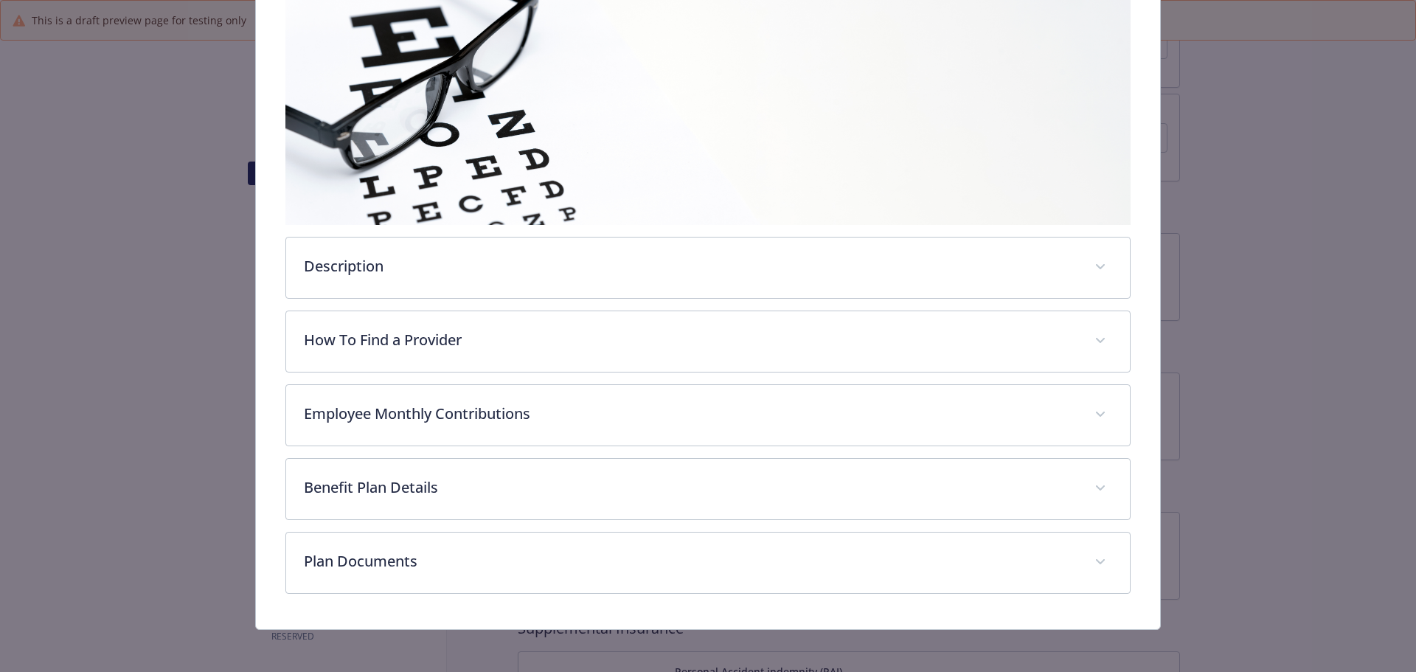
scroll to position [316, 0]
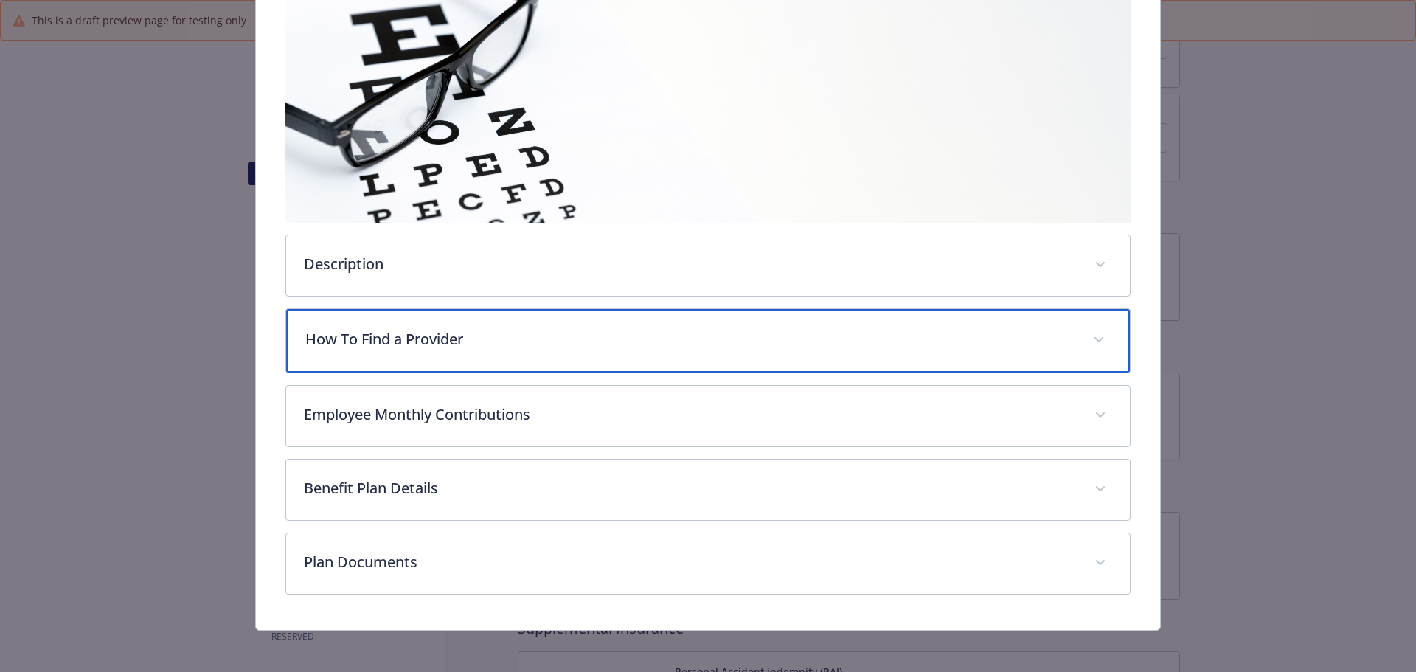
click at [493, 354] on div "How To Find a Provider" at bounding box center [708, 340] width 844 height 63
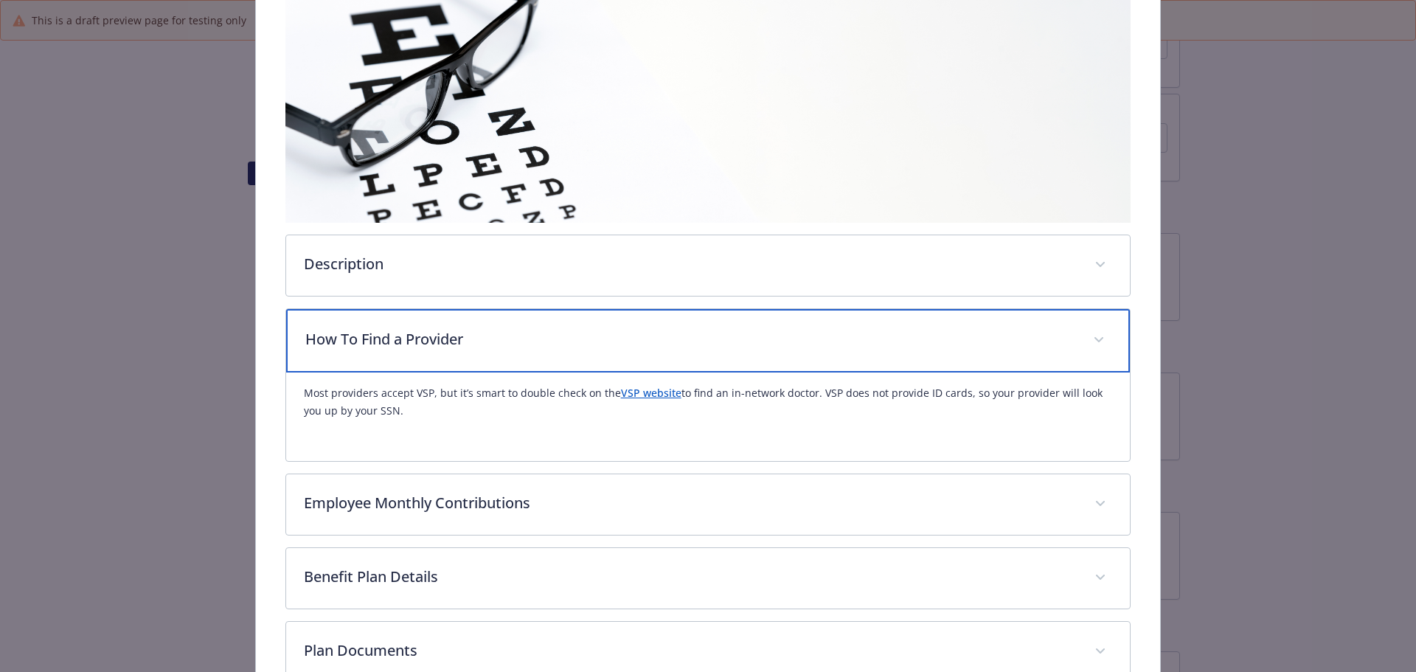
click at [656, 352] on div "How To Find a Provider" at bounding box center [708, 340] width 844 height 63
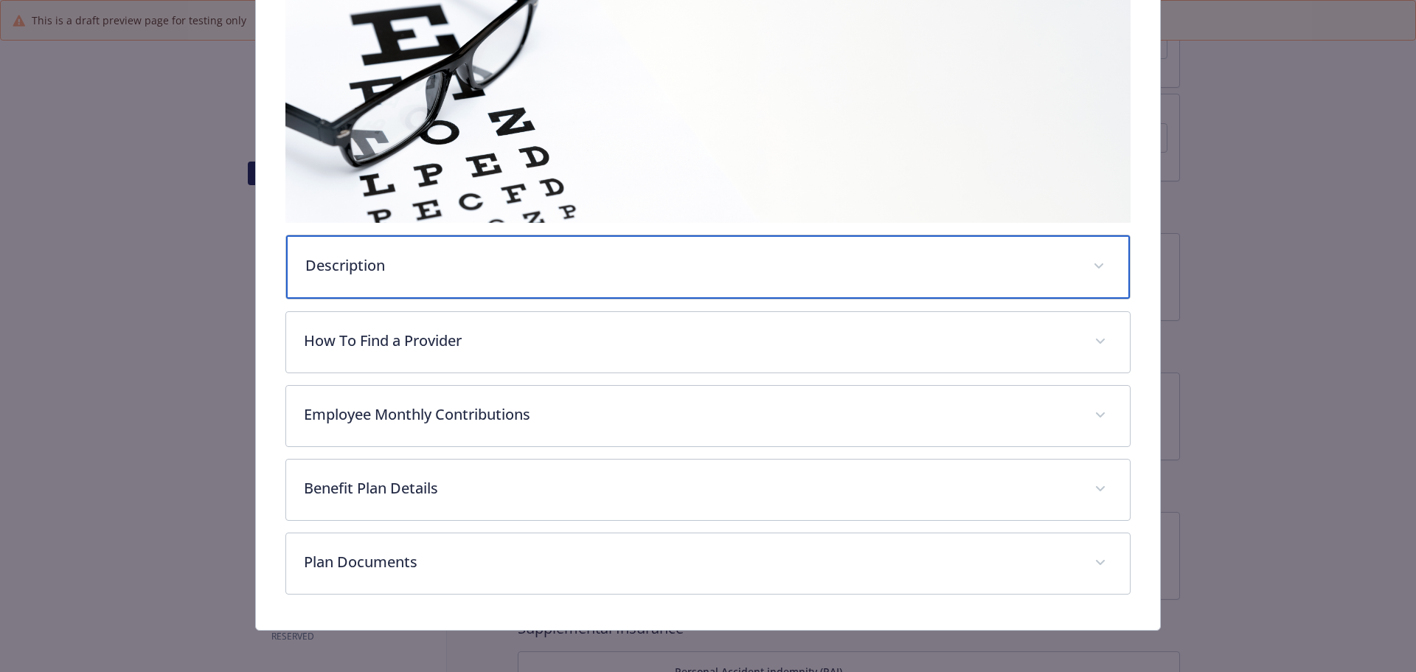
click at [619, 254] on p "Description" at bounding box center [690, 265] width 771 height 22
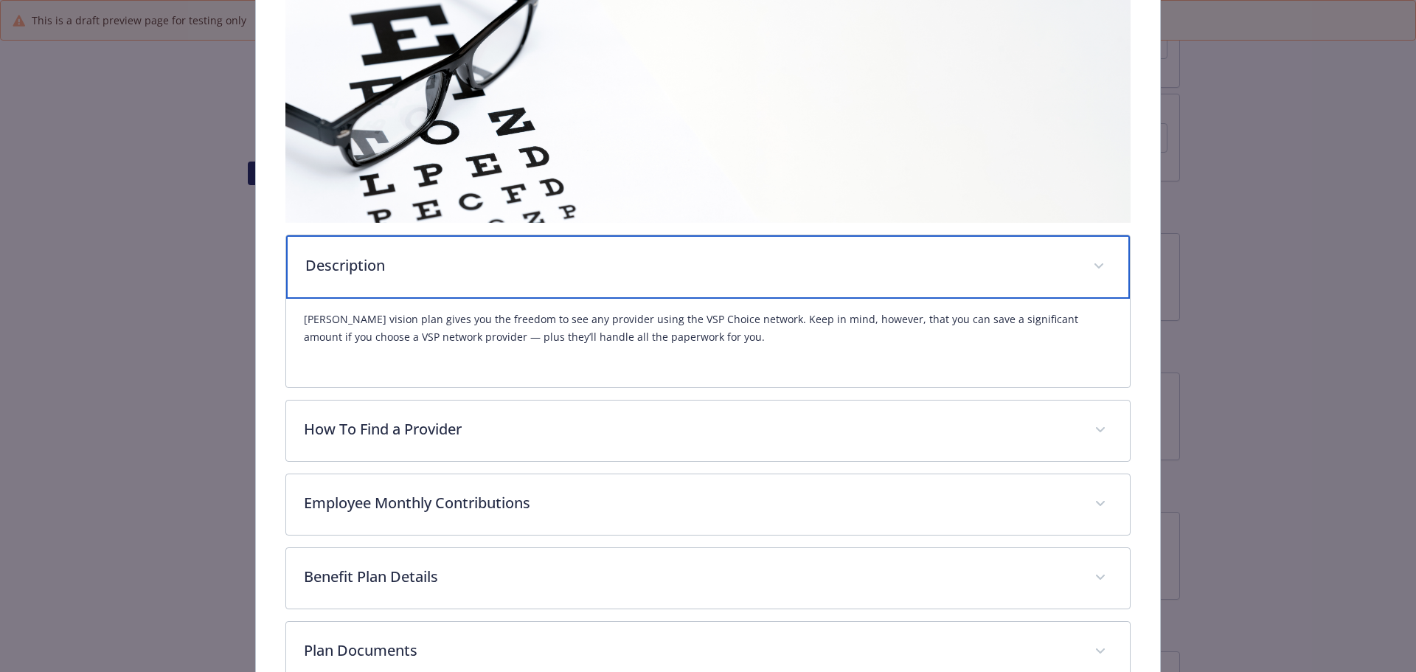
click at [602, 262] on p "Description" at bounding box center [690, 265] width 771 height 22
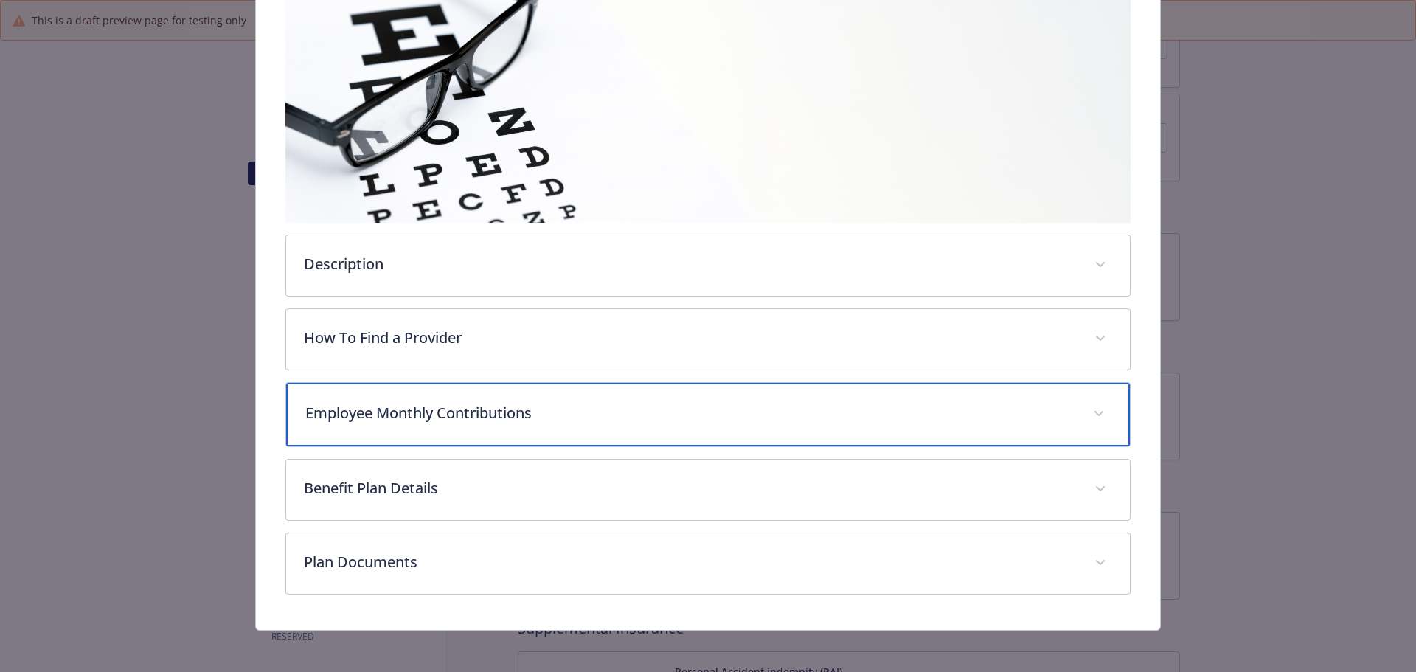
click at [326, 407] on p "Employee Monthly Contributions" at bounding box center [690, 413] width 771 height 22
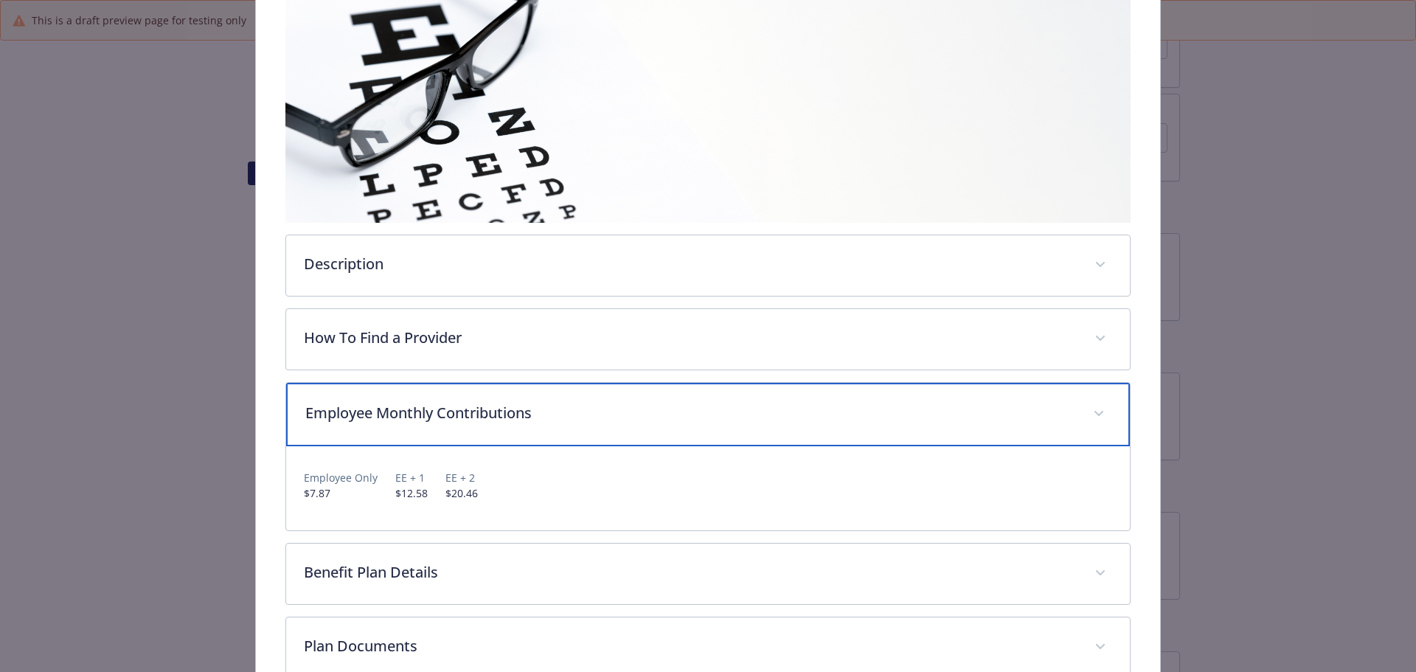
click at [356, 402] on p "Employee Monthly Contributions" at bounding box center [690, 413] width 771 height 22
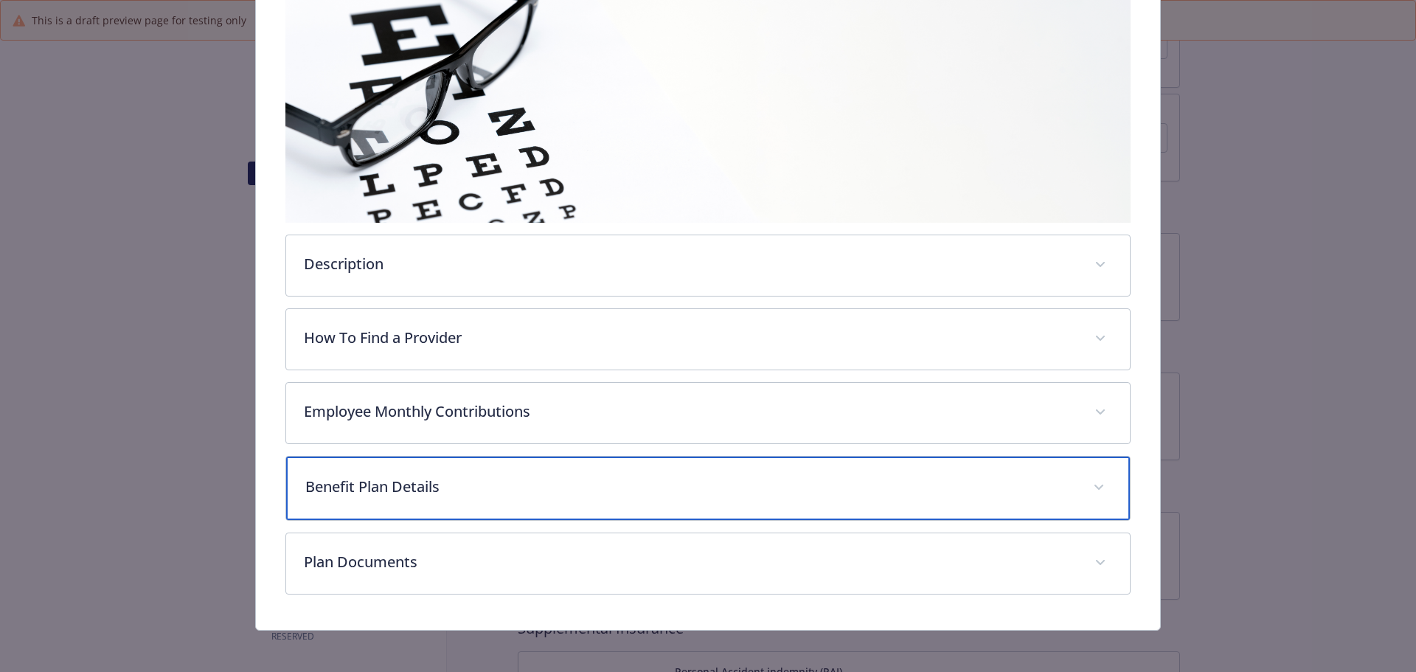
click at [368, 488] on p "Benefit Plan Details" at bounding box center [690, 487] width 771 height 22
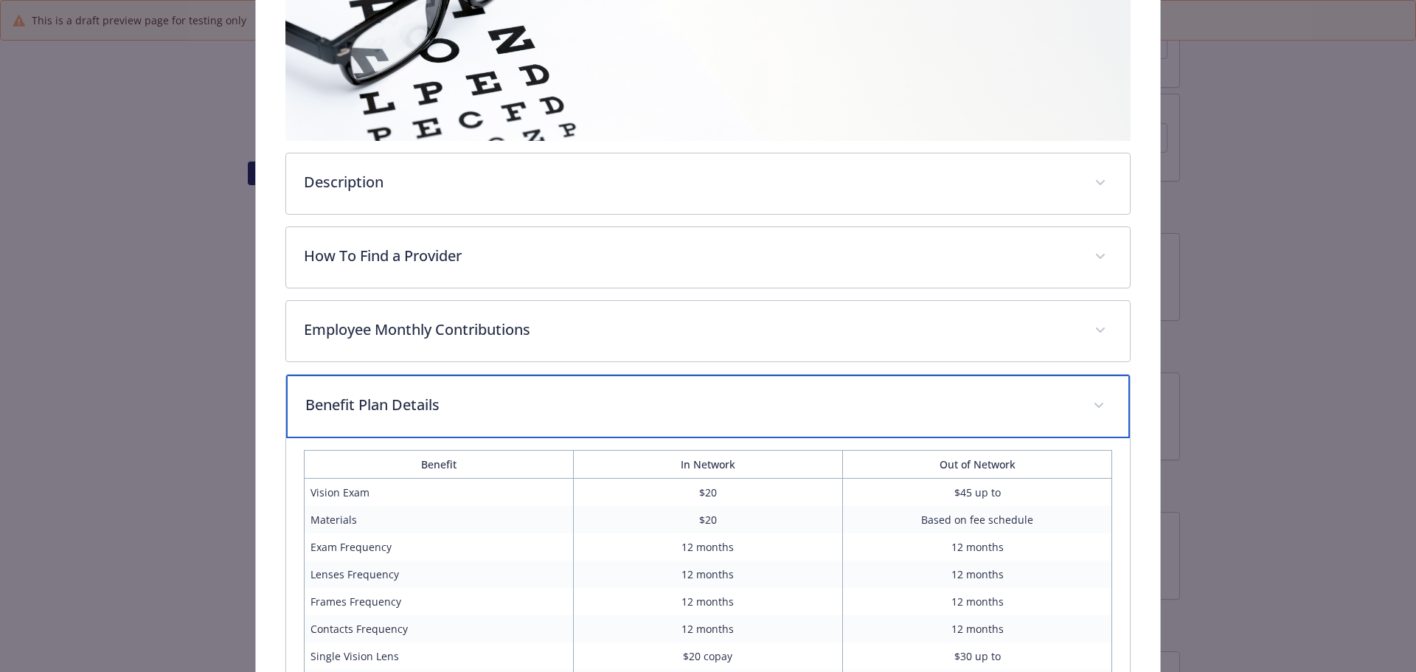
scroll to position [684, 0]
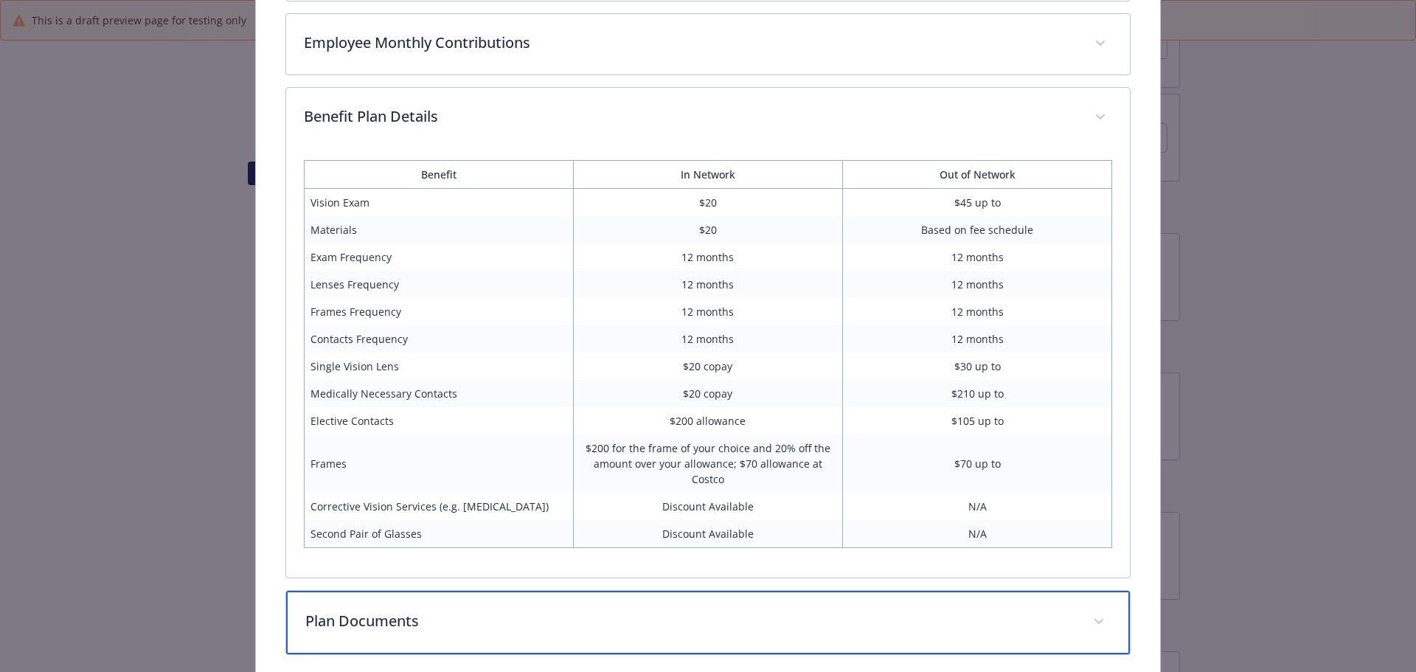
click at [481, 624] on p "Plan Documents" at bounding box center [690, 621] width 771 height 22
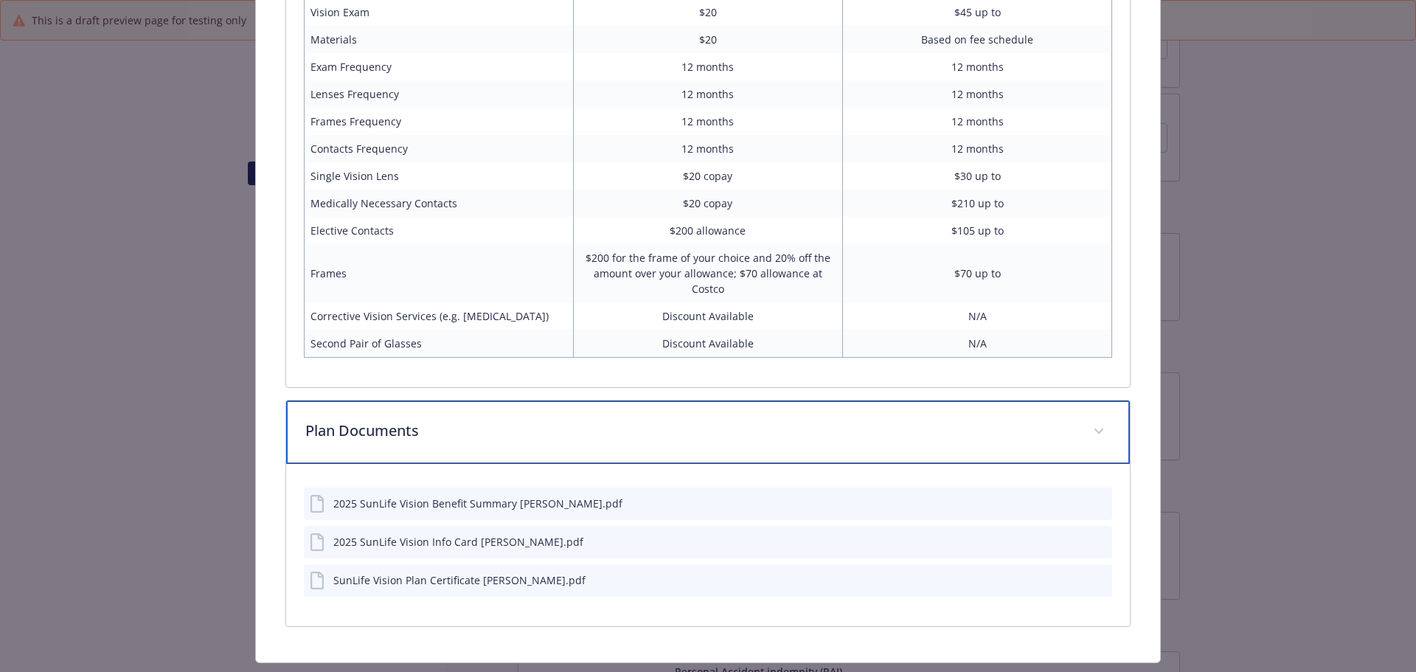
scroll to position [910, 0]
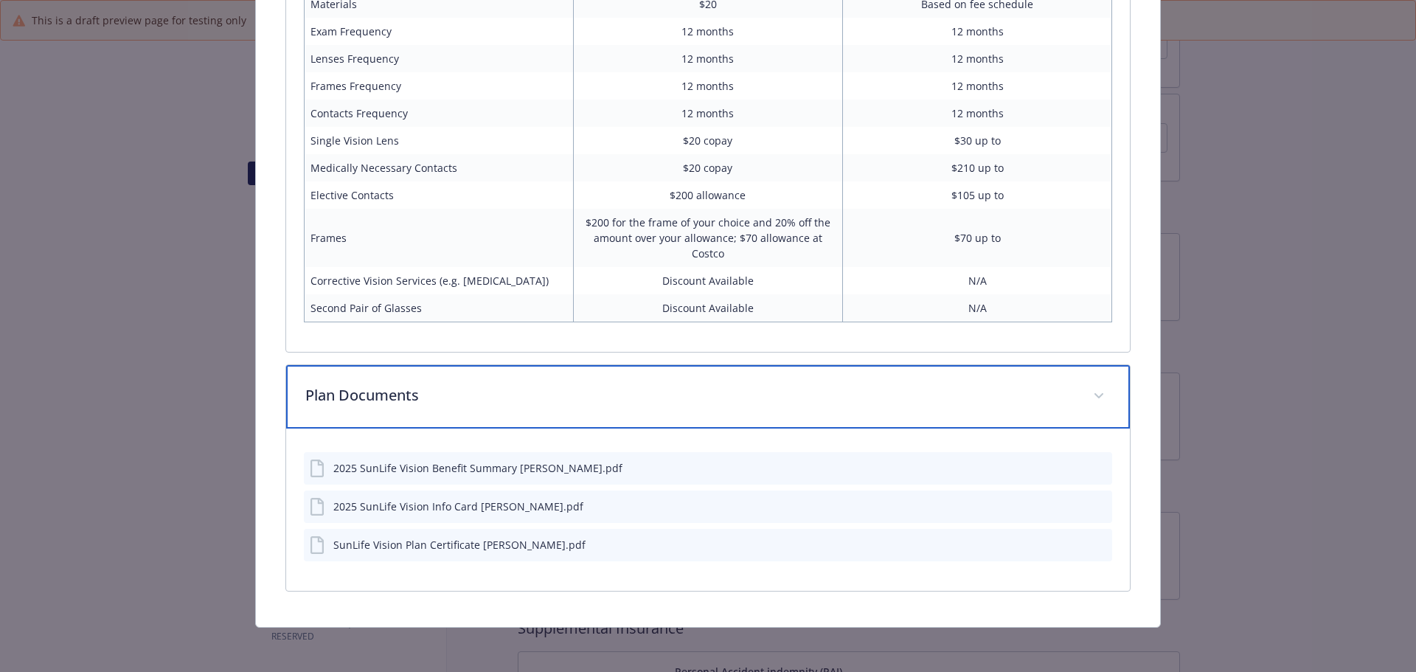
click at [1019, 390] on p "Plan Documents" at bounding box center [690, 395] width 771 height 22
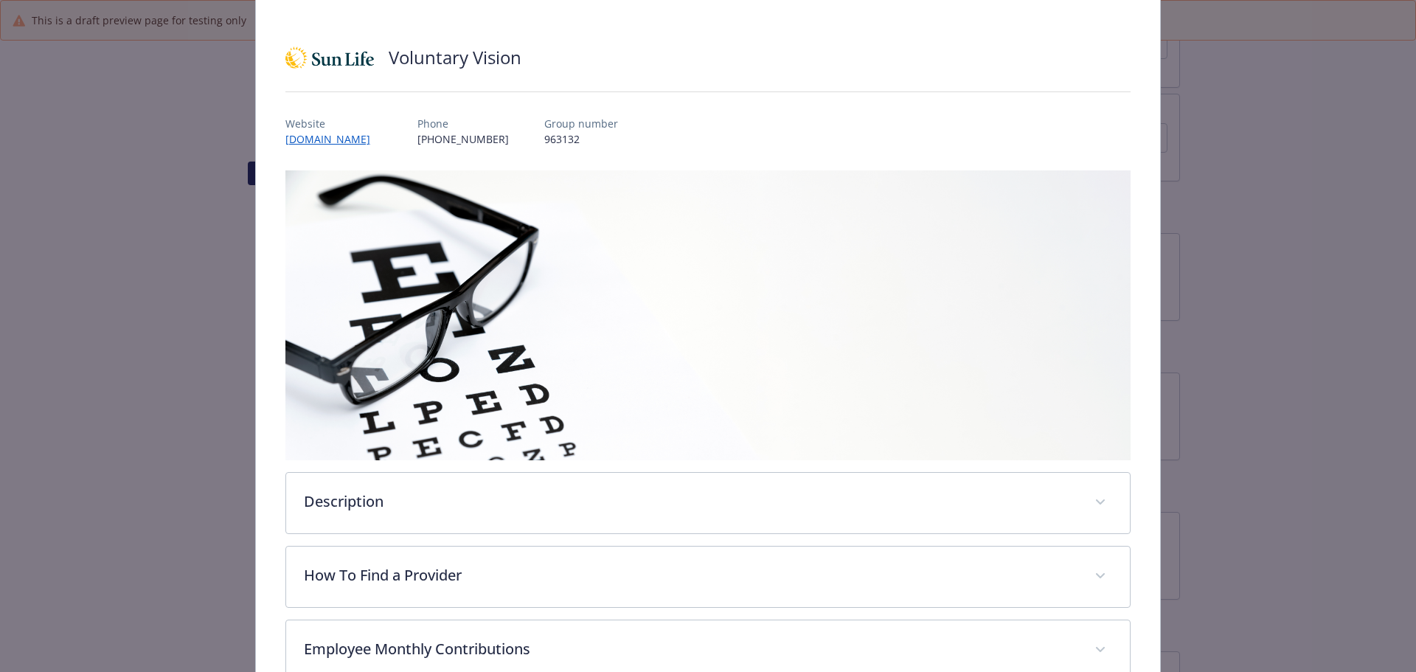
scroll to position [0, 0]
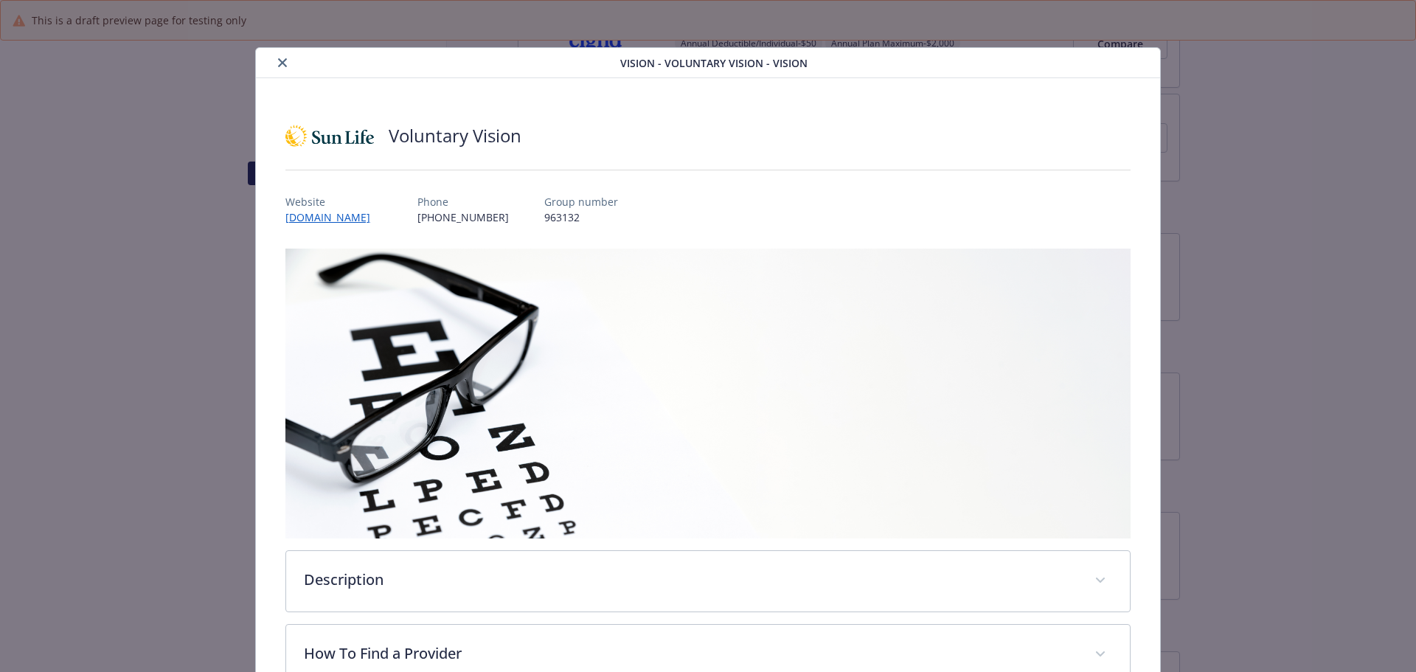
click at [285, 63] on button "close" at bounding box center [283, 63] width 18 height 18
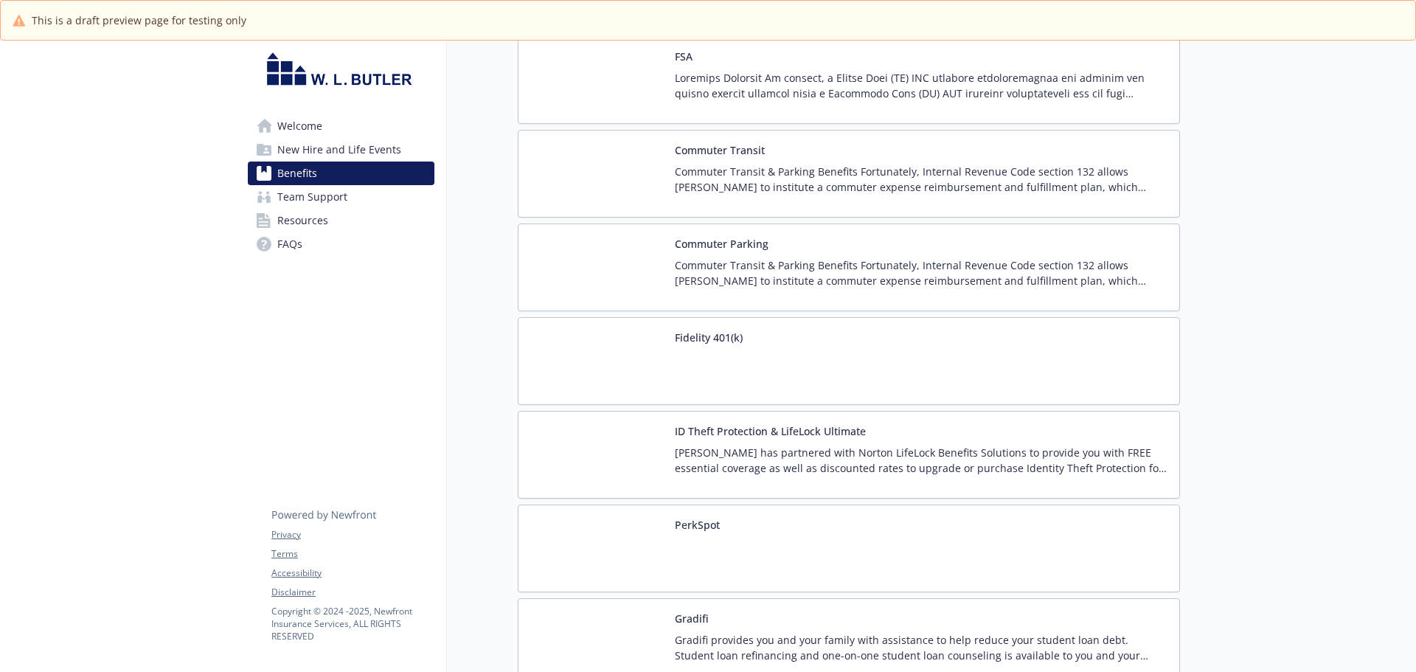
scroll to position [1991, 0]
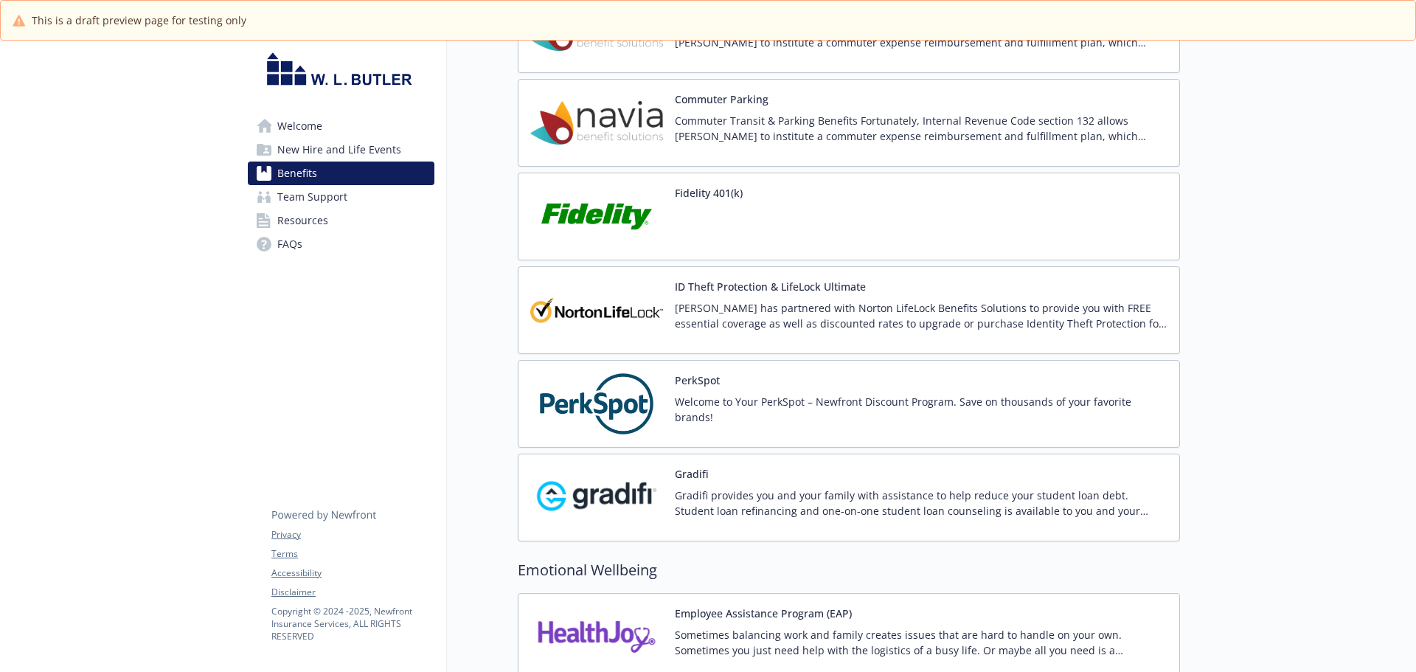
click at [794, 418] on div "Welcome to Your PerkSpot – Newfront Discount Program. Save on thousands of your…" at bounding box center [921, 414] width 493 height 41
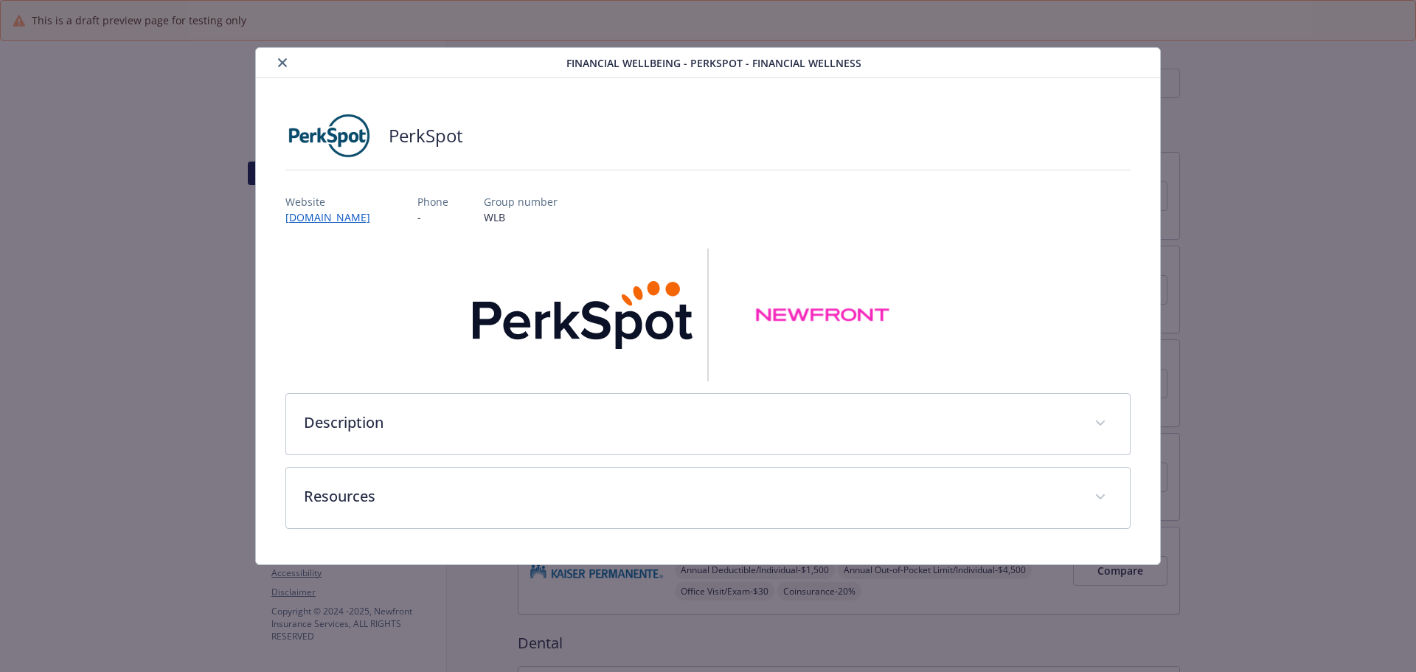
scroll to position [1991, 0]
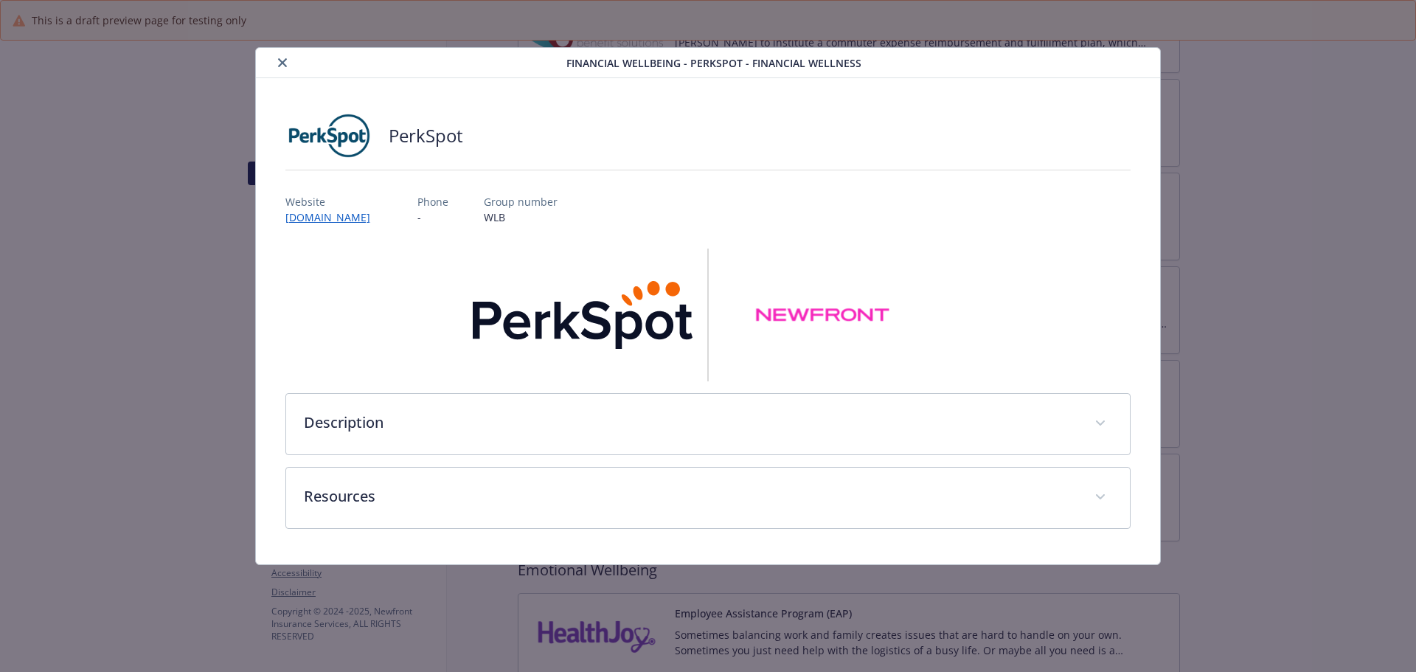
click at [448, 218] on p "-" at bounding box center [432, 216] width 31 height 15
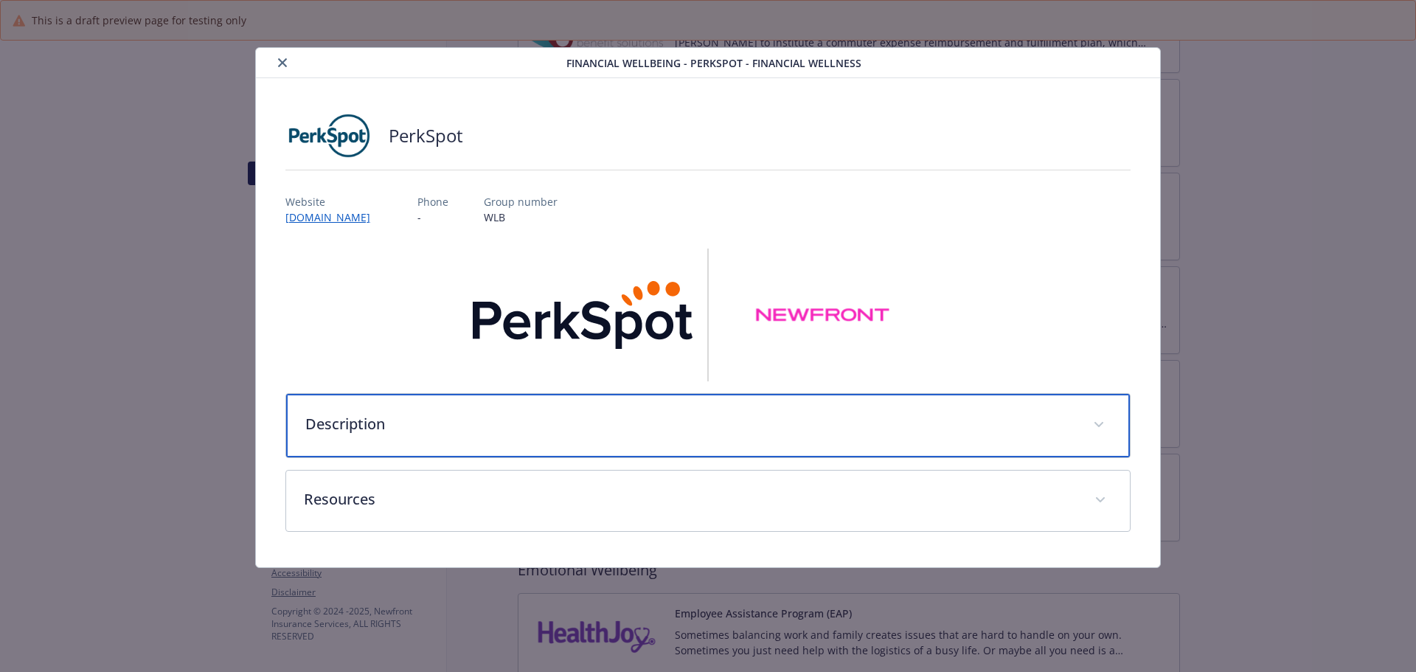
click at [426, 436] on div "Description" at bounding box center [708, 425] width 844 height 63
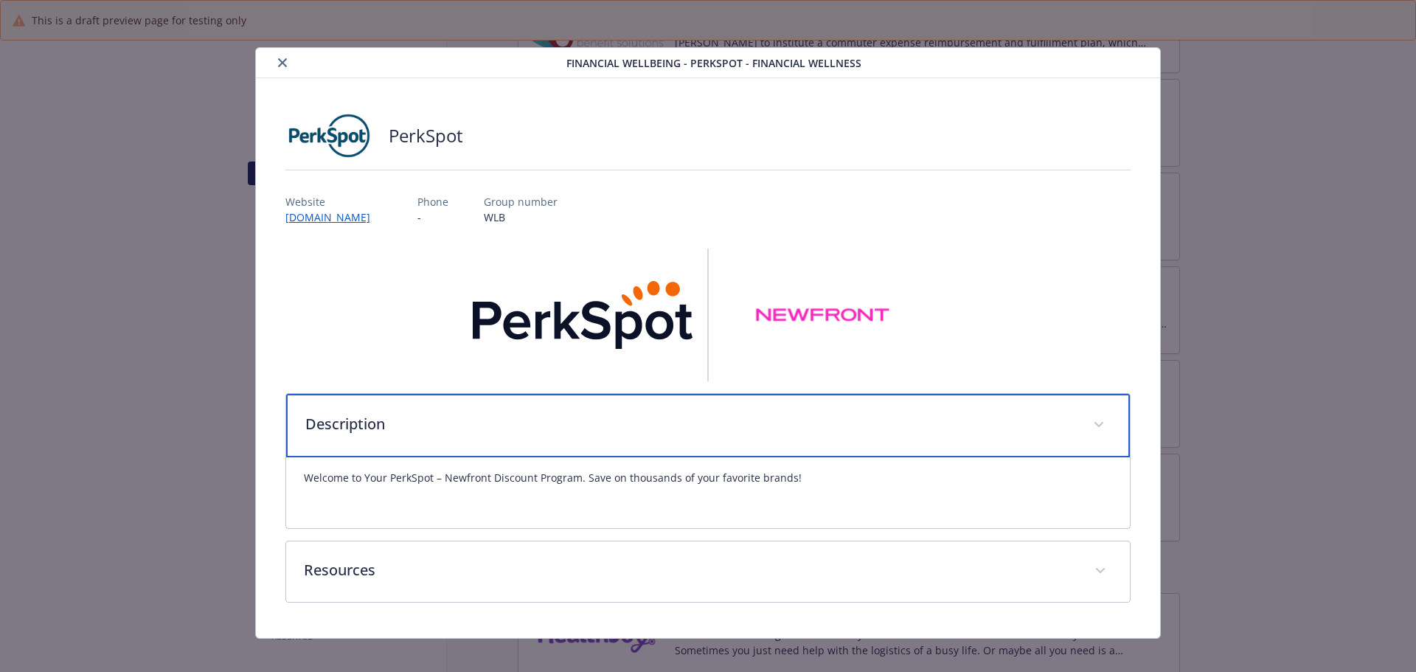
click at [584, 438] on div "Description" at bounding box center [708, 425] width 844 height 63
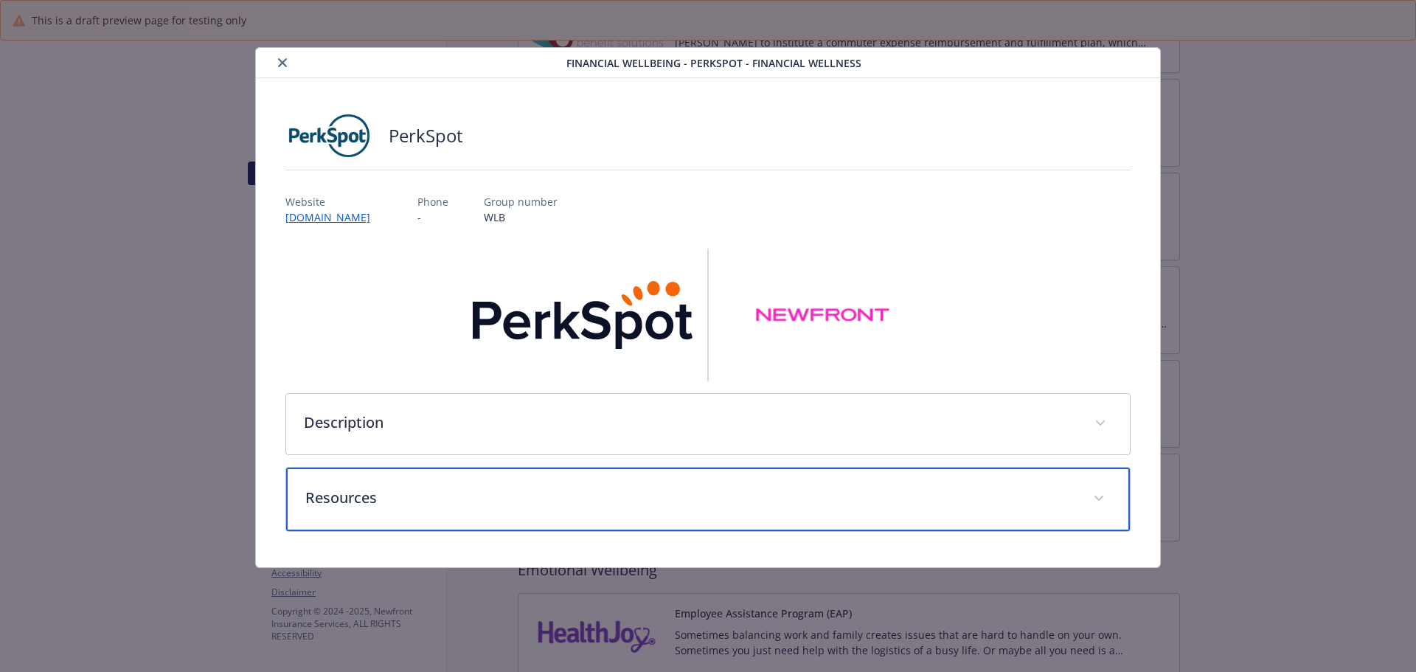
click at [585, 488] on p "Resources" at bounding box center [690, 498] width 771 height 22
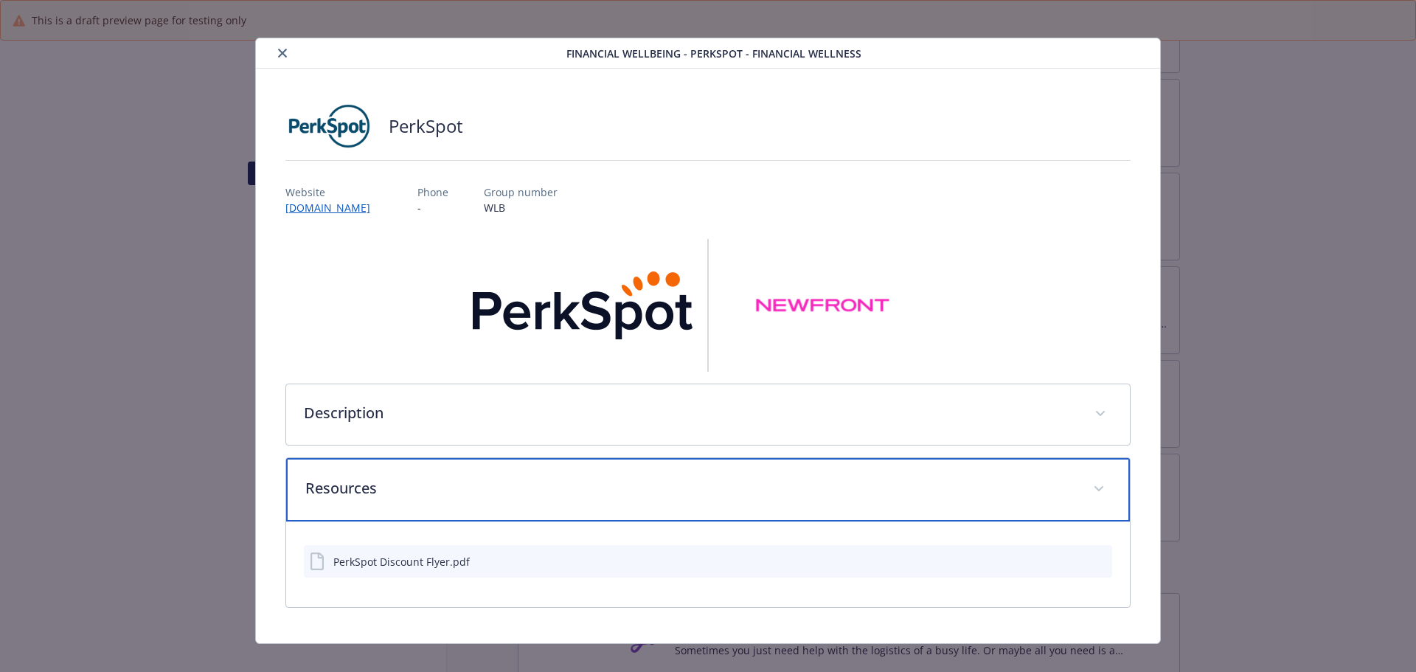
scroll to position [0, 0]
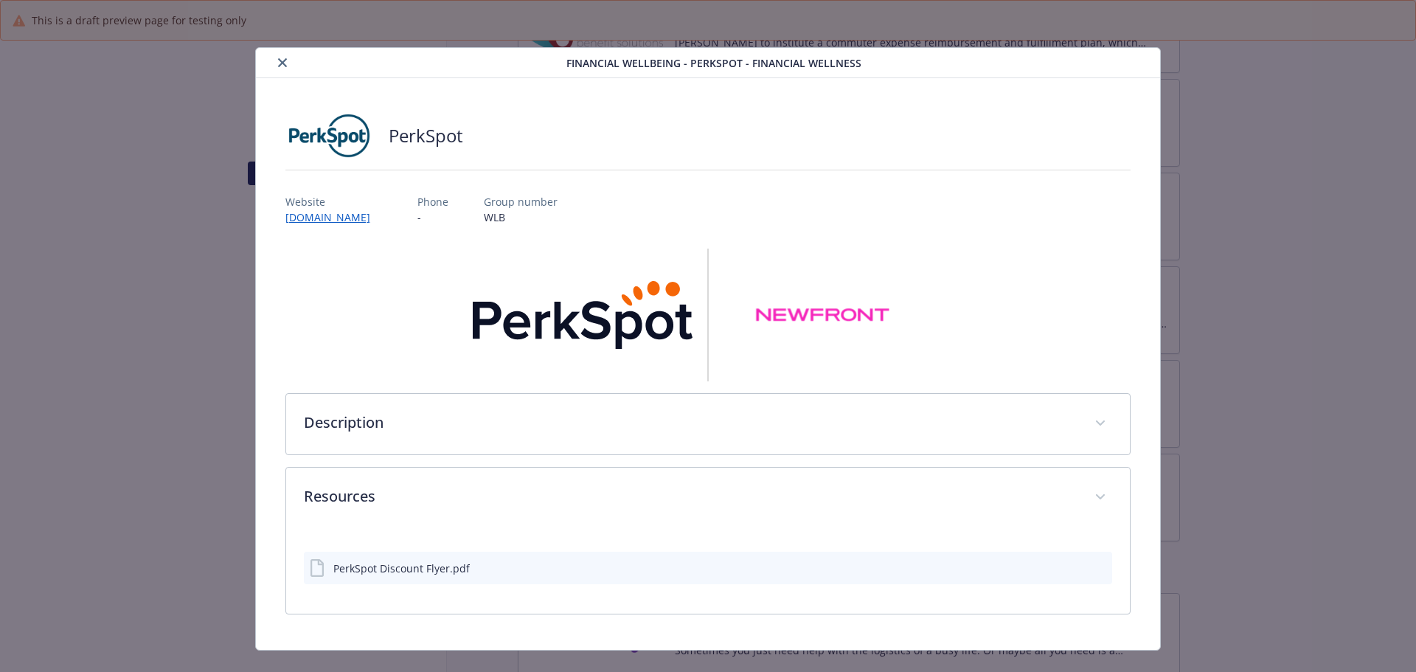
click at [269, 63] on div "details for plan Financial Wellbeing - PerkSpot - Financial Wellness" at bounding box center [414, 63] width 305 height 18
click at [283, 65] on icon "close" at bounding box center [282, 62] width 9 height 9
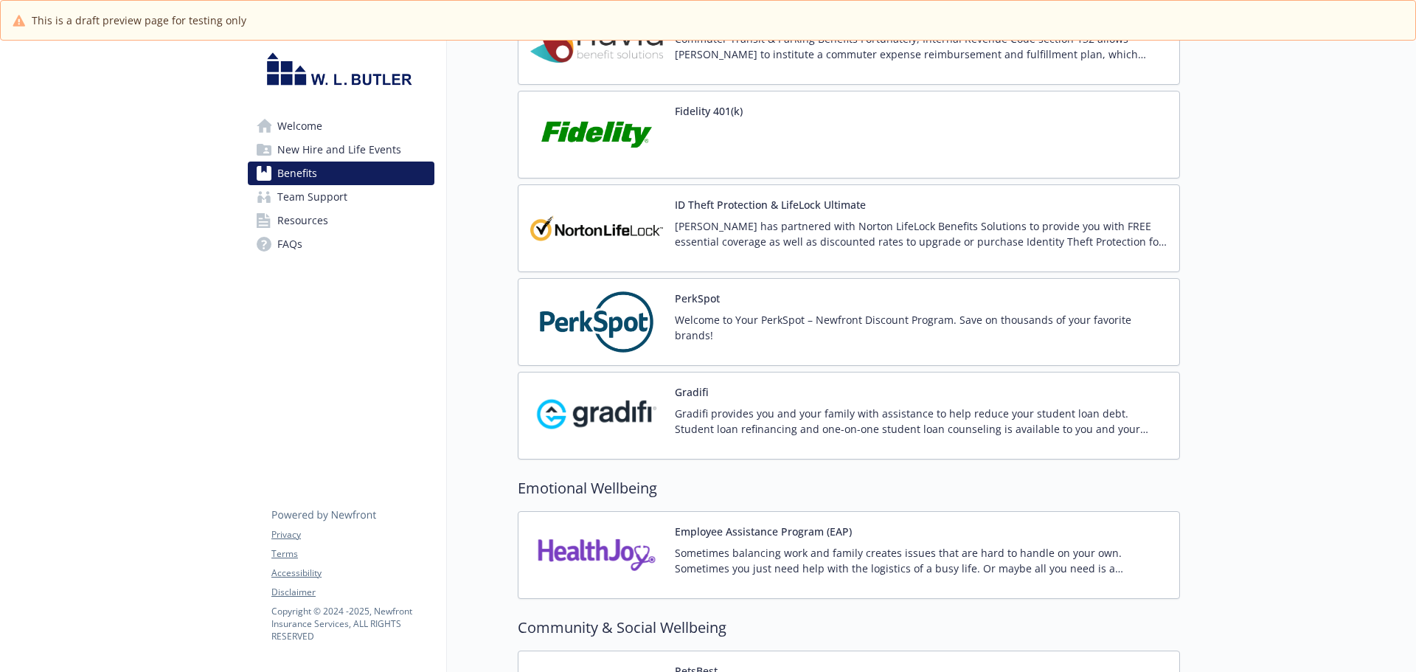
scroll to position [2065, 0]
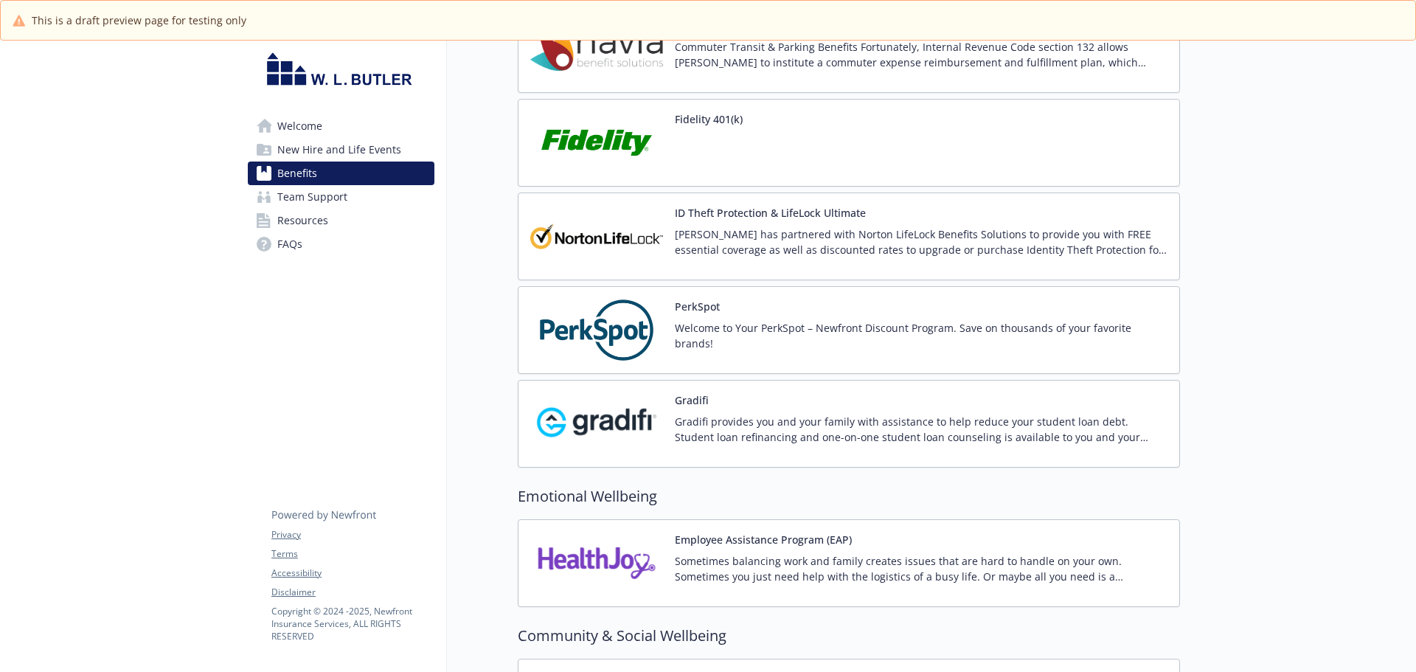
click at [781, 172] on div "Fidelity 401(k)" at bounding box center [849, 143] width 662 height 88
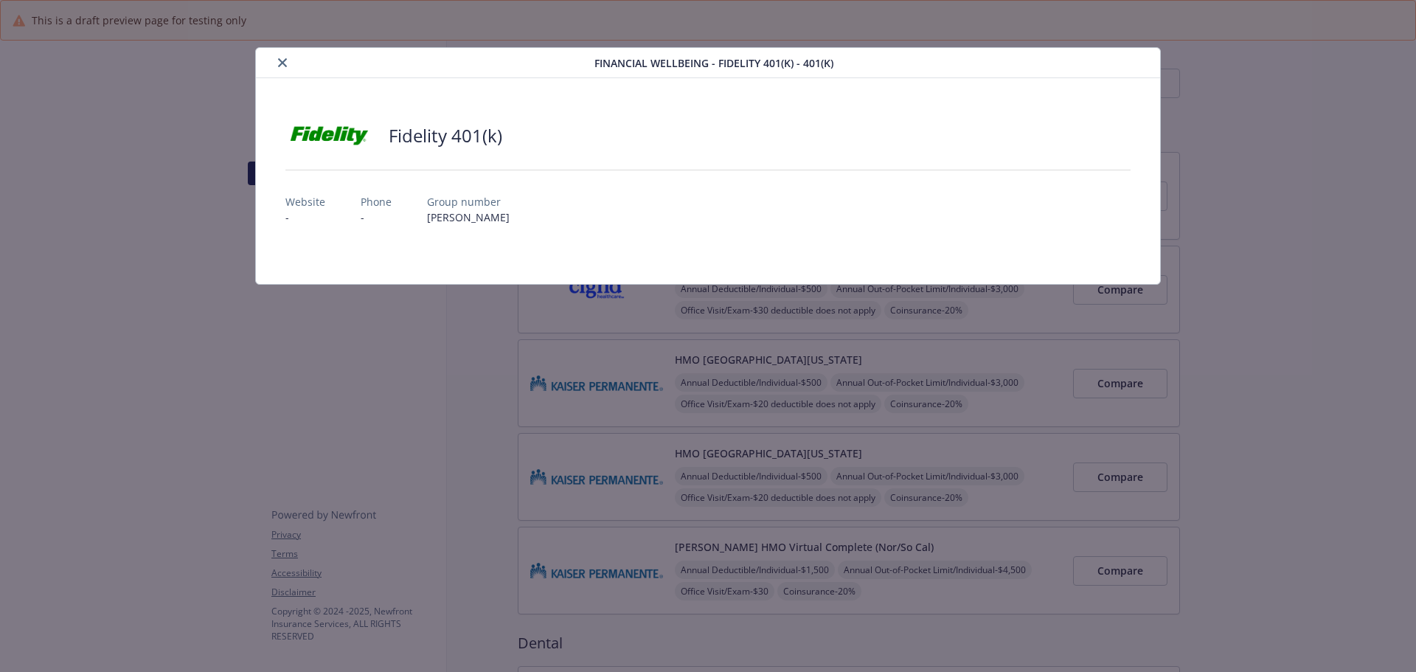
scroll to position [2065, 0]
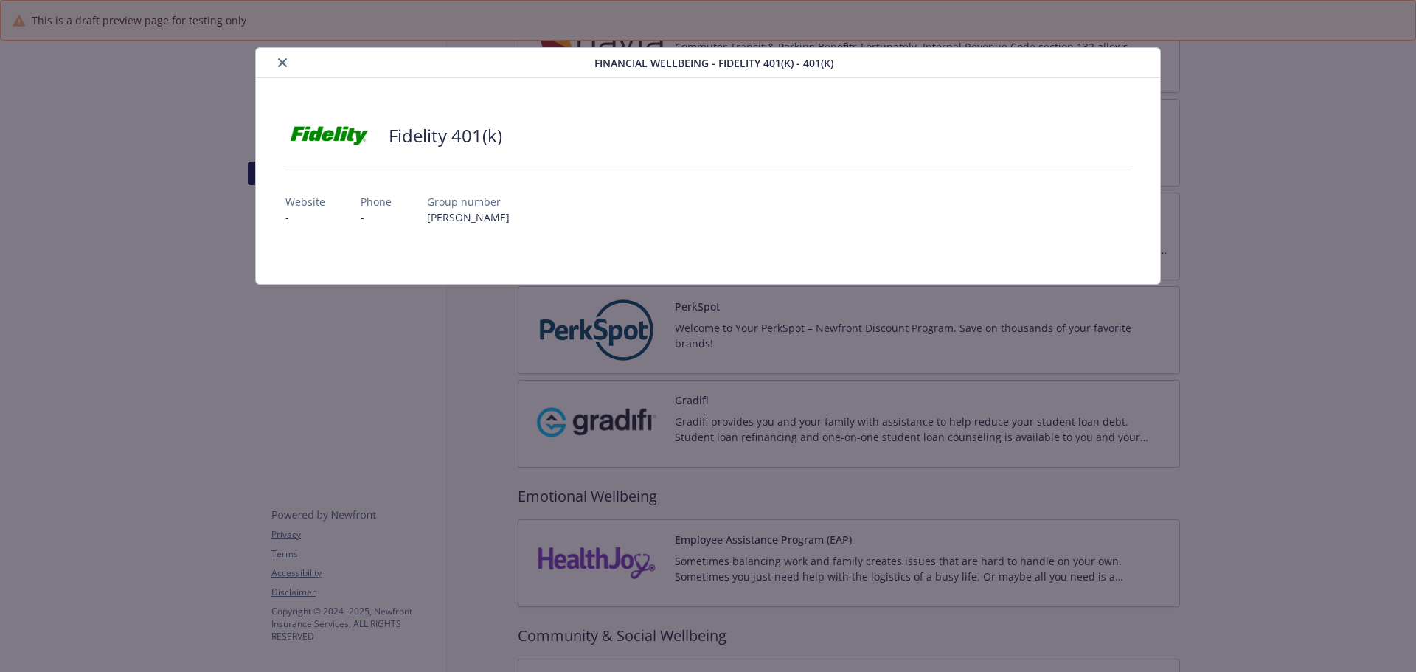
click at [274, 67] on button "close" at bounding box center [283, 63] width 18 height 18
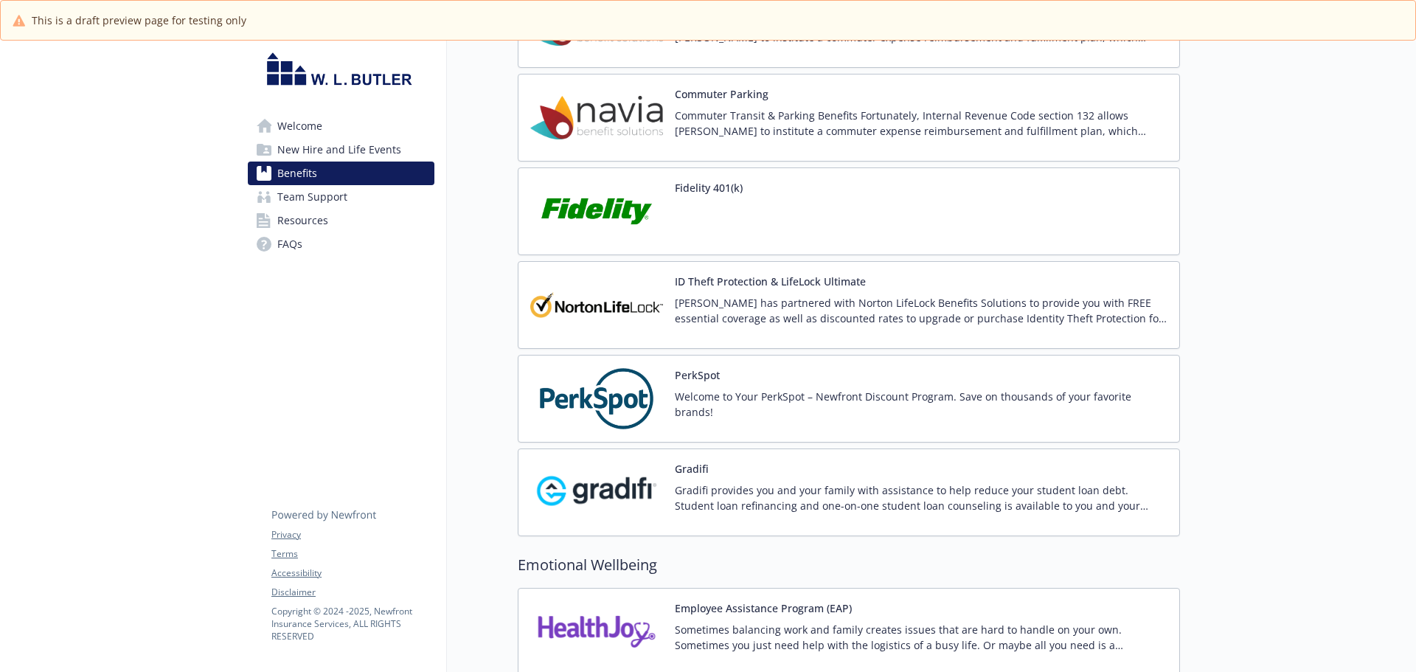
scroll to position [1991, 0]
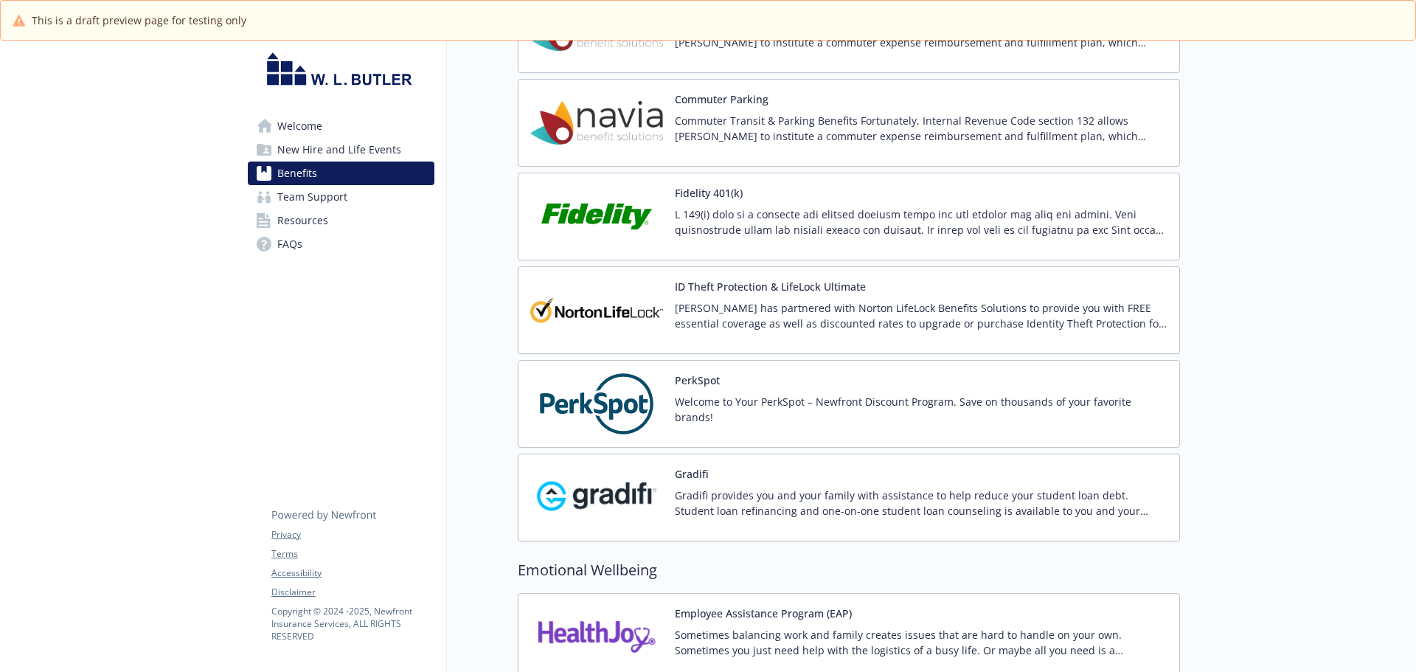
click at [856, 236] on p at bounding box center [921, 221] width 493 height 31
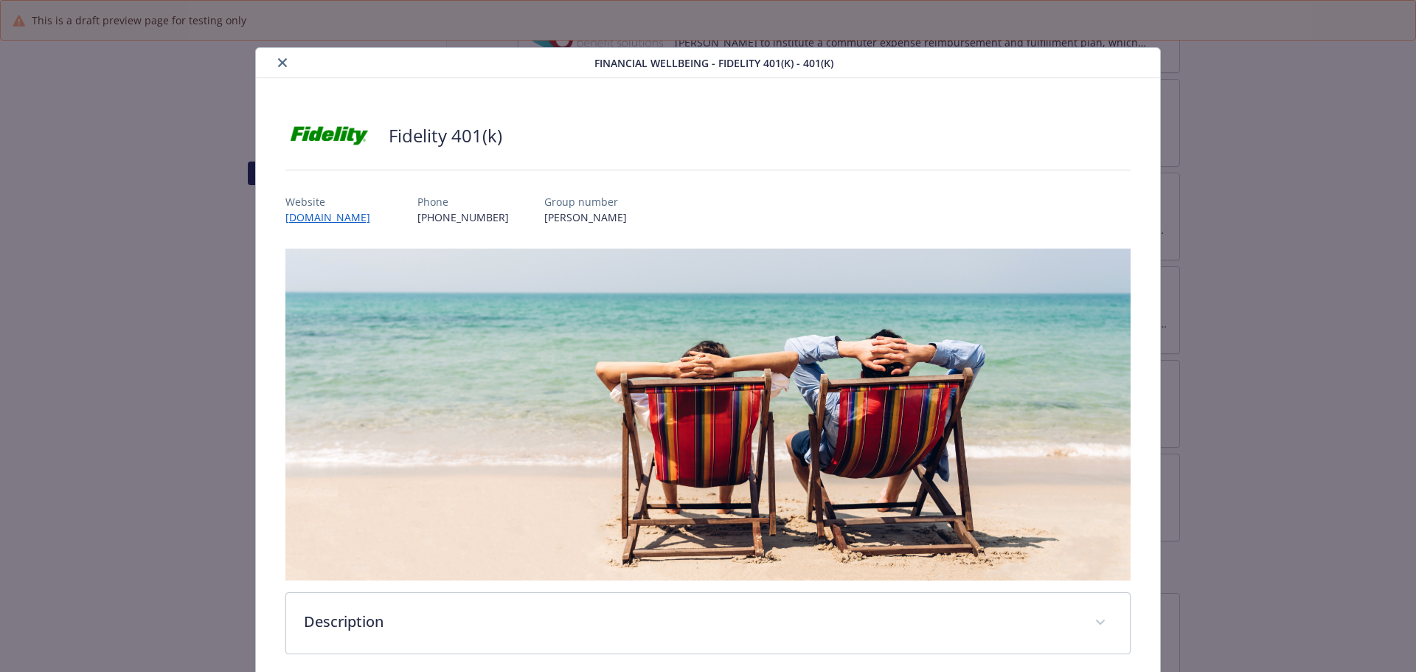
scroll to position [63, 0]
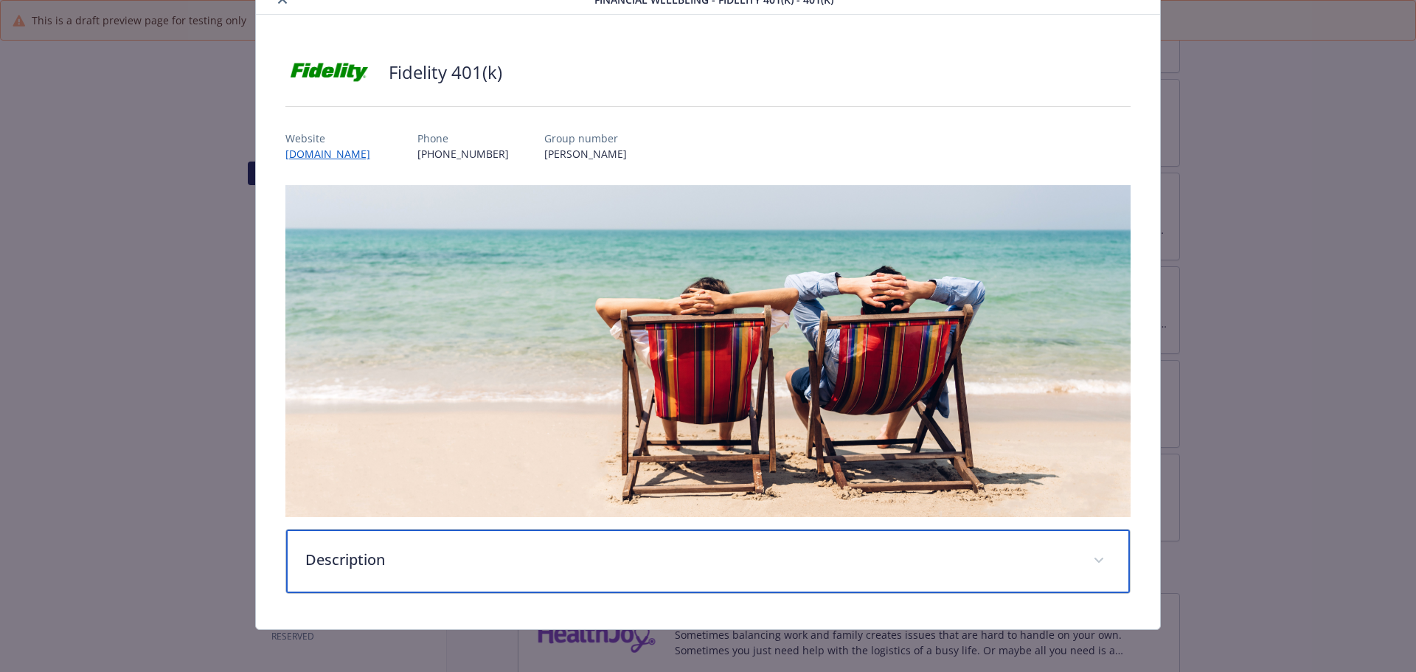
click at [461, 567] on div "Description" at bounding box center [708, 560] width 844 height 63
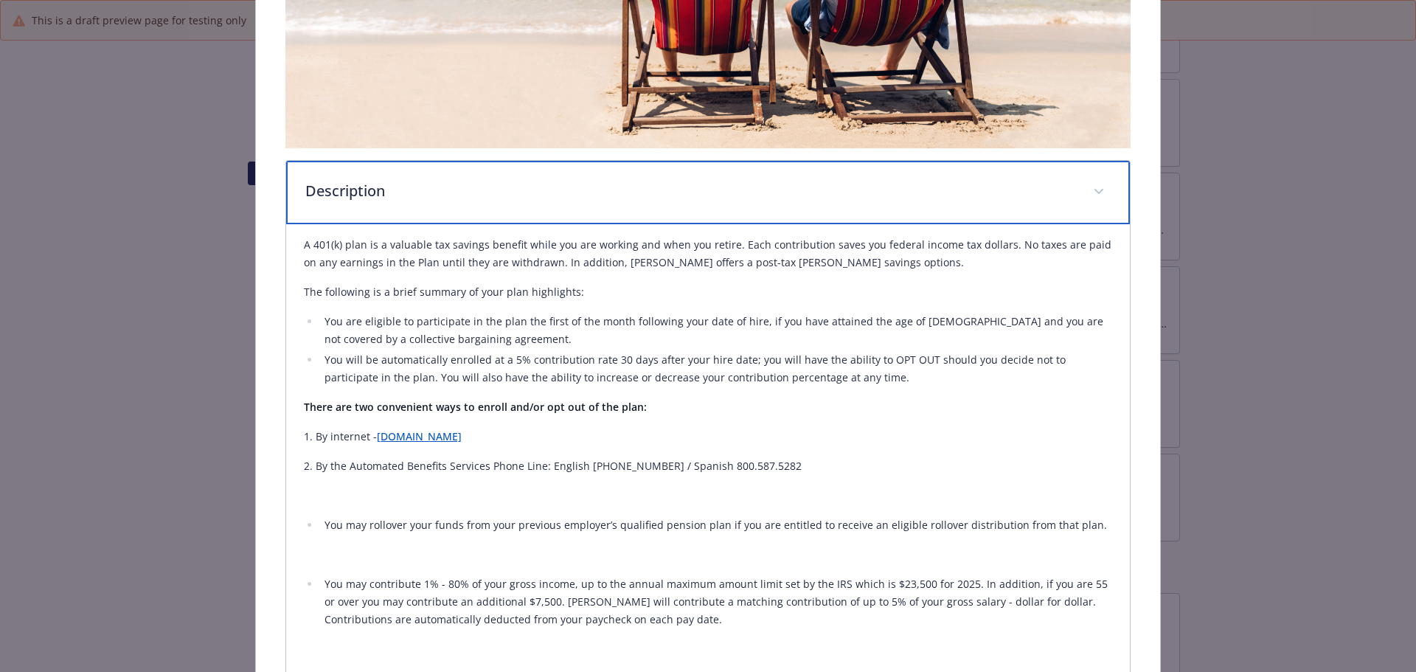
scroll to position [0, 0]
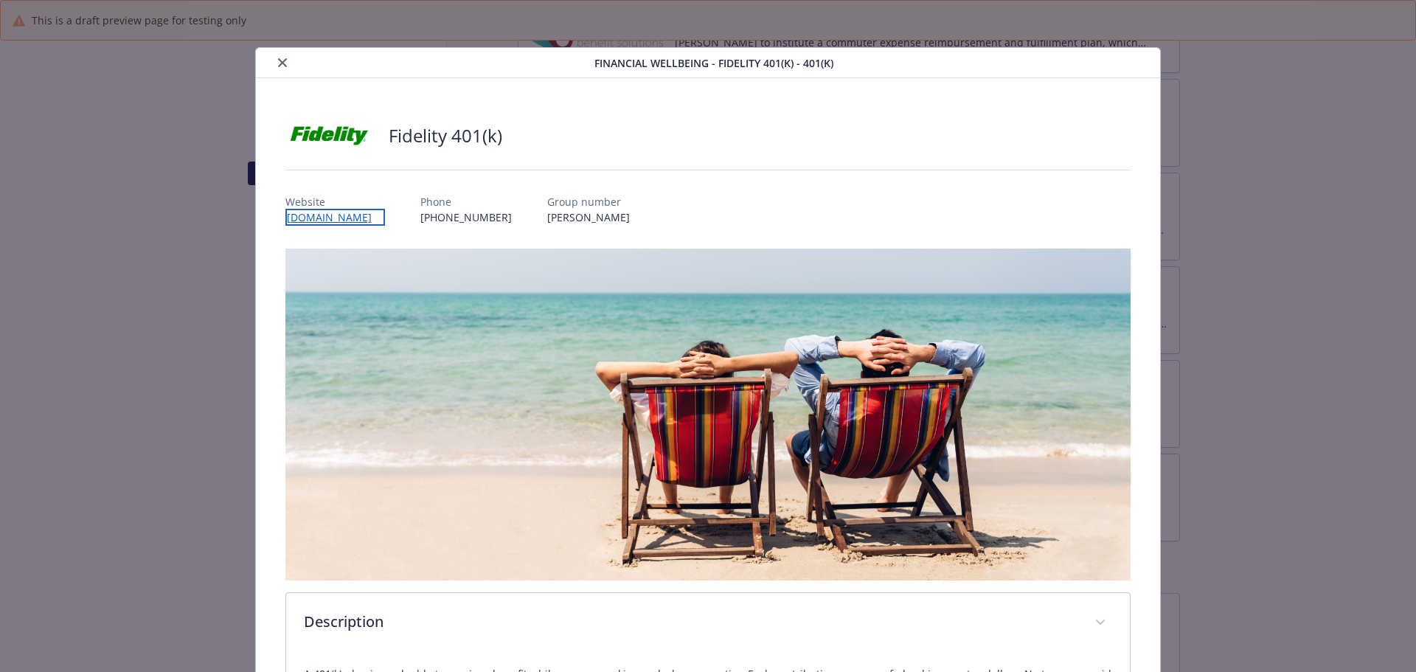
click at [372, 215] on link "www.401kxpress.com" at bounding box center [335, 217] width 100 height 17
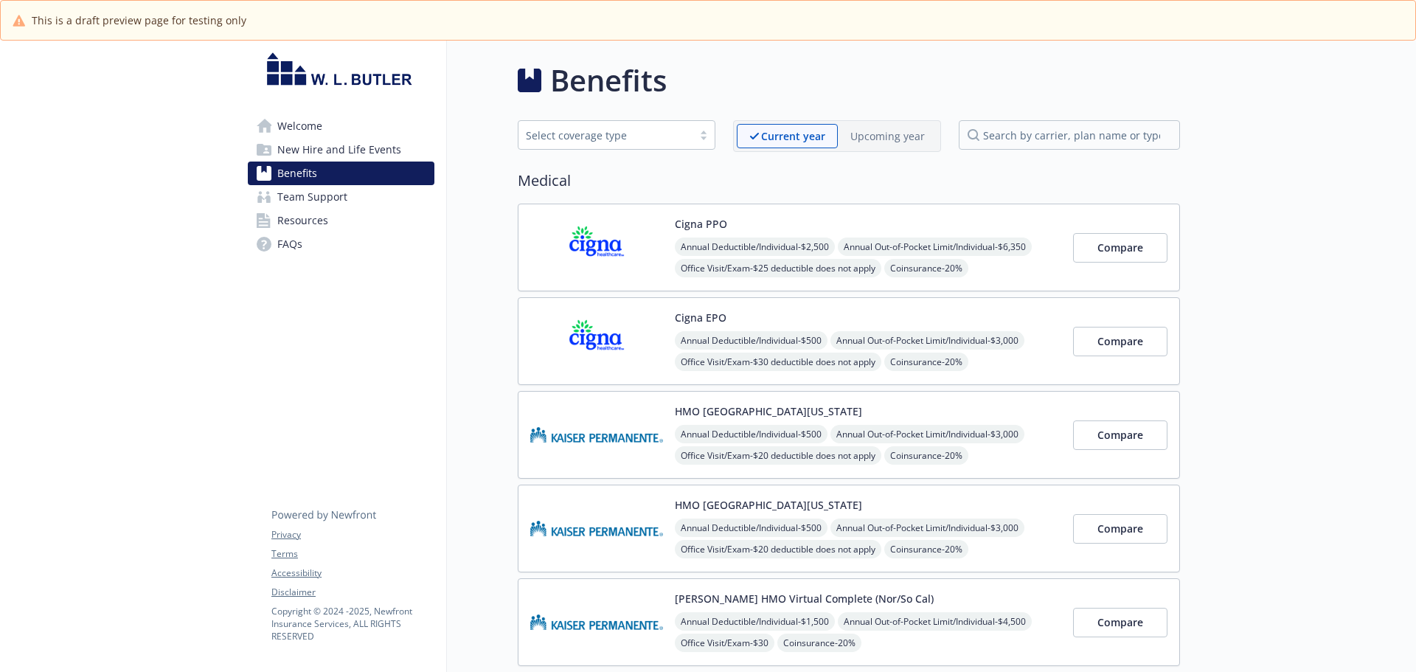
click at [342, 131] on link "Welcome" at bounding box center [341, 126] width 187 height 24
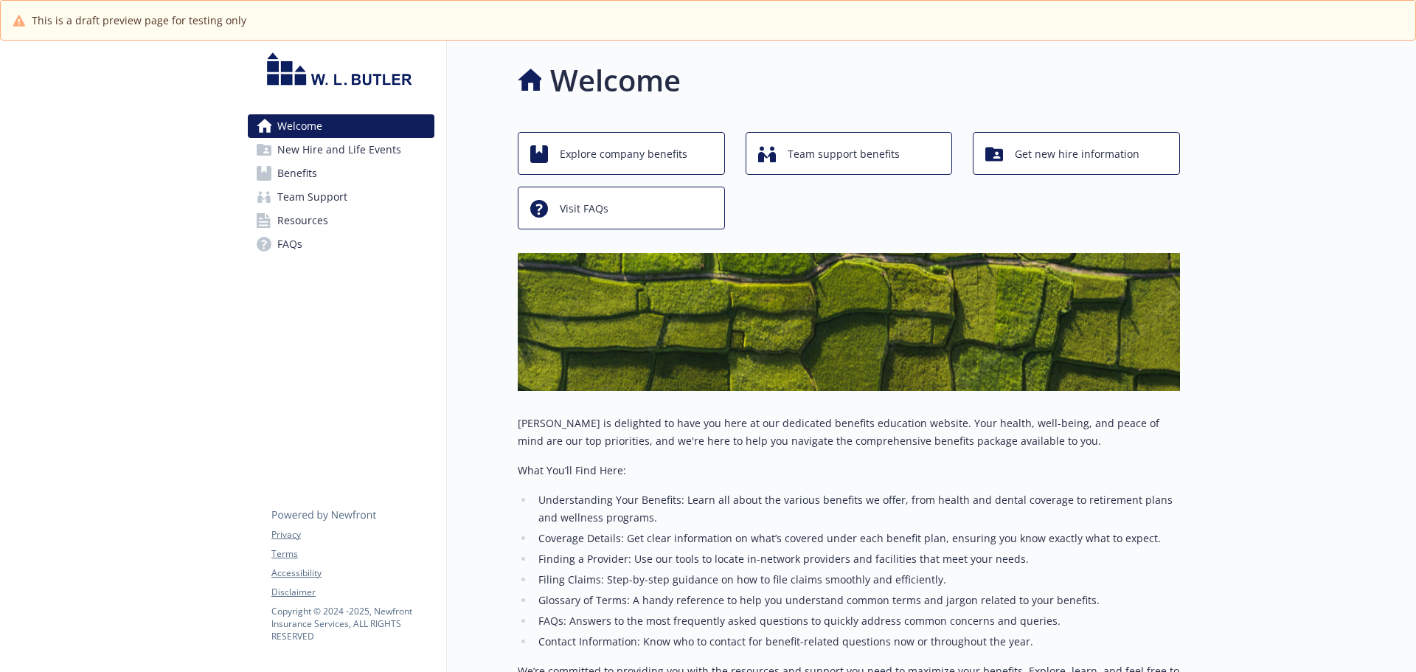
click at [329, 155] on span "New Hire and Life Events" at bounding box center [339, 150] width 124 height 24
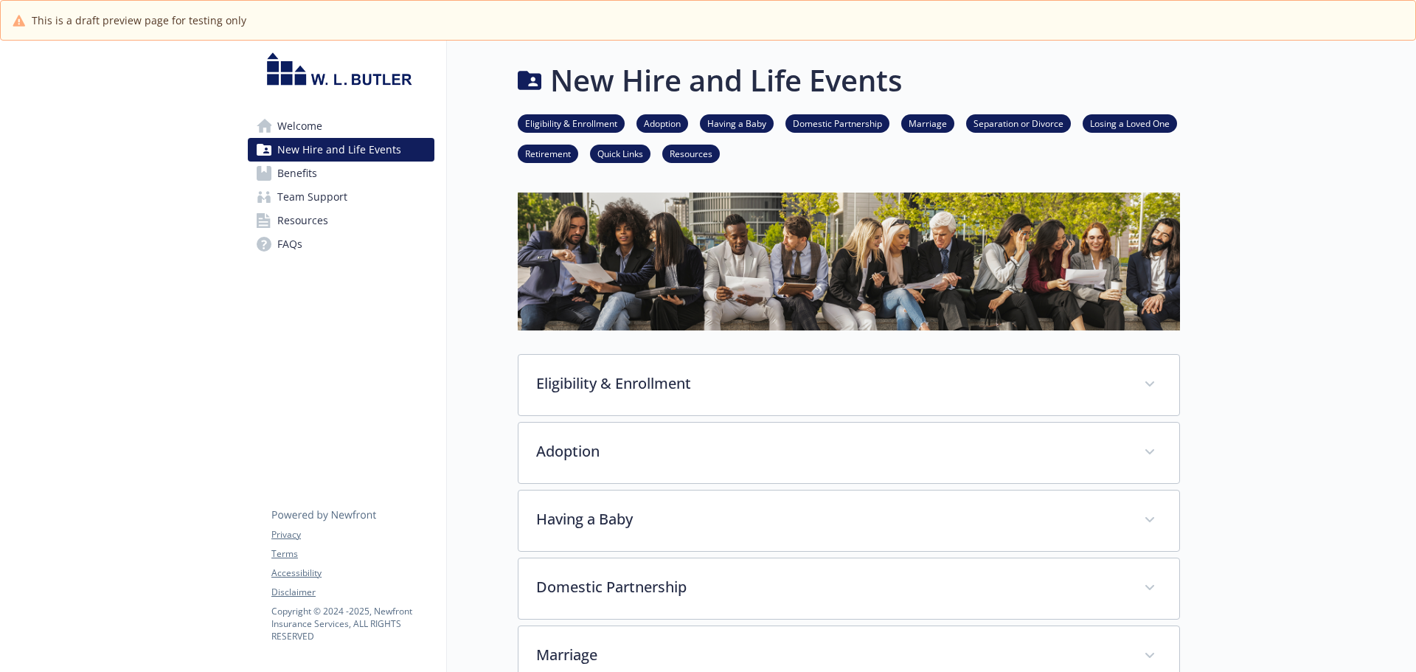
click at [340, 187] on span "Team Support" at bounding box center [312, 197] width 70 height 24
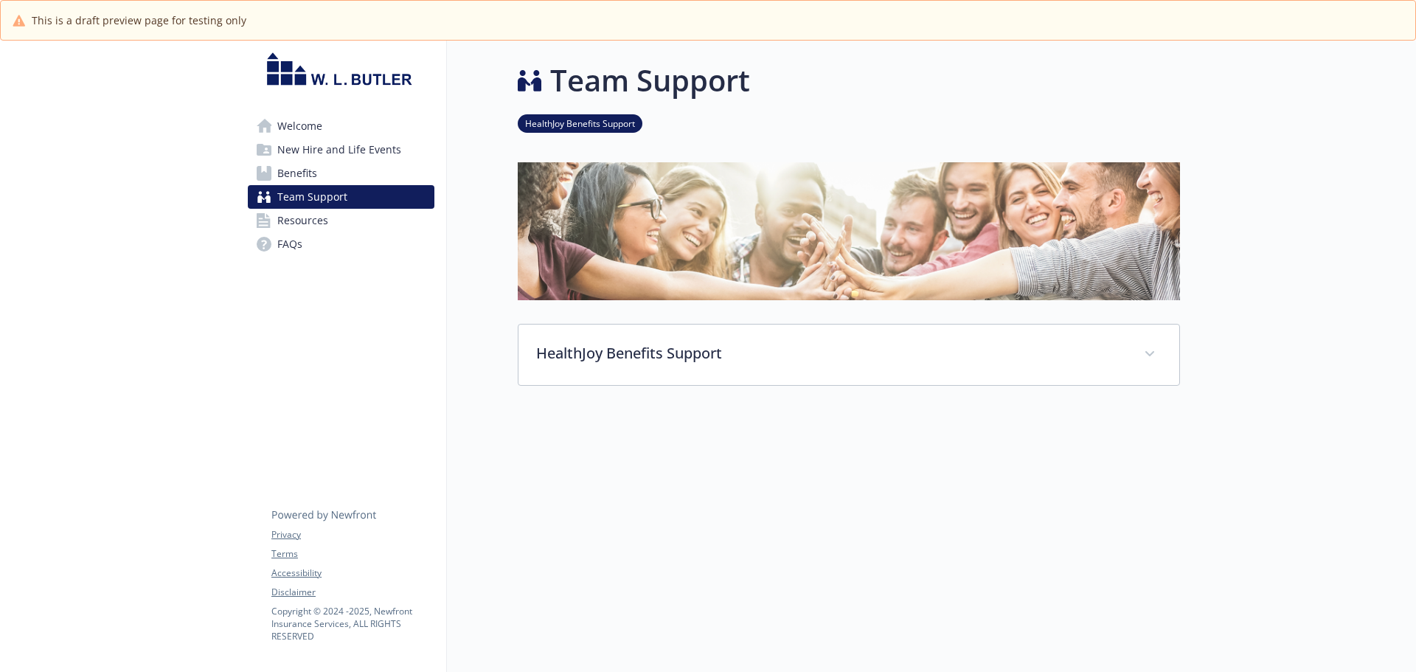
click at [322, 225] on span "Resources" at bounding box center [302, 221] width 51 height 24
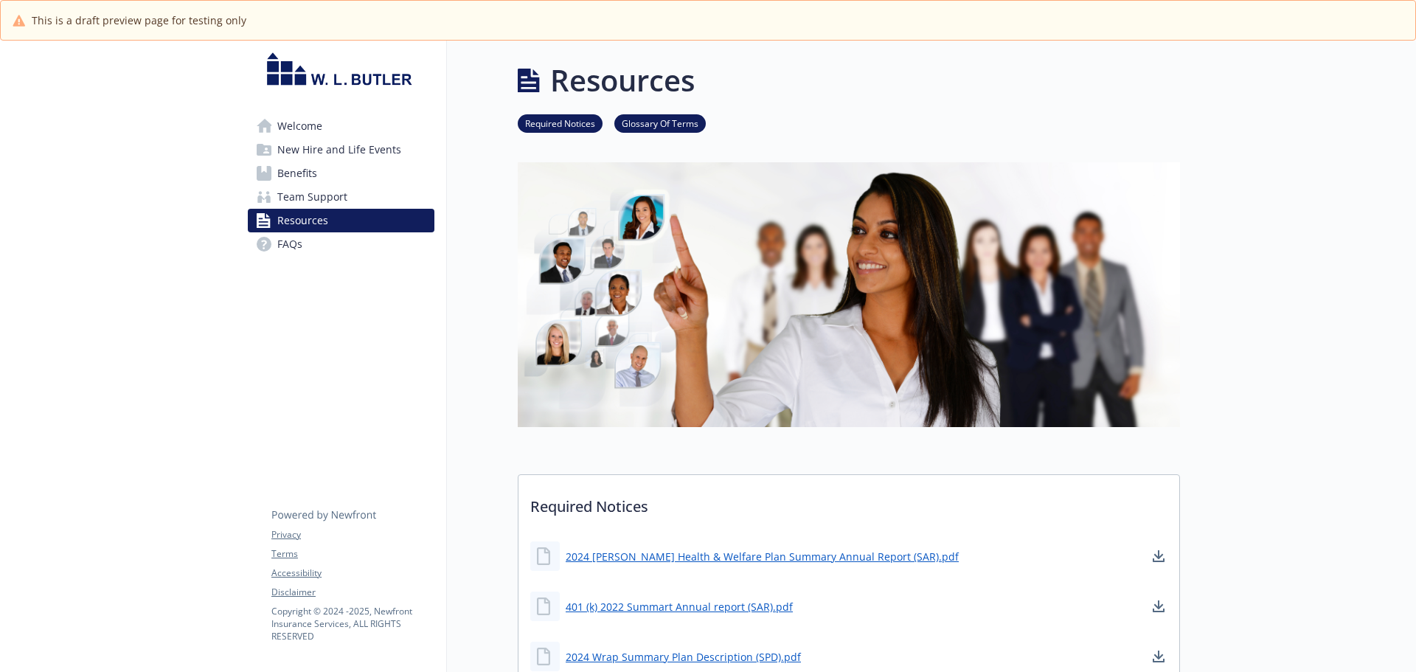
click at [314, 250] on link "FAQs" at bounding box center [341, 244] width 187 height 24
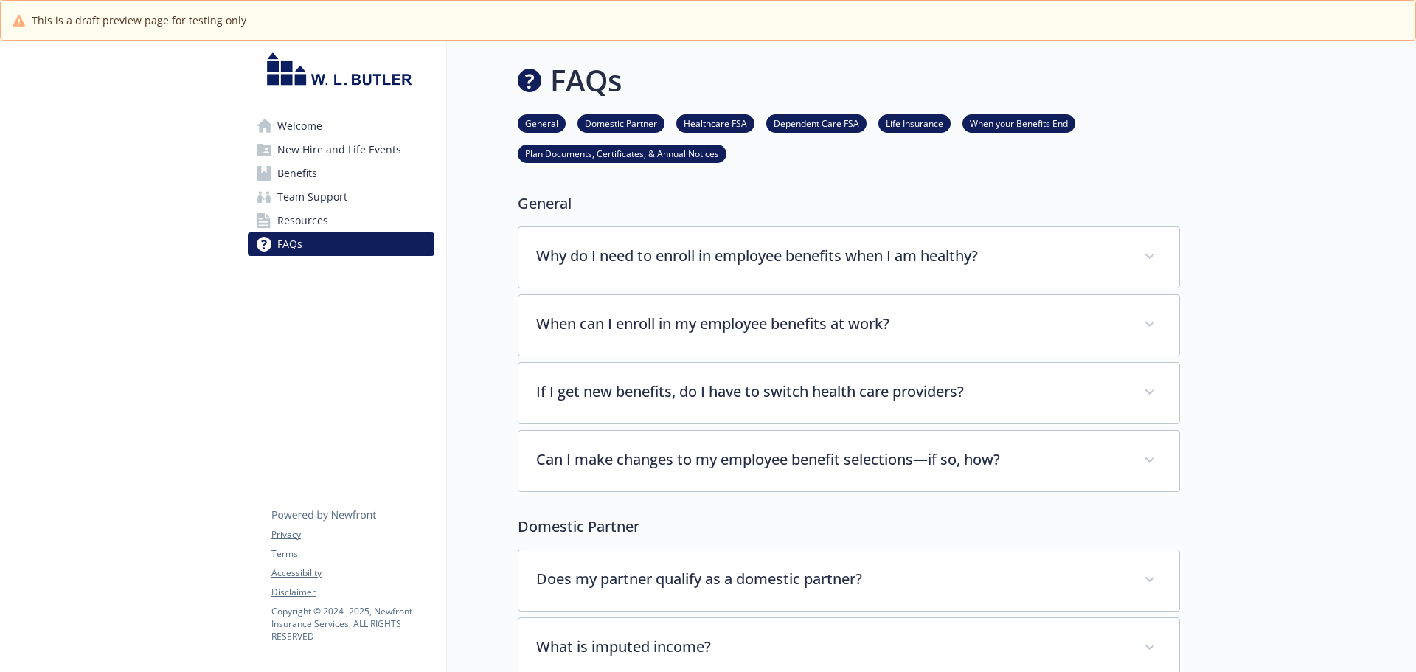
click at [327, 122] on link "Welcome" at bounding box center [341, 126] width 187 height 24
